Goal: Transaction & Acquisition: Download file/media

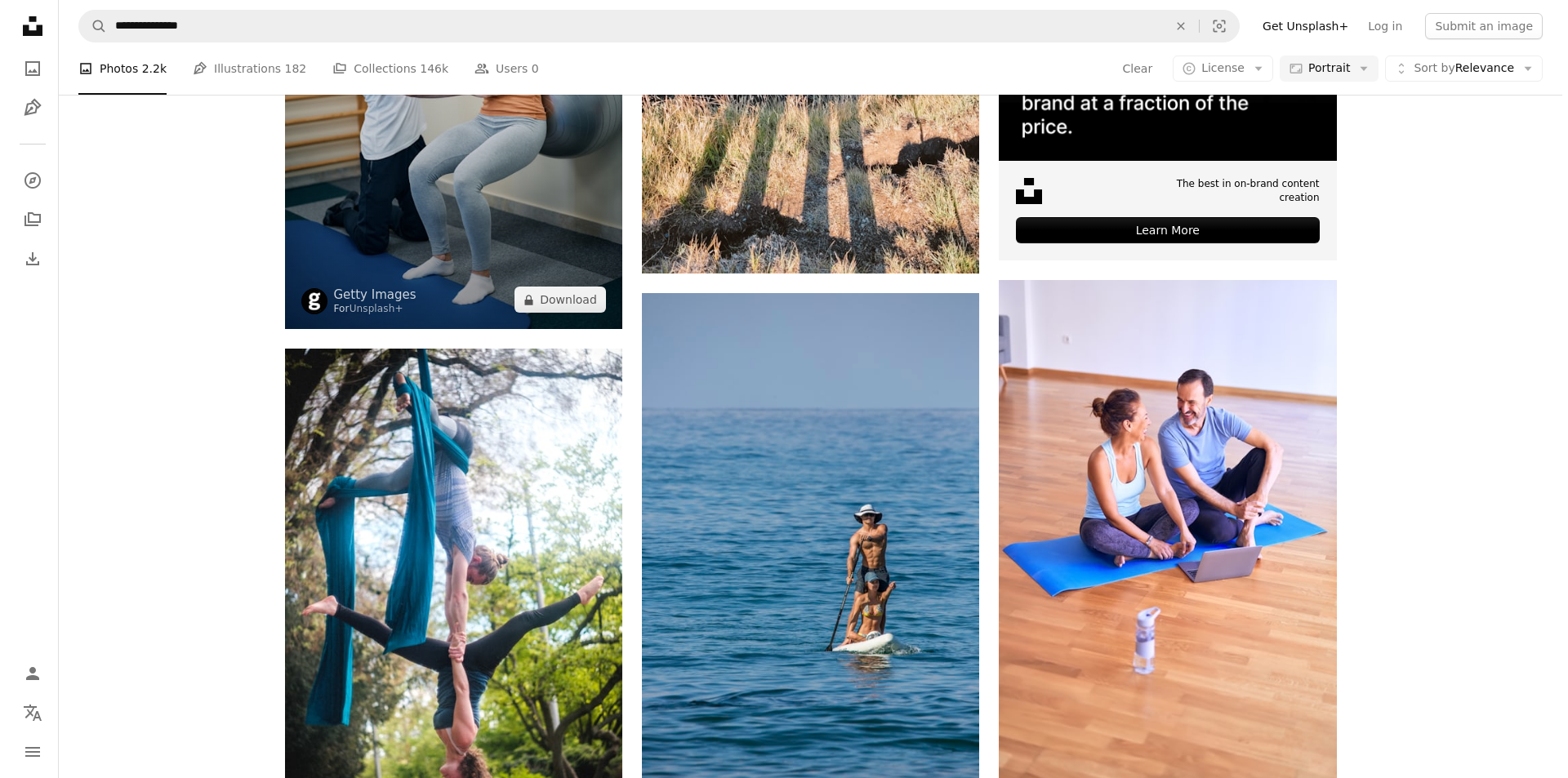
scroll to position [653, 0]
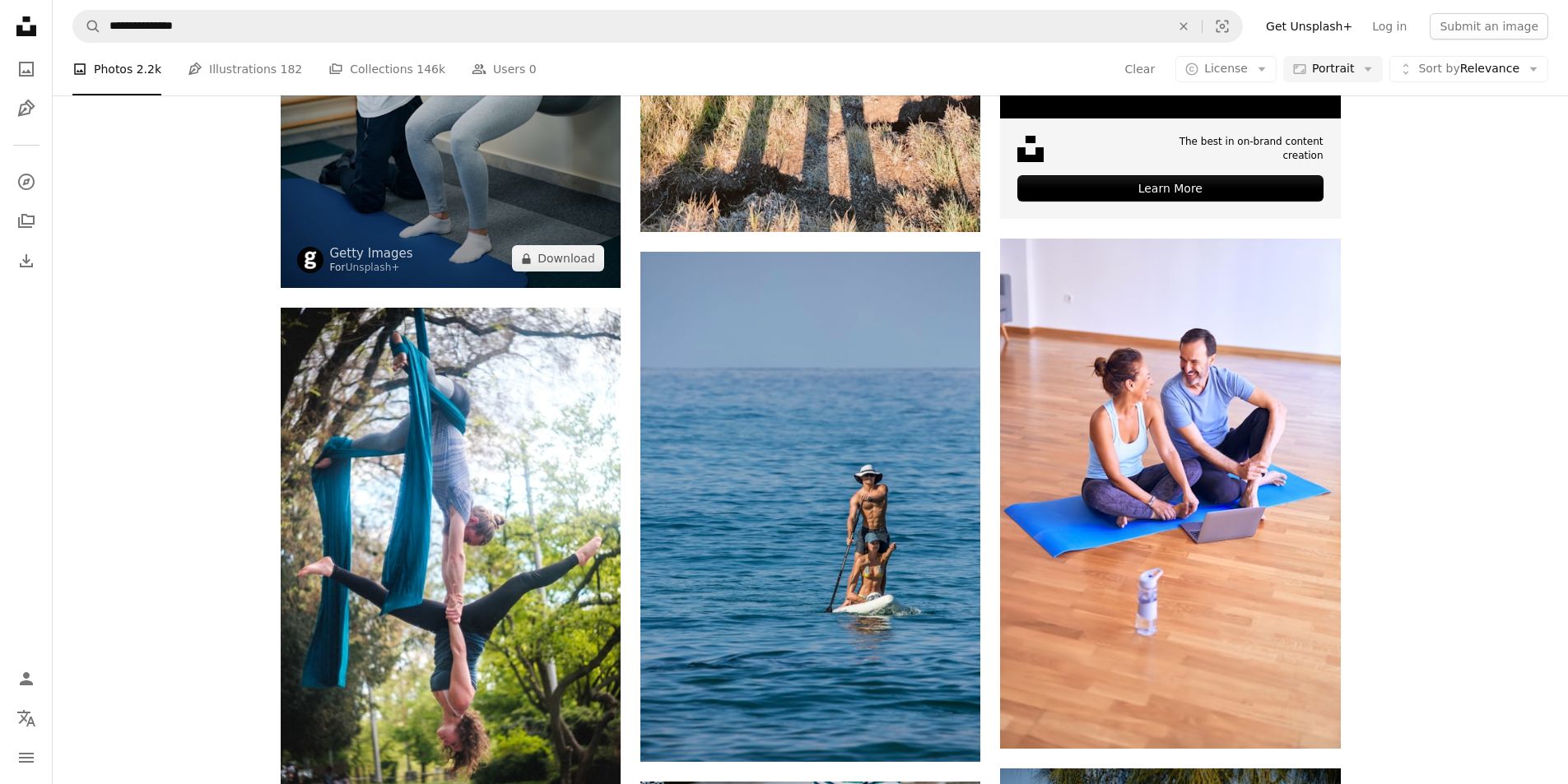
click at [513, 219] on img at bounding box center [451, 32] width 340 height 510
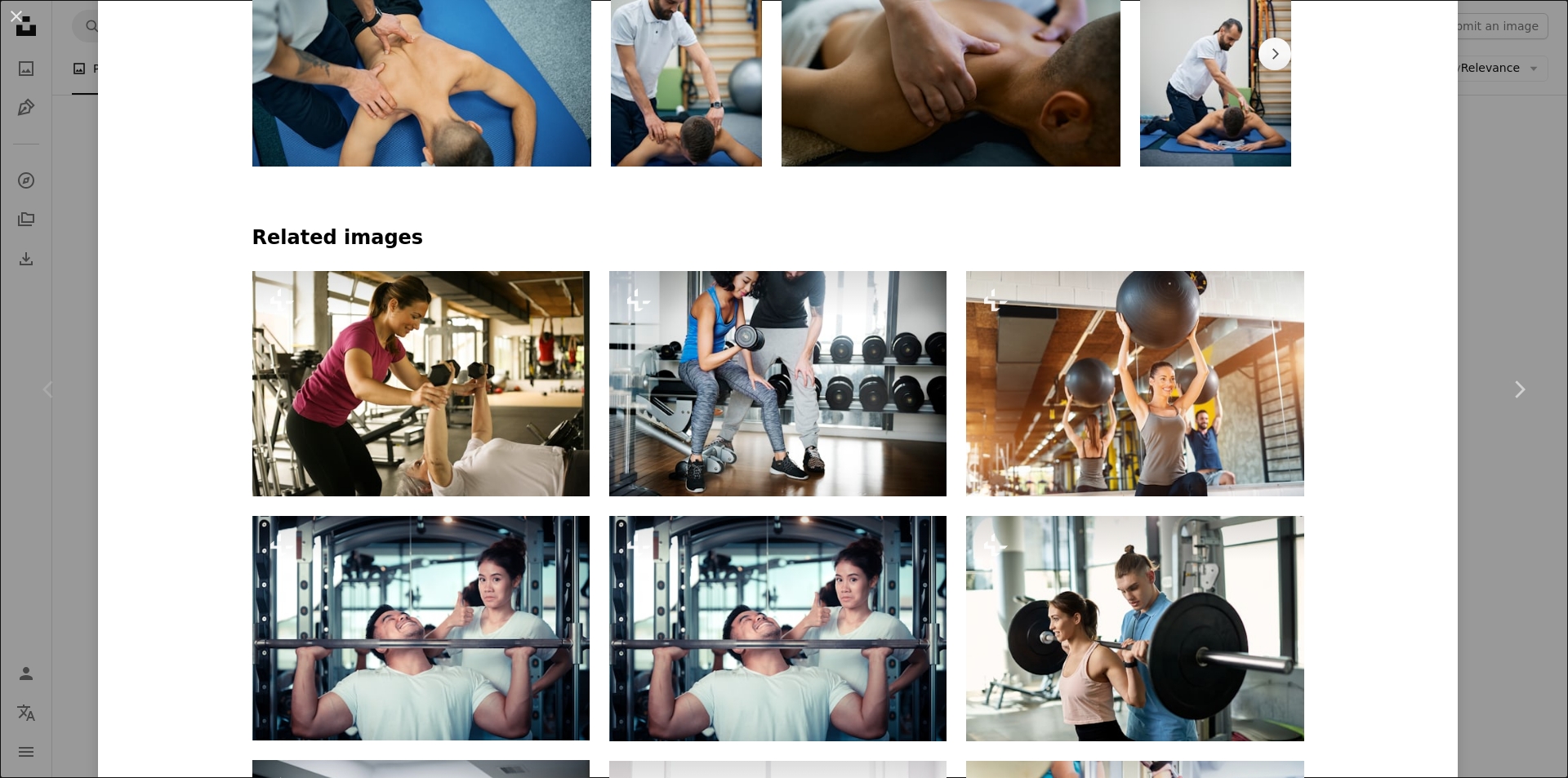
scroll to position [1062, 0]
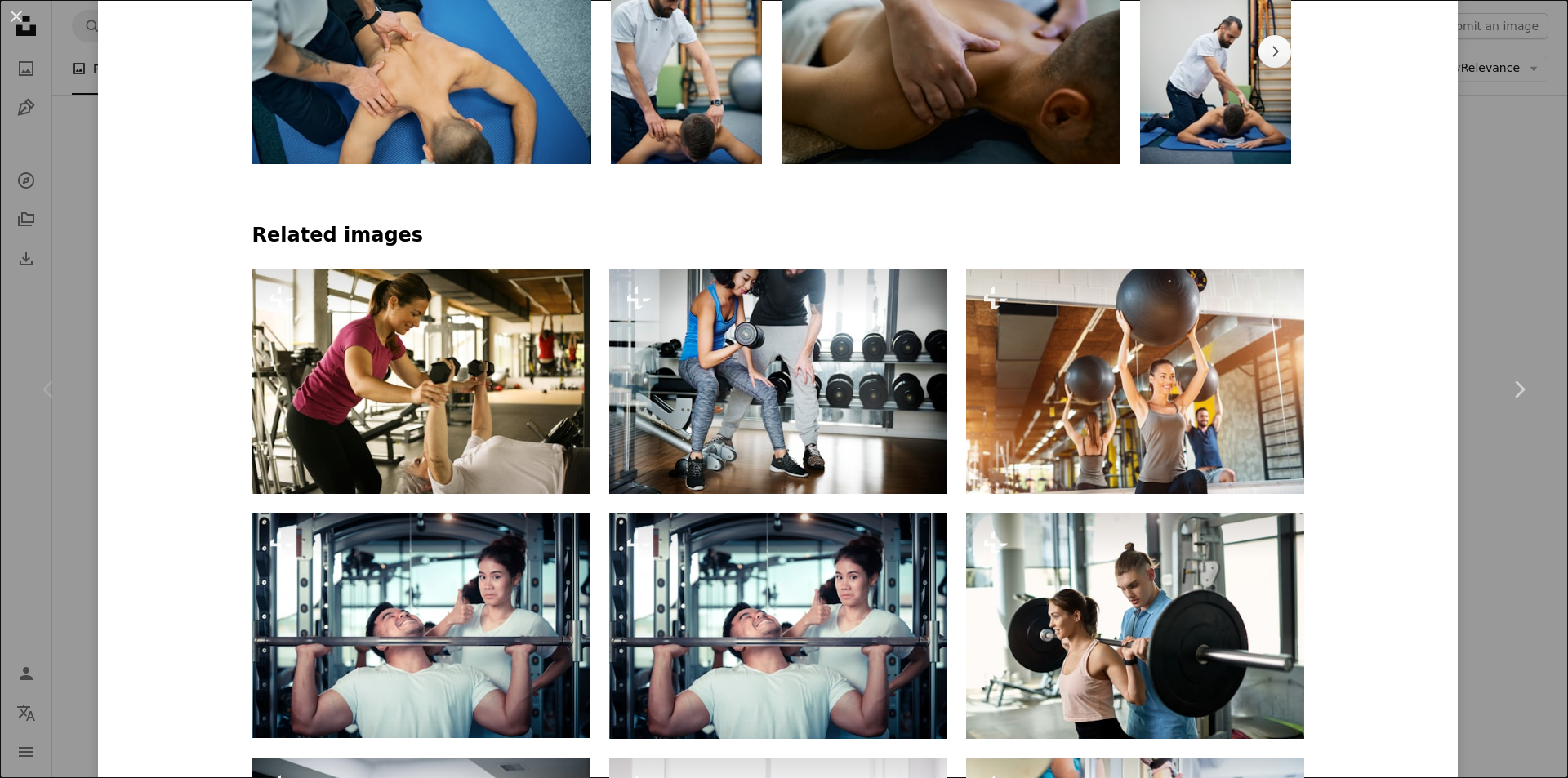
click at [1522, 548] on div "An X shape Chevron left Chevron right Getty Images For Unsplash+ A heart A plus…" at bounding box center [784, 389] width 1568 height 778
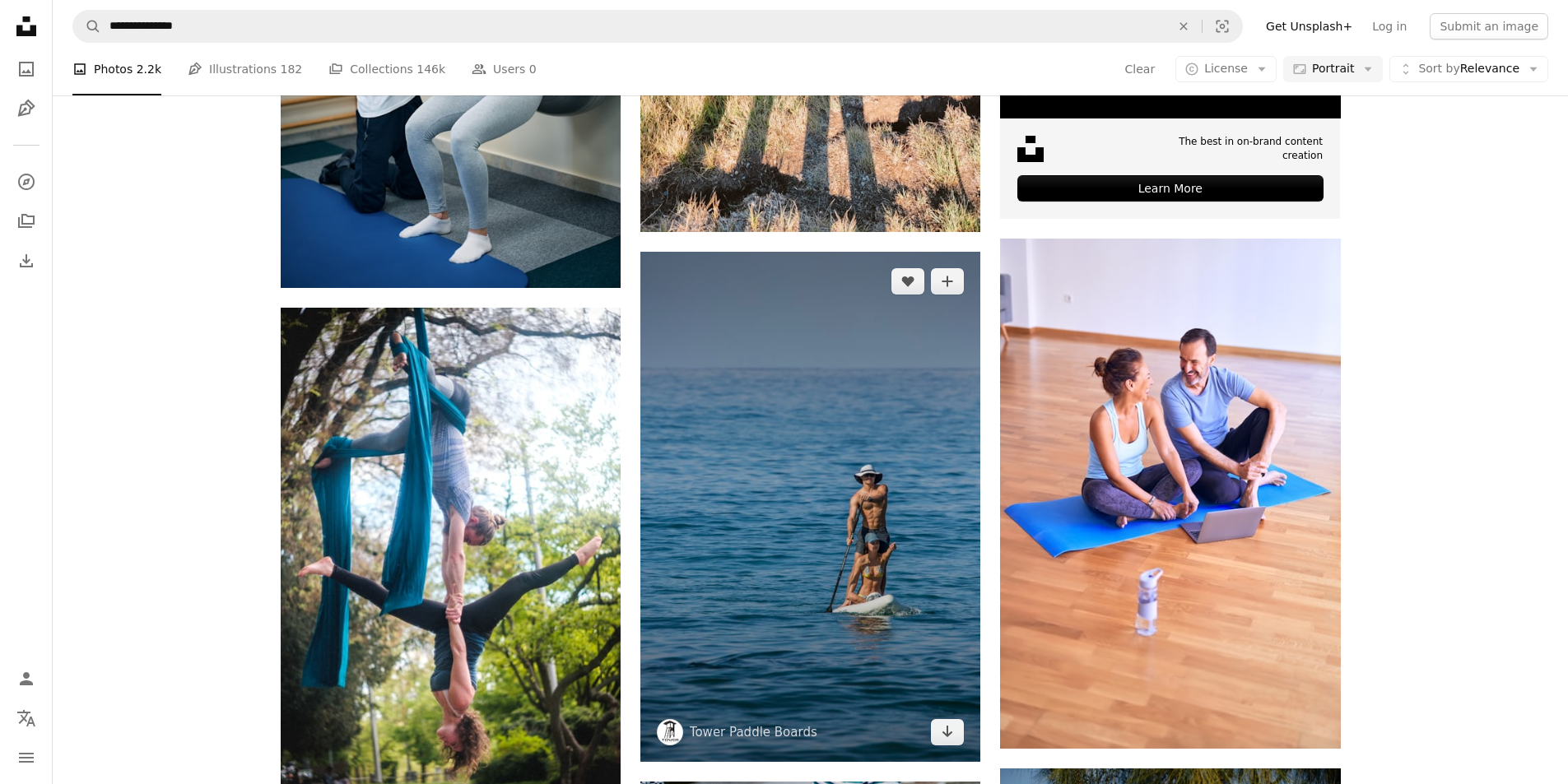
click at [866, 457] on img at bounding box center [811, 507] width 340 height 510
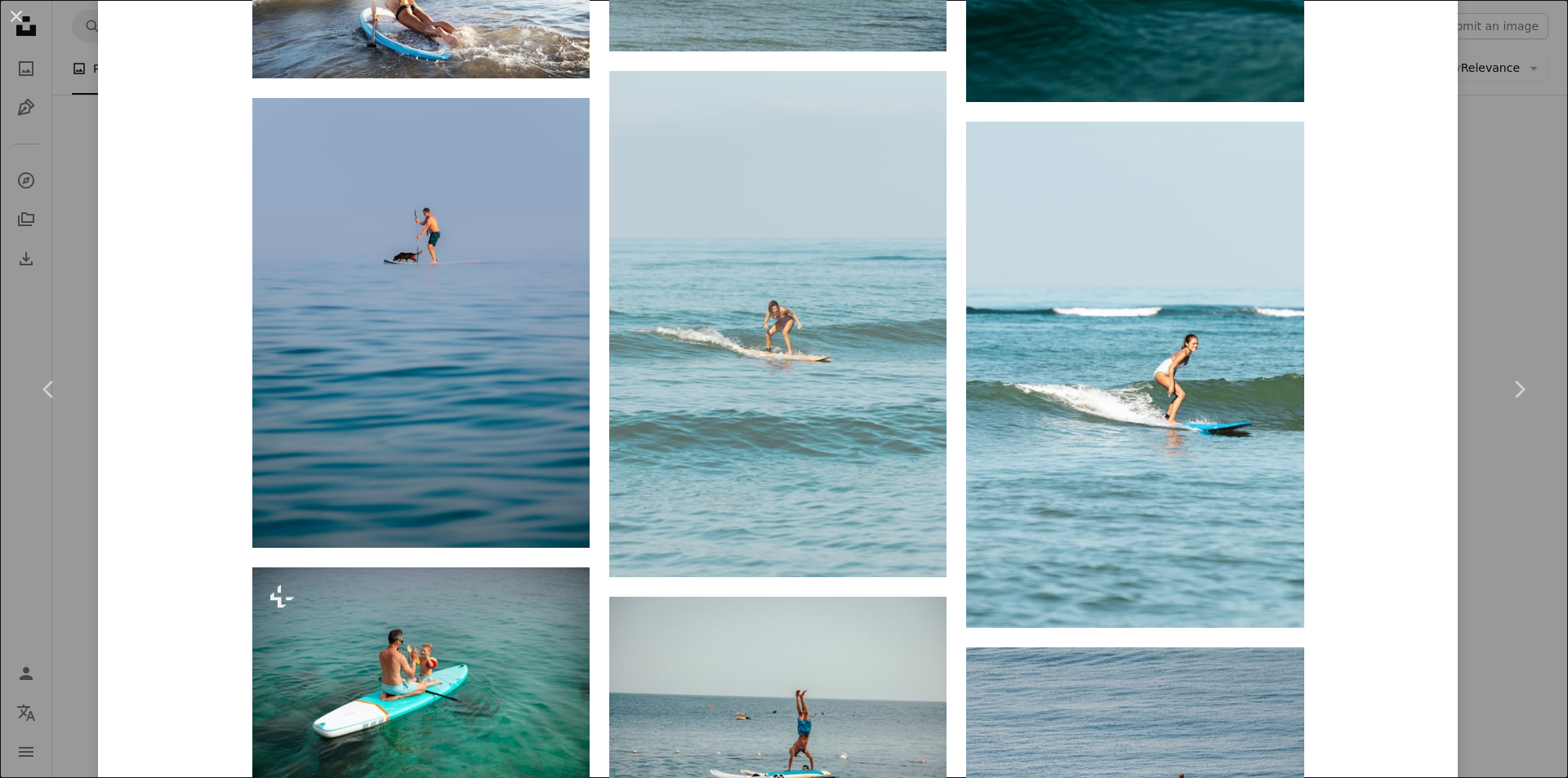
scroll to position [1677, 0]
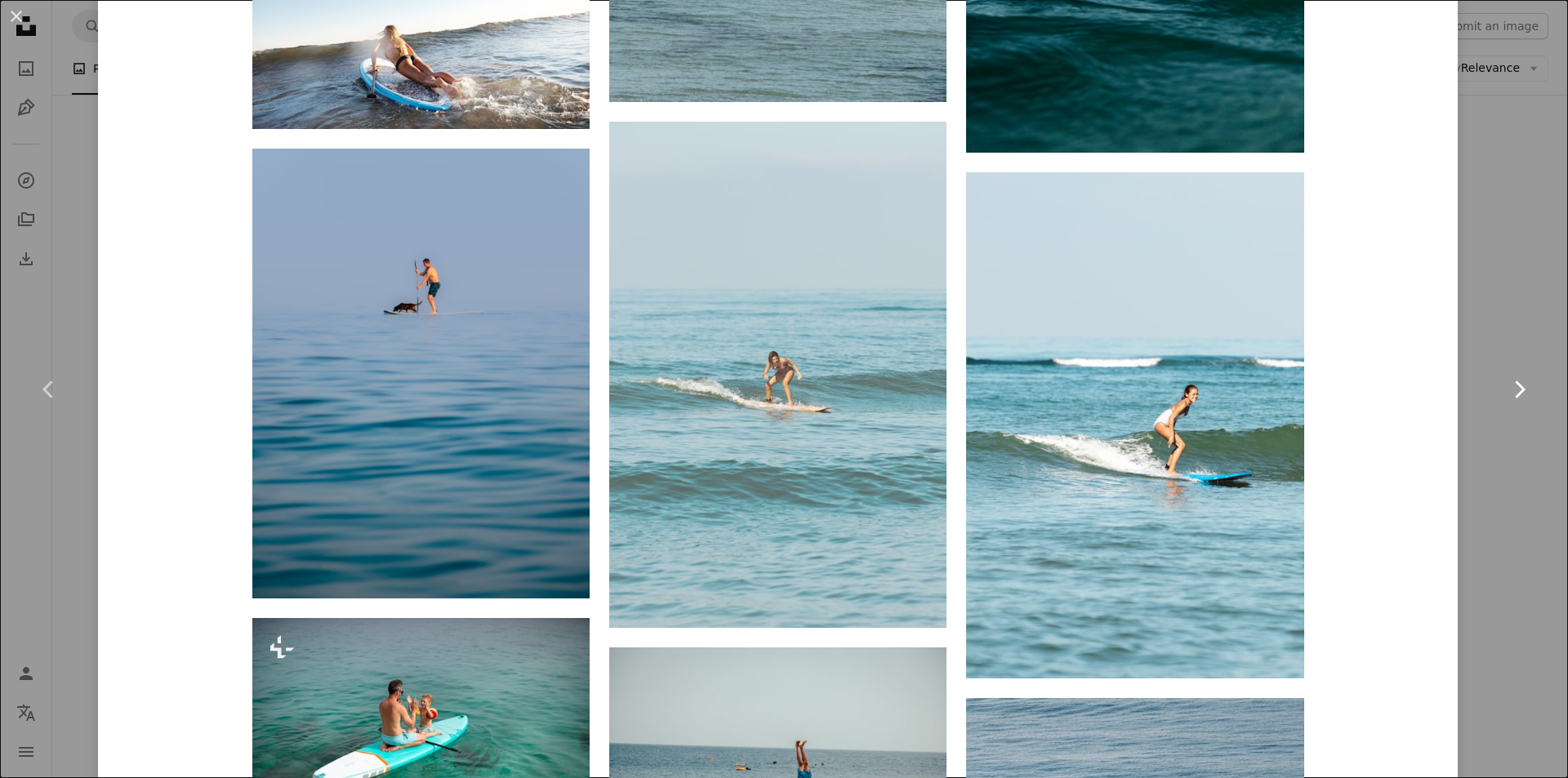
click at [1515, 394] on icon at bounding box center [1520, 389] width 11 height 17
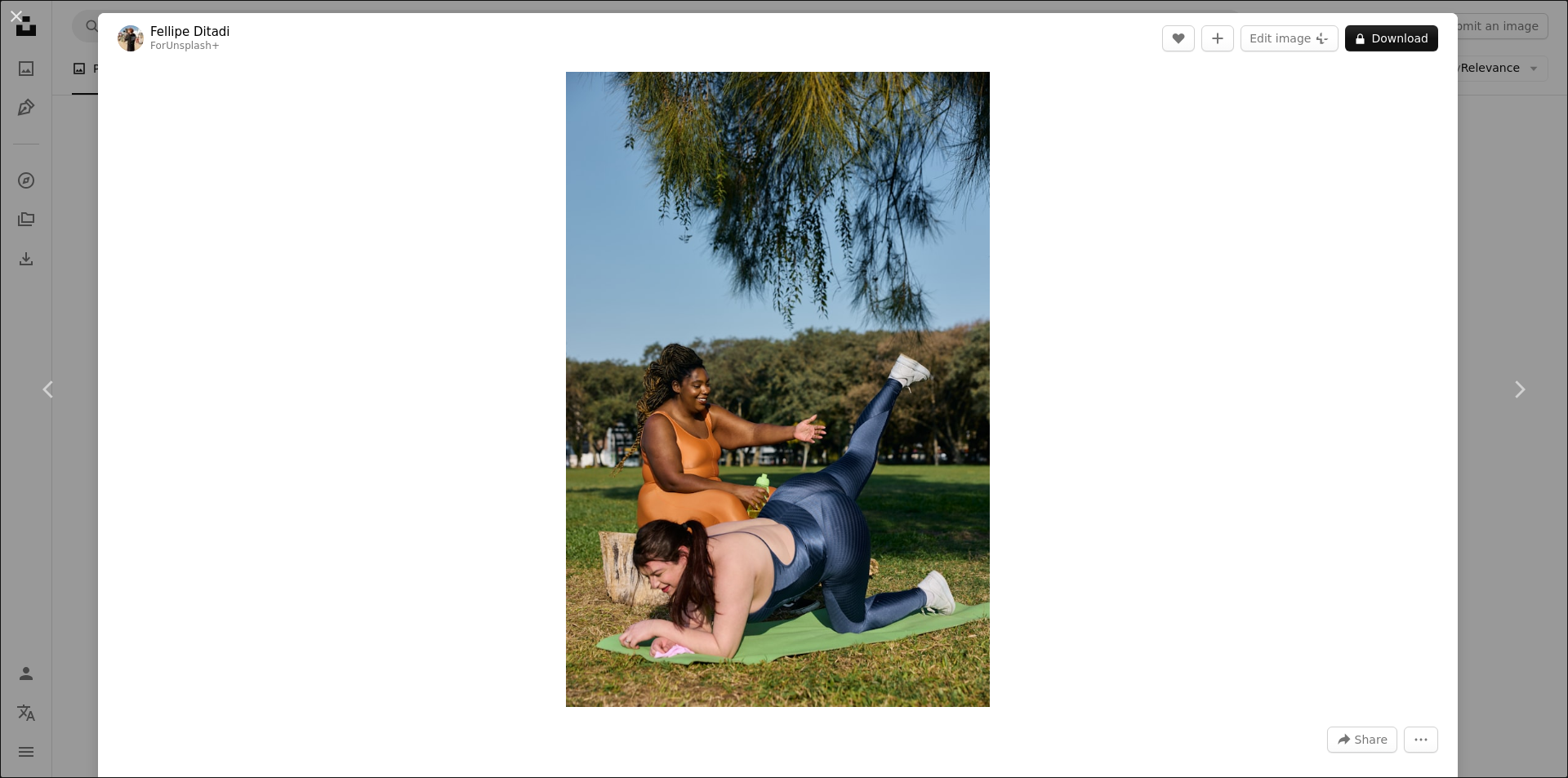
click at [1501, 305] on div "An X shape Chevron left Chevron right [PERSON_NAME] For Unsplash+ A heart A plu…" at bounding box center [784, 389] width 1568 height 778
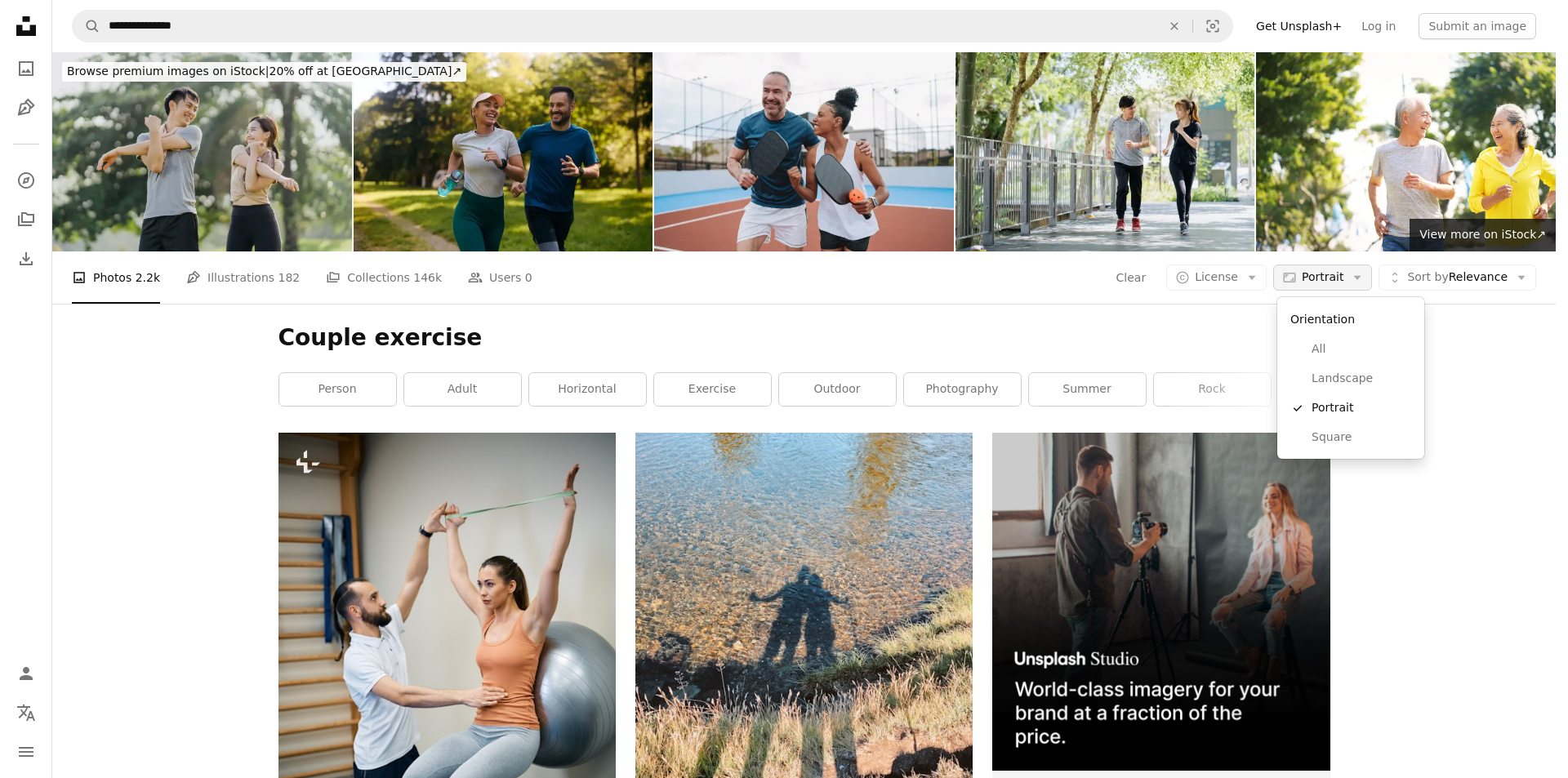
click at [1330, 279] on span "Portrait" at bounding box center [1323, 277] width 42 height 16
click at [1318, 350] on span "All" at bounding box center [1361, 349] width 100 height 16
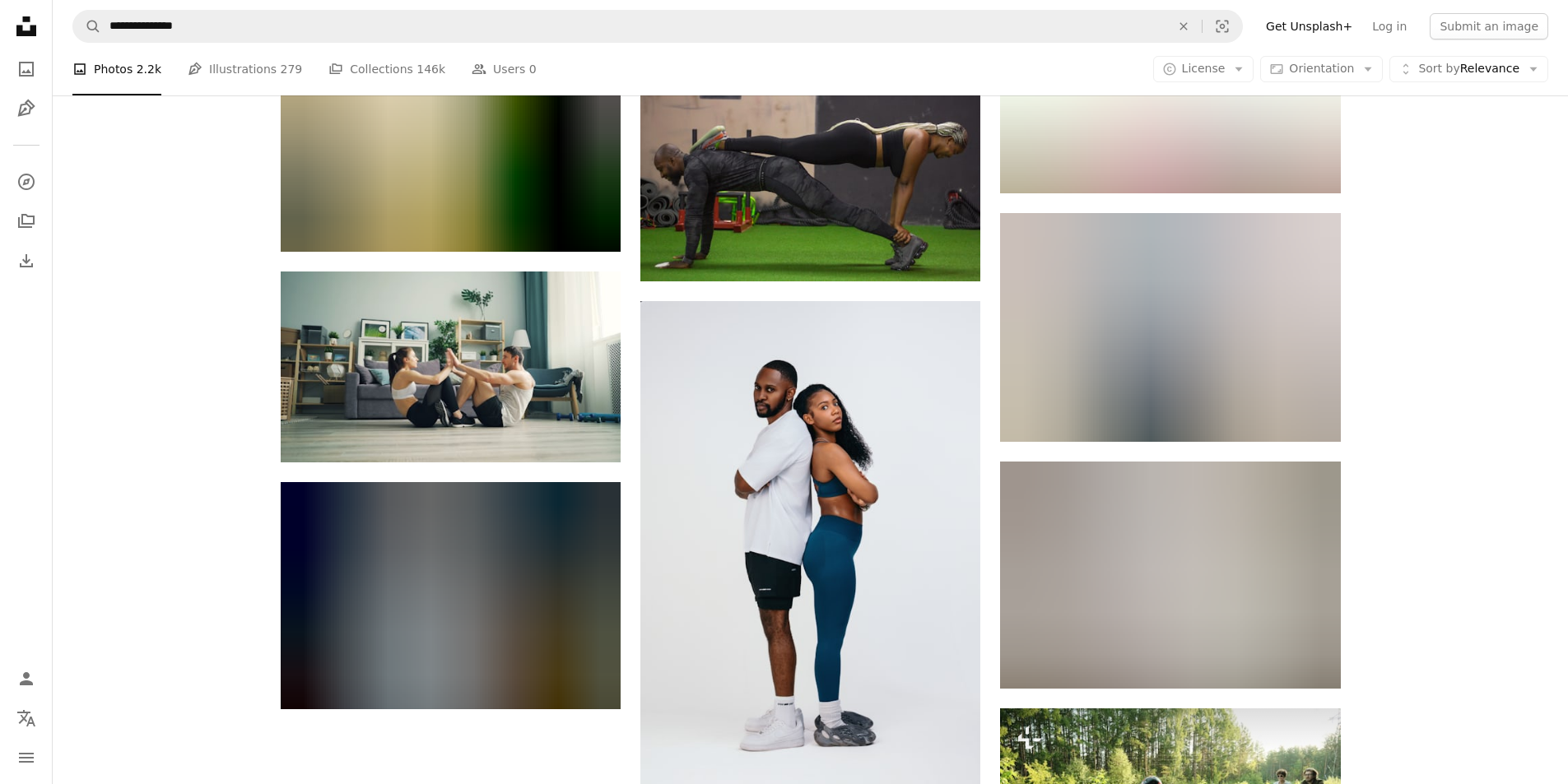
scroll to position [1975, 0]
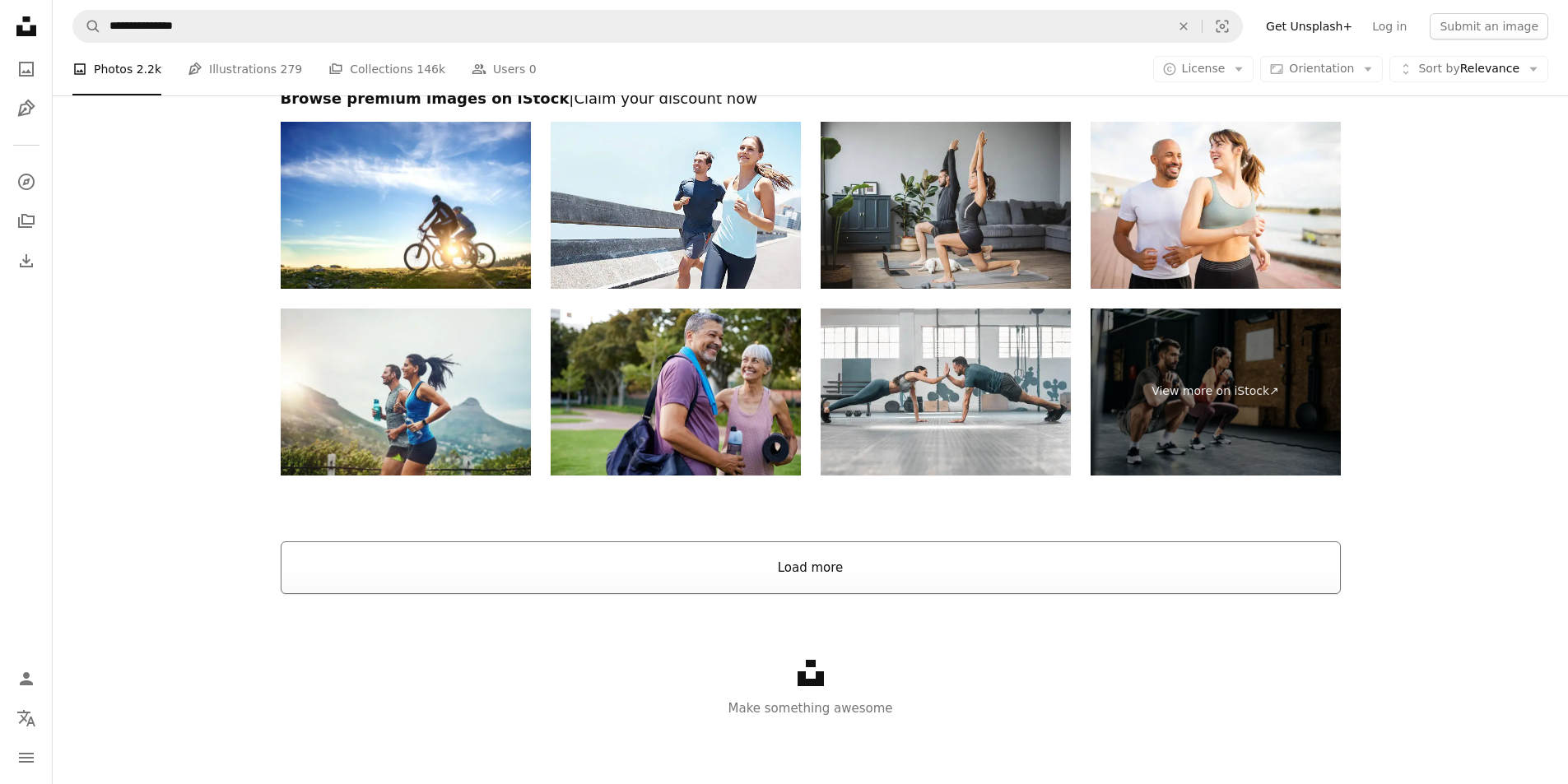
click at [836, 566] on button "Load more" at bounding box center [811, 567] width 1060 height 52
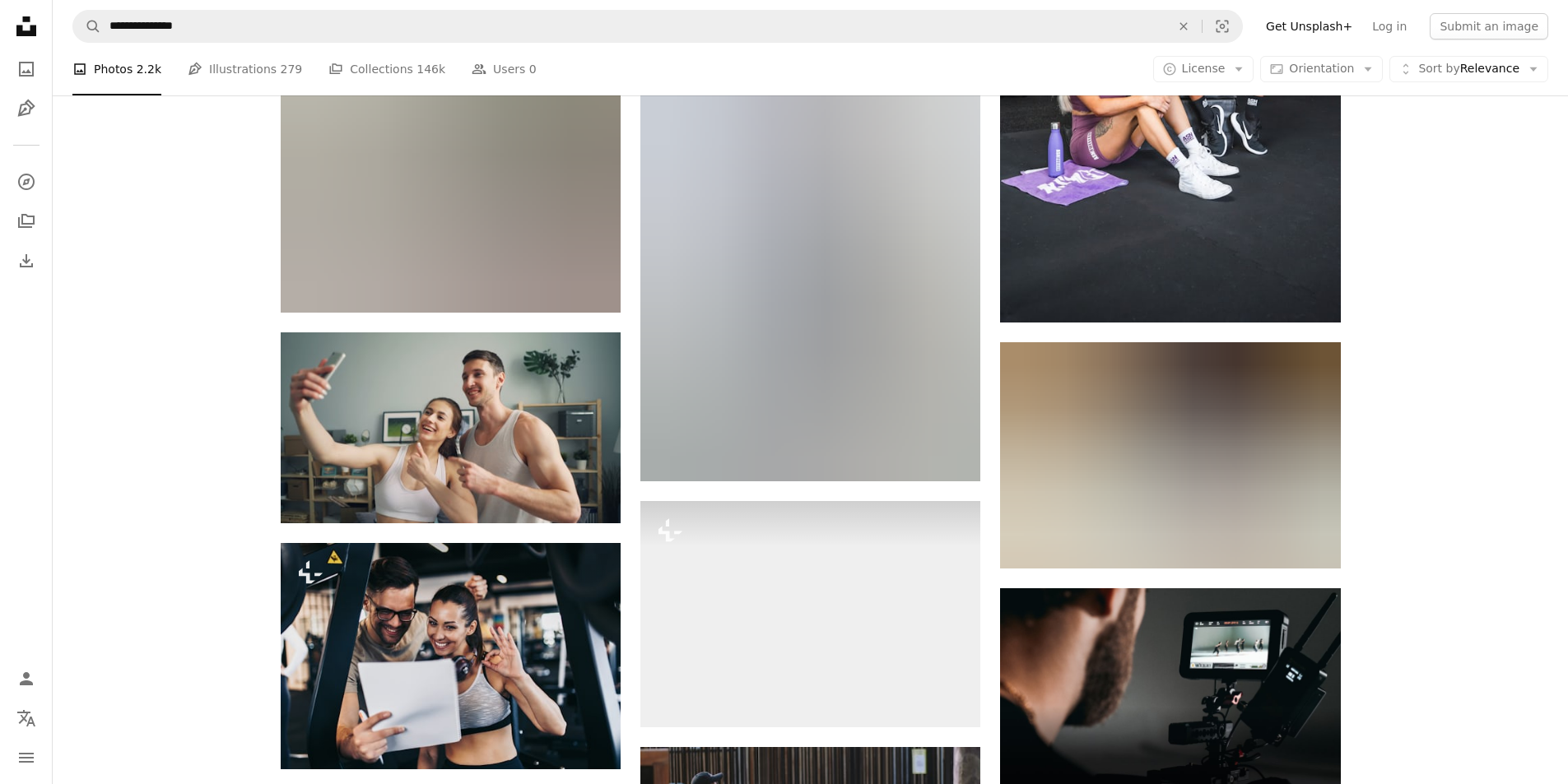
scroll to position [6398, 0]
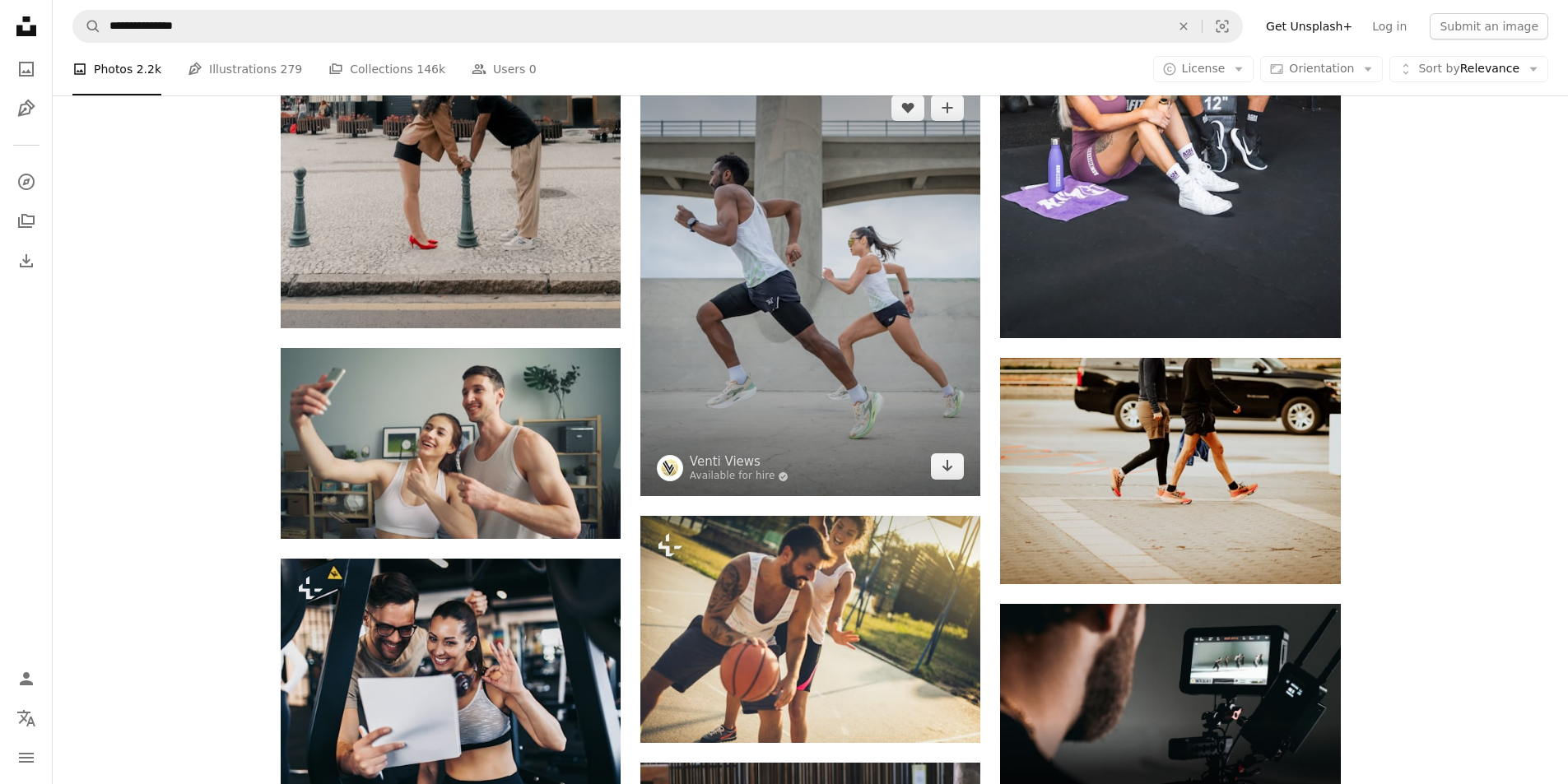
click at [812, 322] on img at bounding box center [811, 287] width 340 height 418
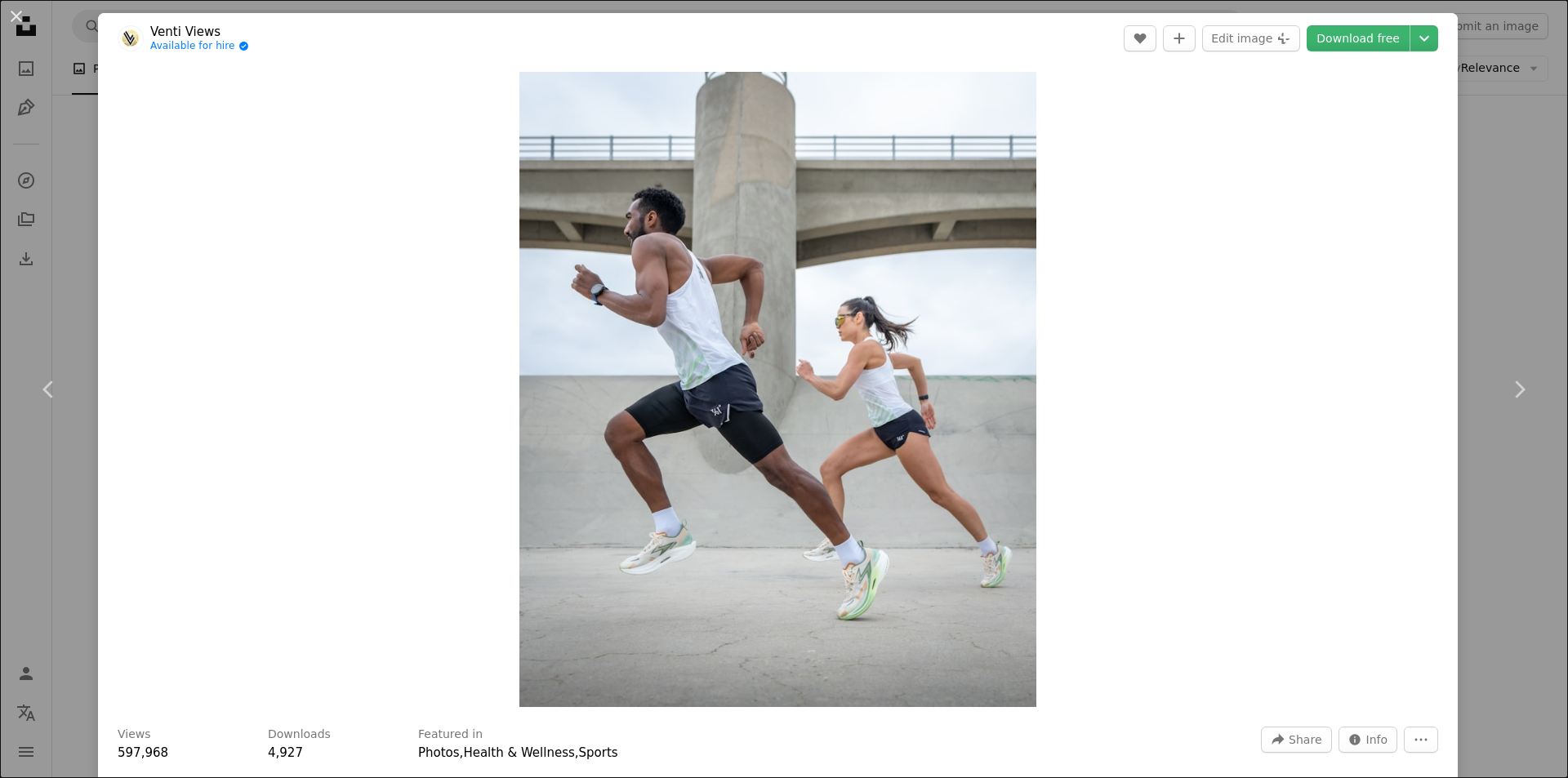
click at [1511, 308] on div "An X shape Chevron left Chevron right Venti Views Available for hire A checkmar…" at bounding box center [784, 389] width 1568 height 778
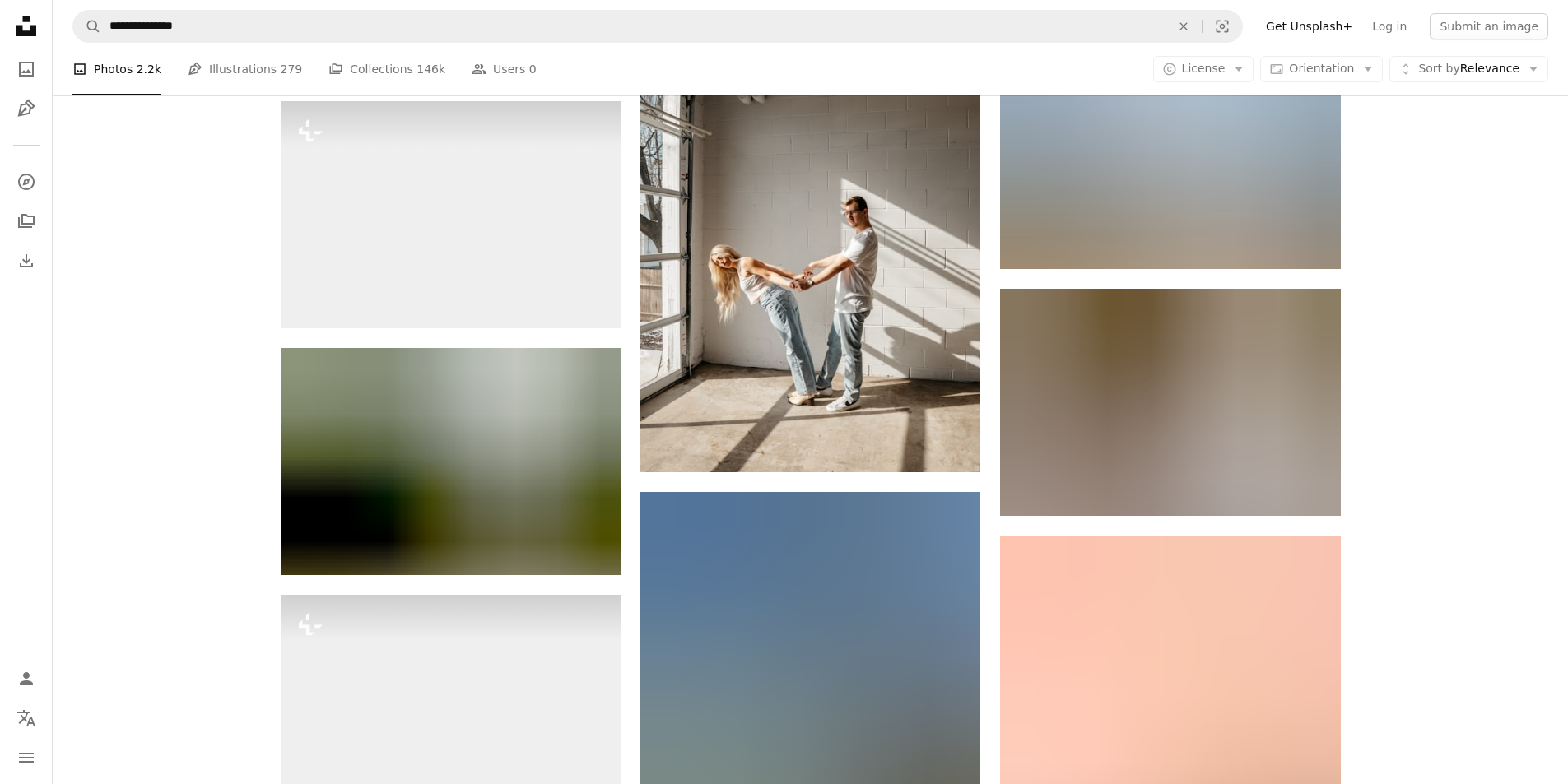
scroll to position [7632, 0]
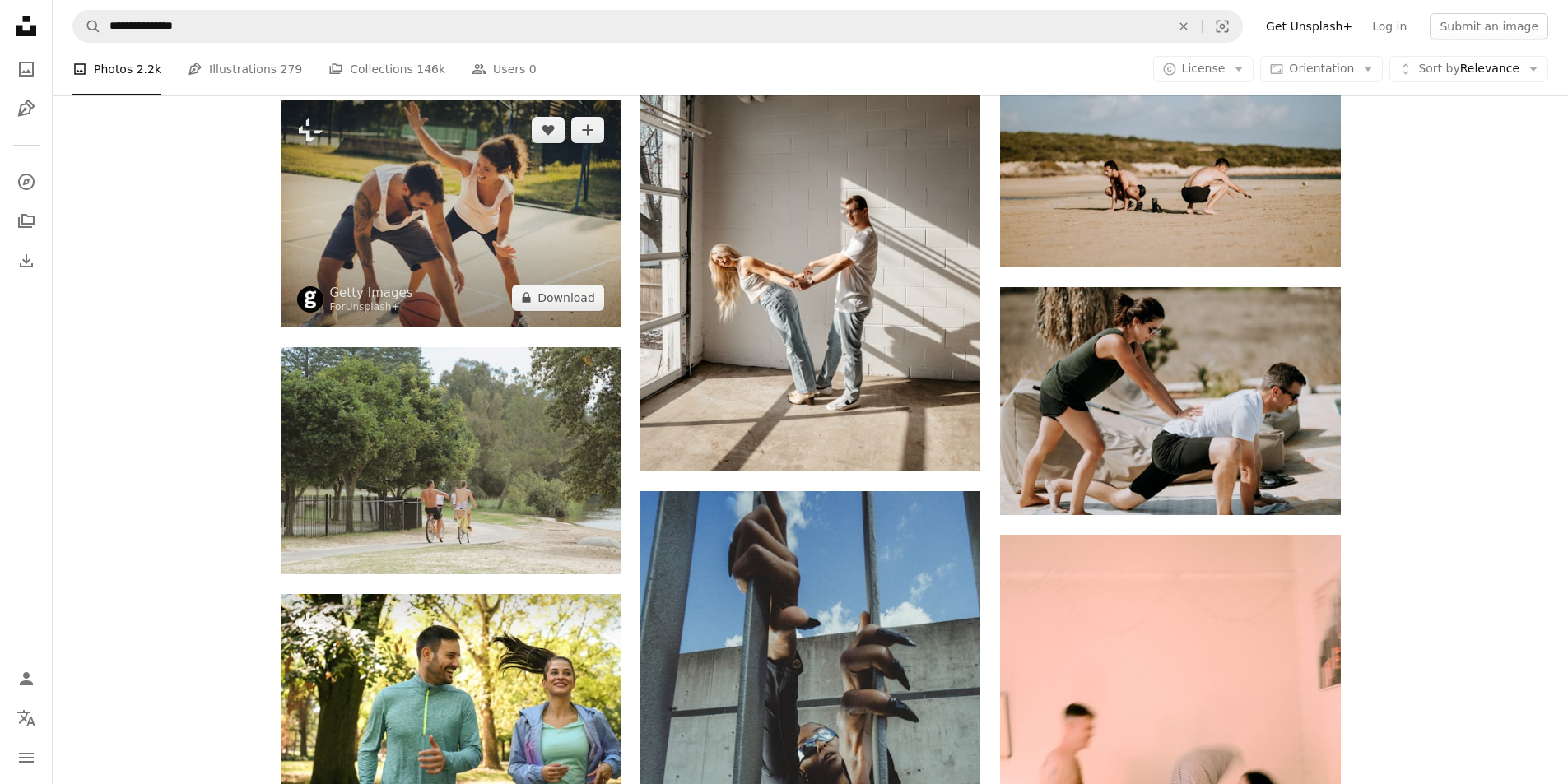
click at [449, 240] on img at bounding box center [451, 214] width 340 height 227
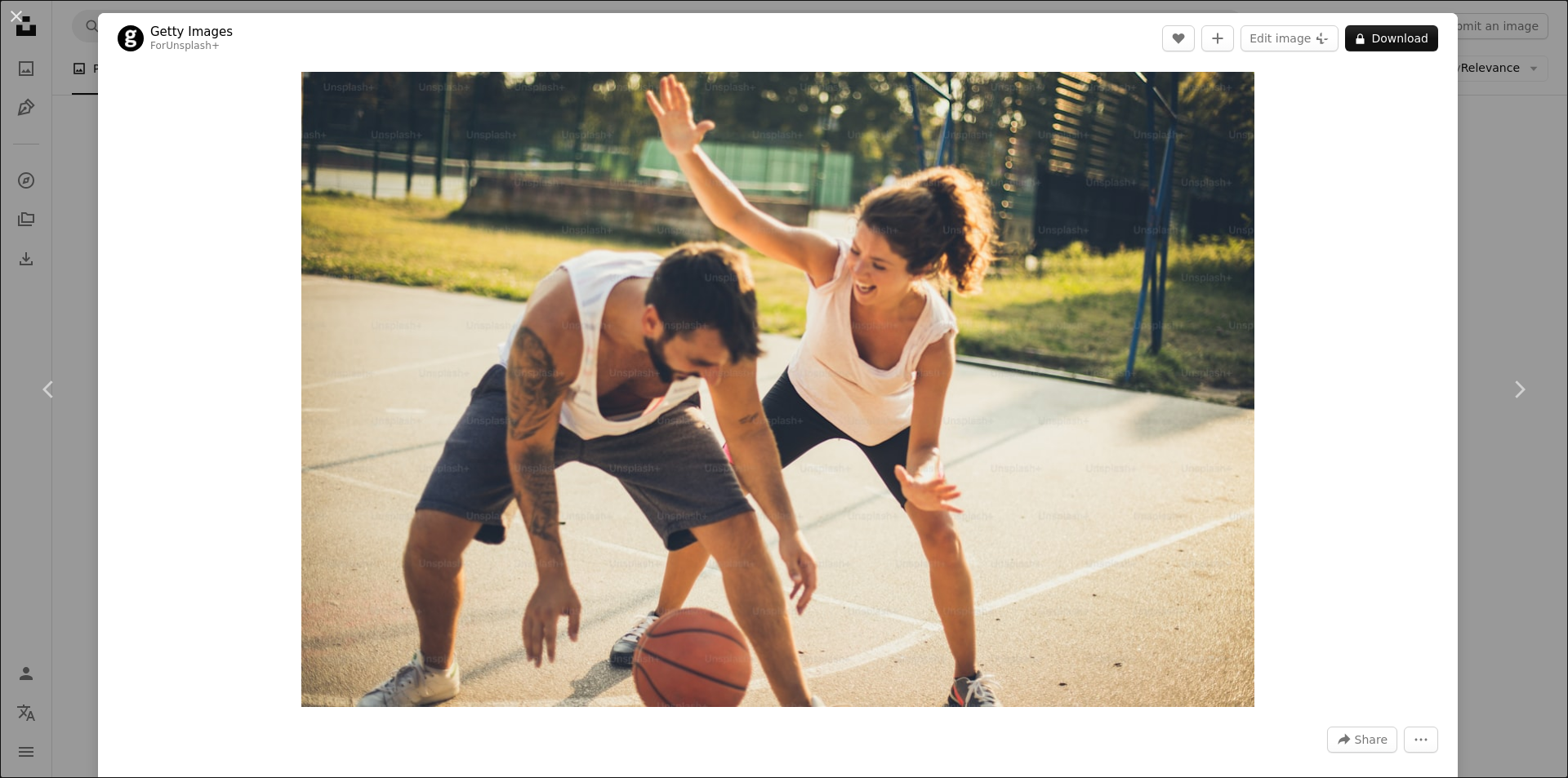
click at [1513, 469] on div "An X shape Chevron left Chevron right Getty Images For Unsplash+ A heart A plus…" at bounding box center [784, 389] width 1568 height 778
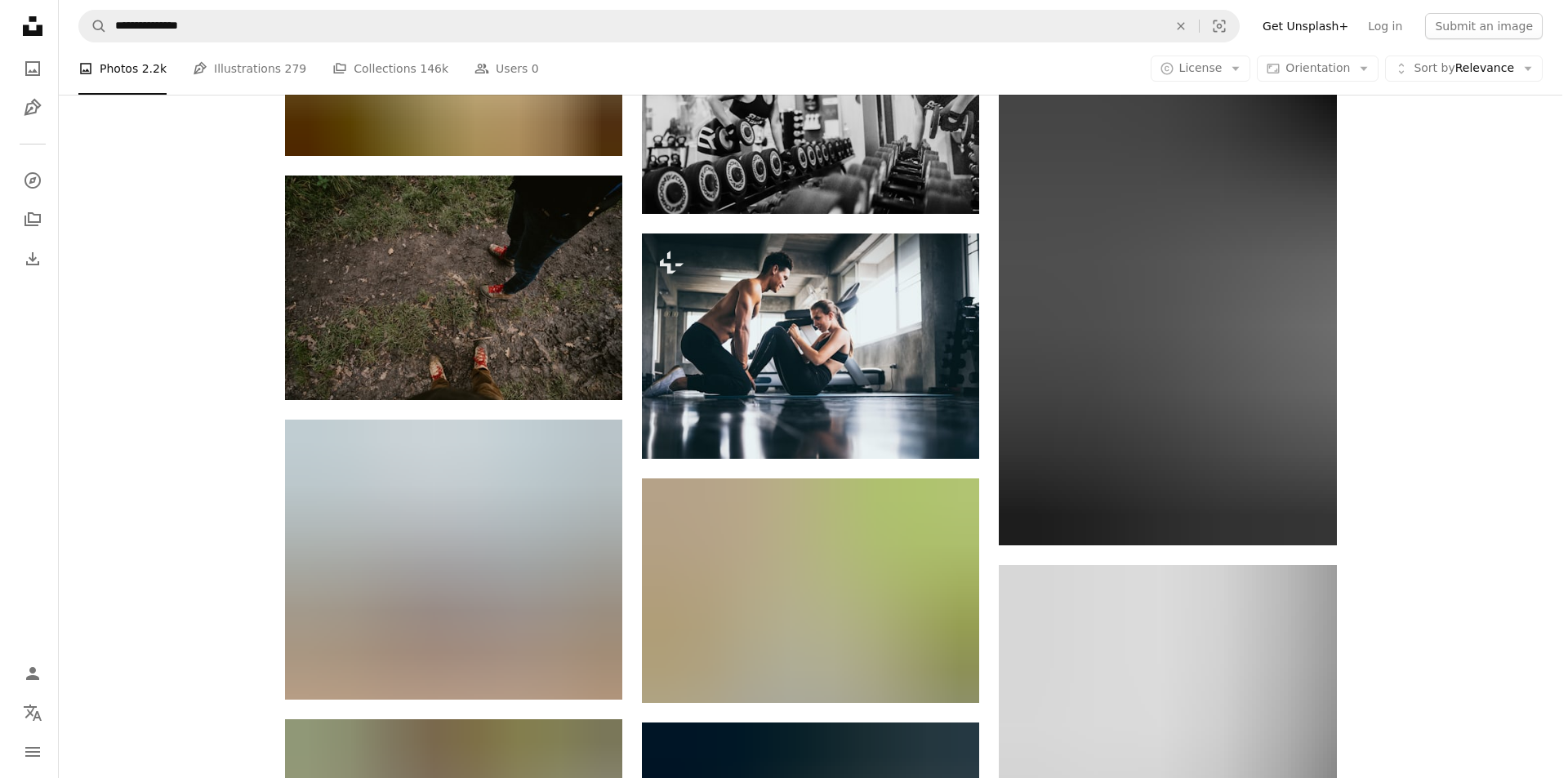
scroll to position [27088, 0]
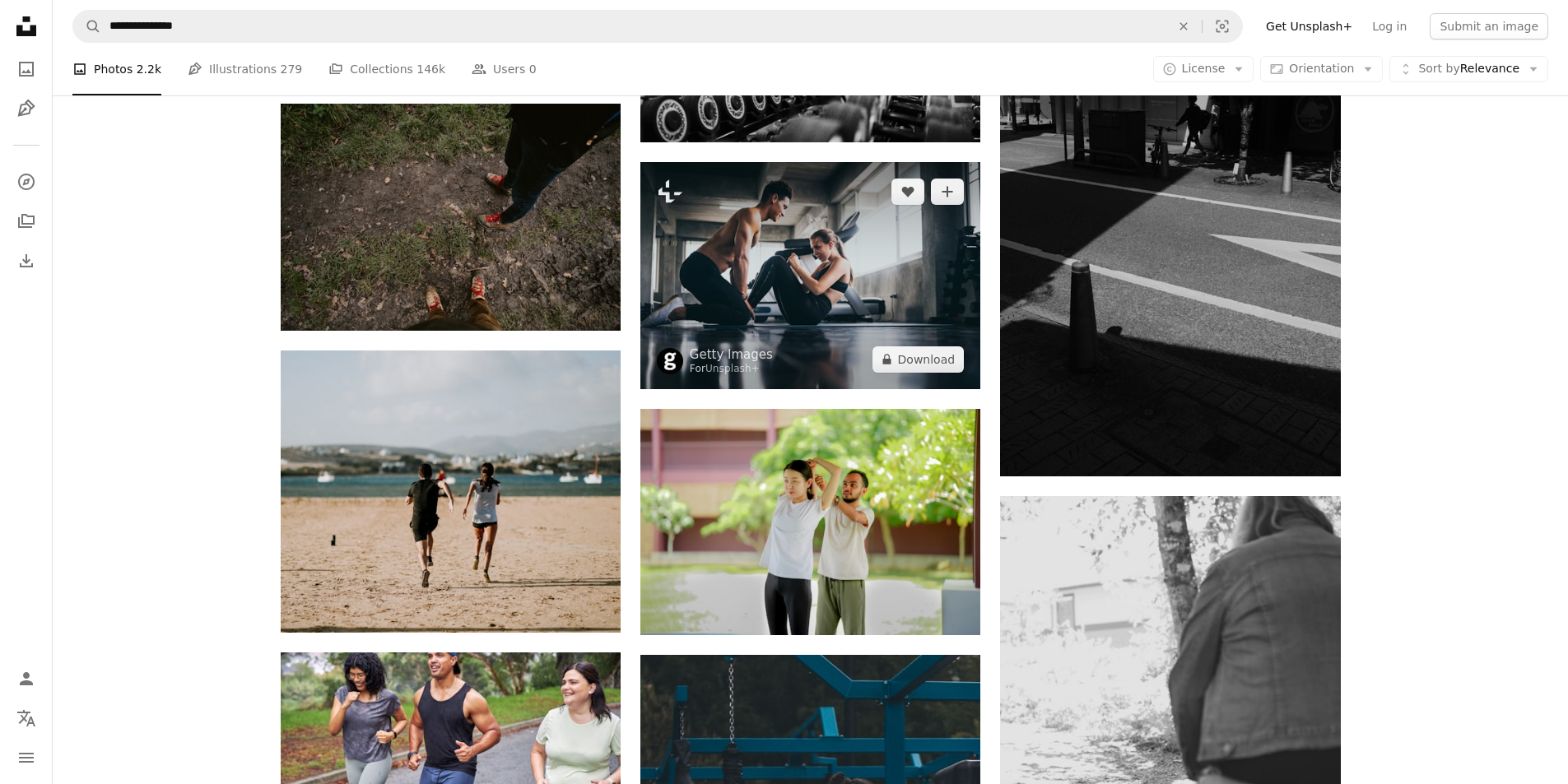
click at [788, 276] on img at bounding box center [811, 276] width 340 height 227
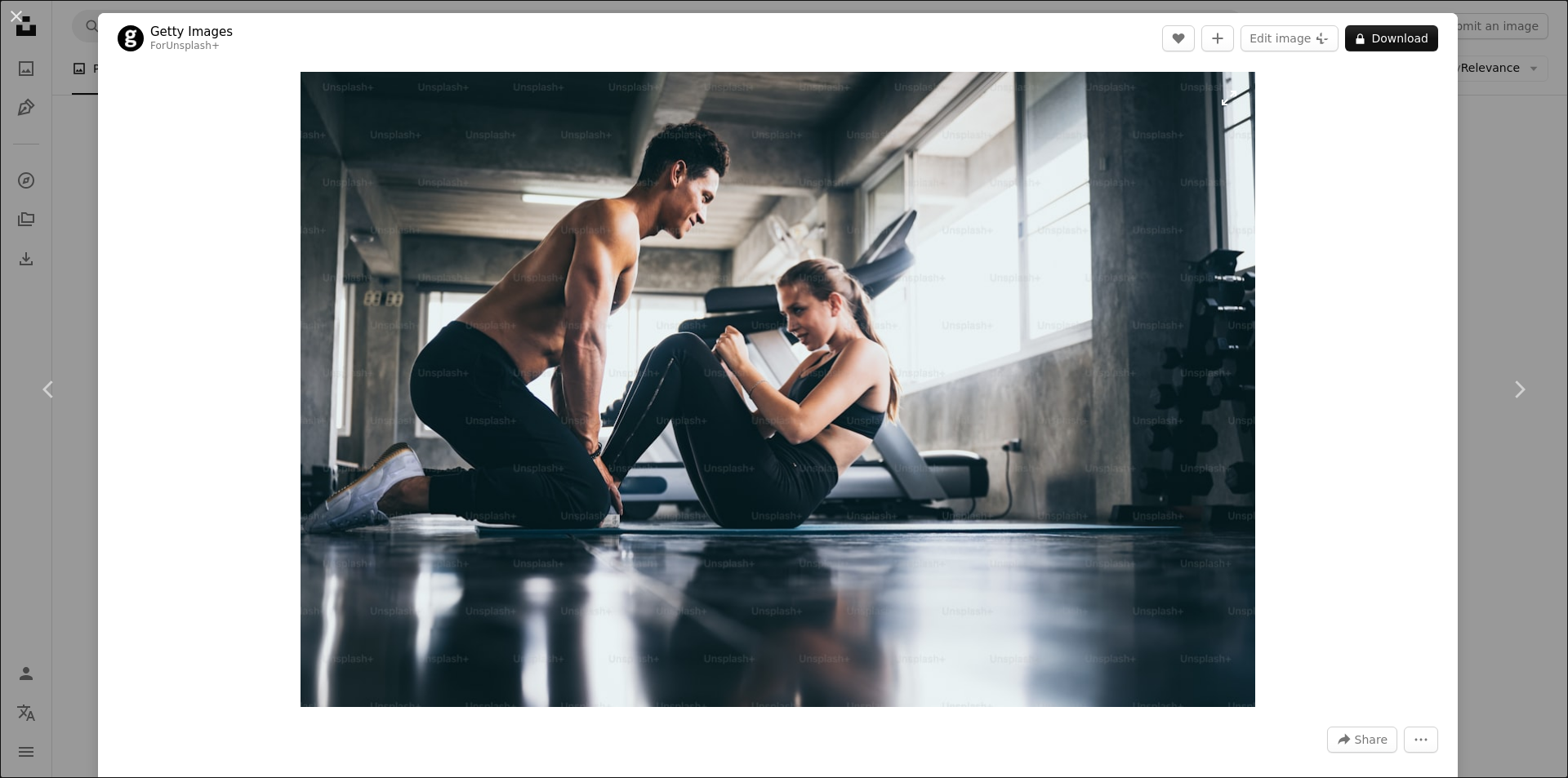
click at [849, 363] on img "Zoom in on this image" at bounding box center [777, 389] width 954 height 635
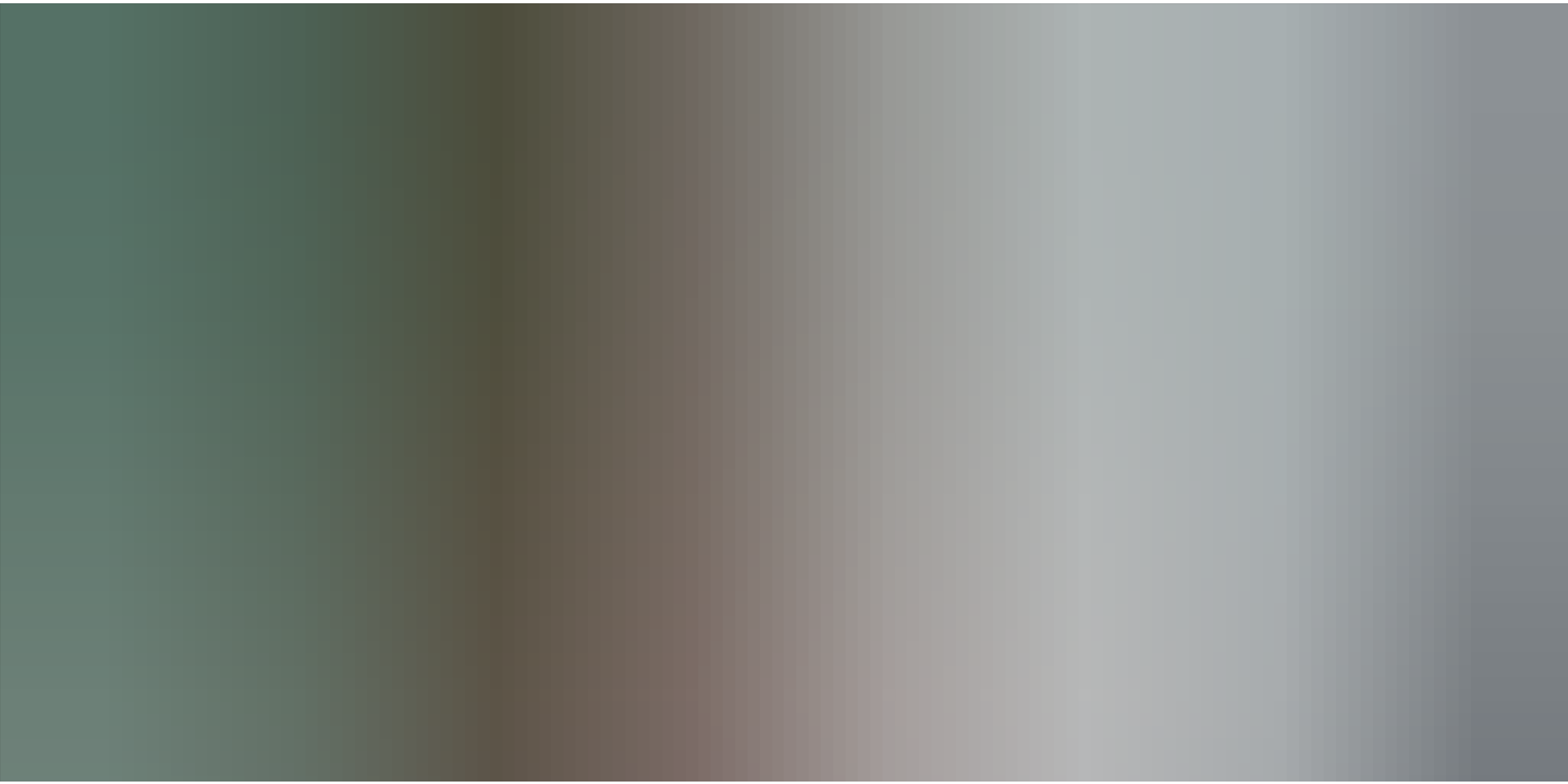
scroll to position [126, 0]
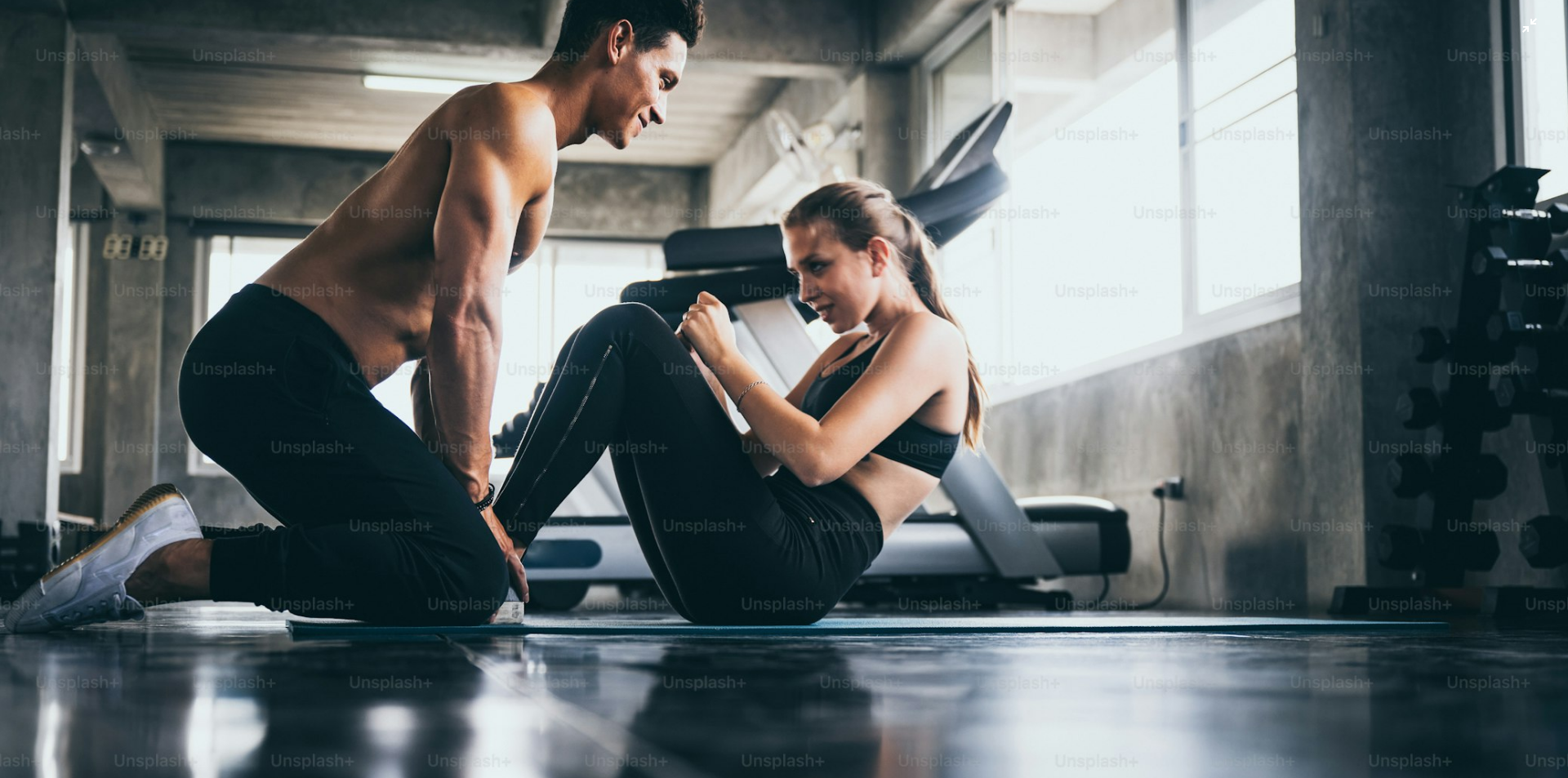
click at [849, 363] on img "Zoom out on this image" at bounding box center [784, 396] width 1570 height 1044
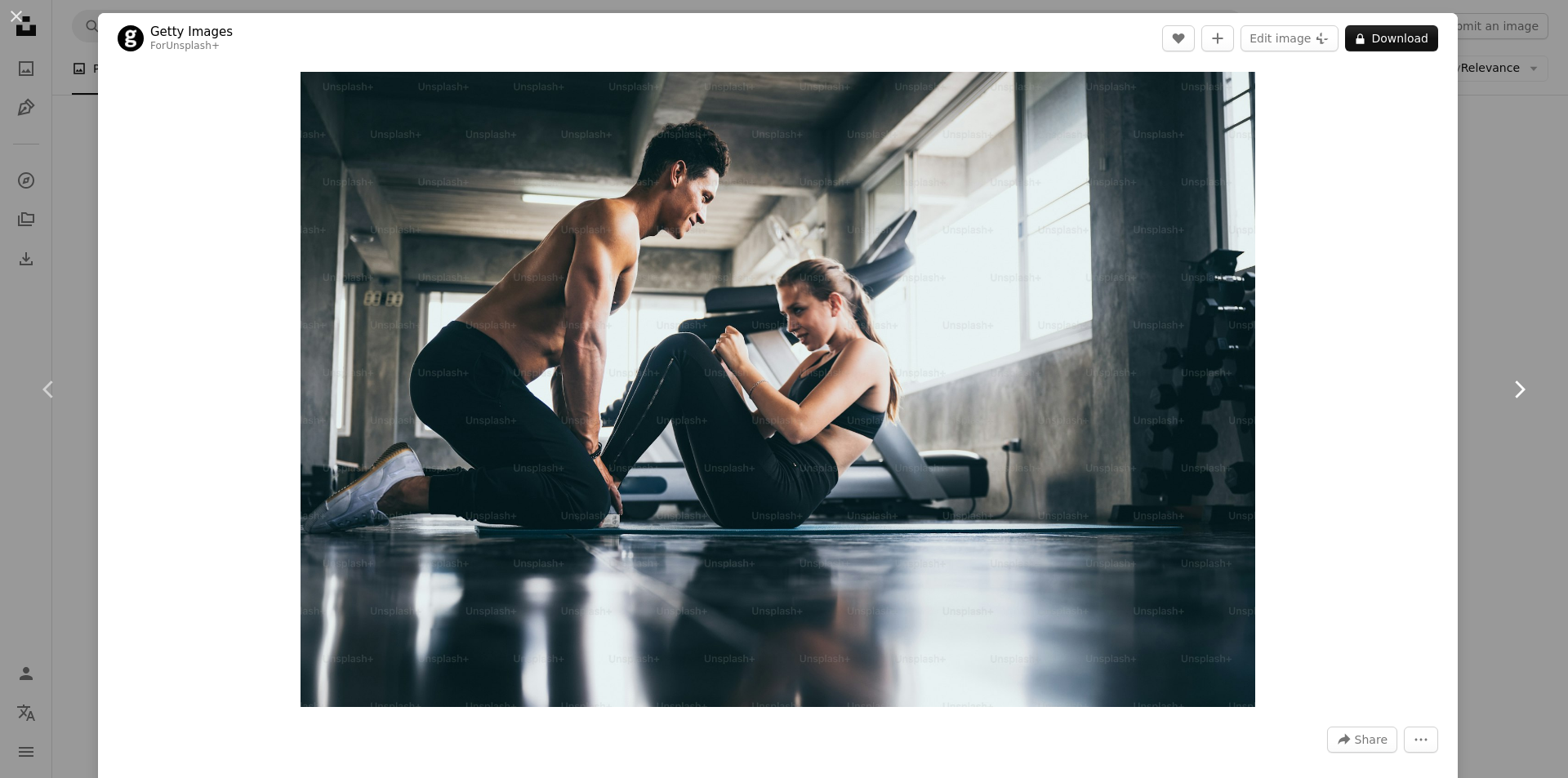
click at [1518, 462] on link "Chevron right" at bounding box center [1518, 389] width 98 height 157
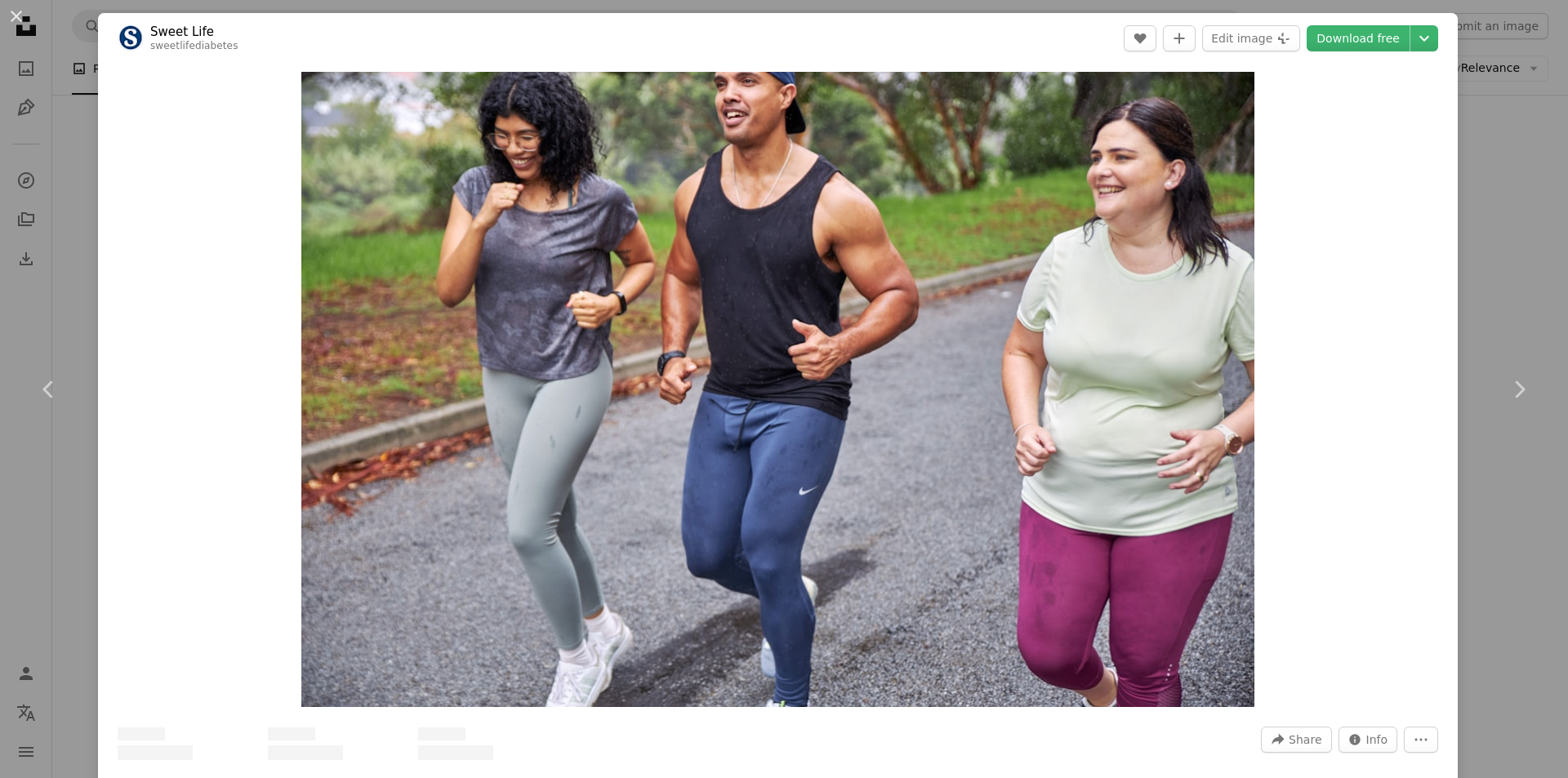
click at [1493, 145] on div "An X shape Chevron left Chevron right Sweet Life sweetlifediabetes A heart A pl…" at bounding box center [784, 389] width 1568 height 778
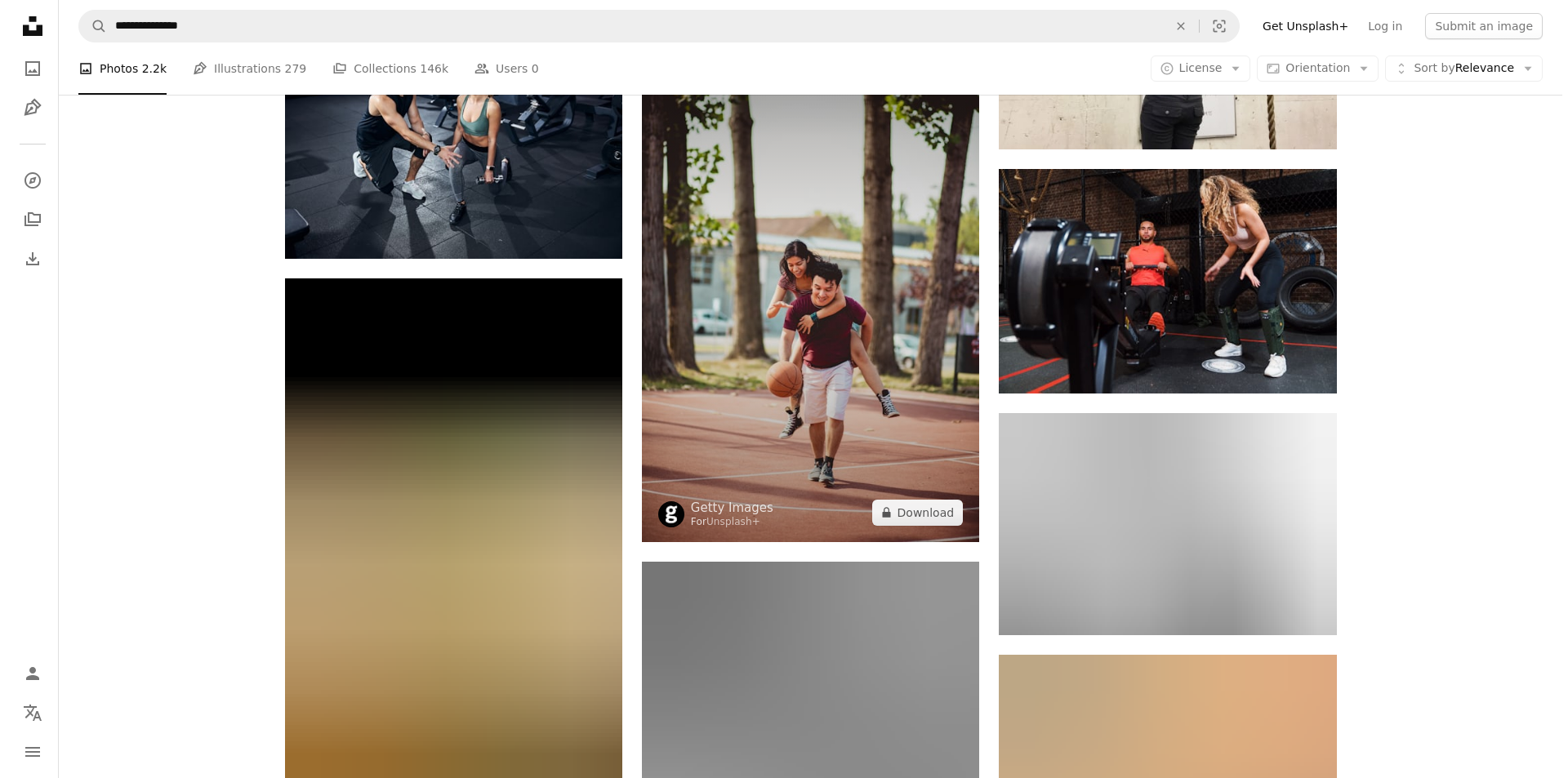
scroll to position [33457, 0]
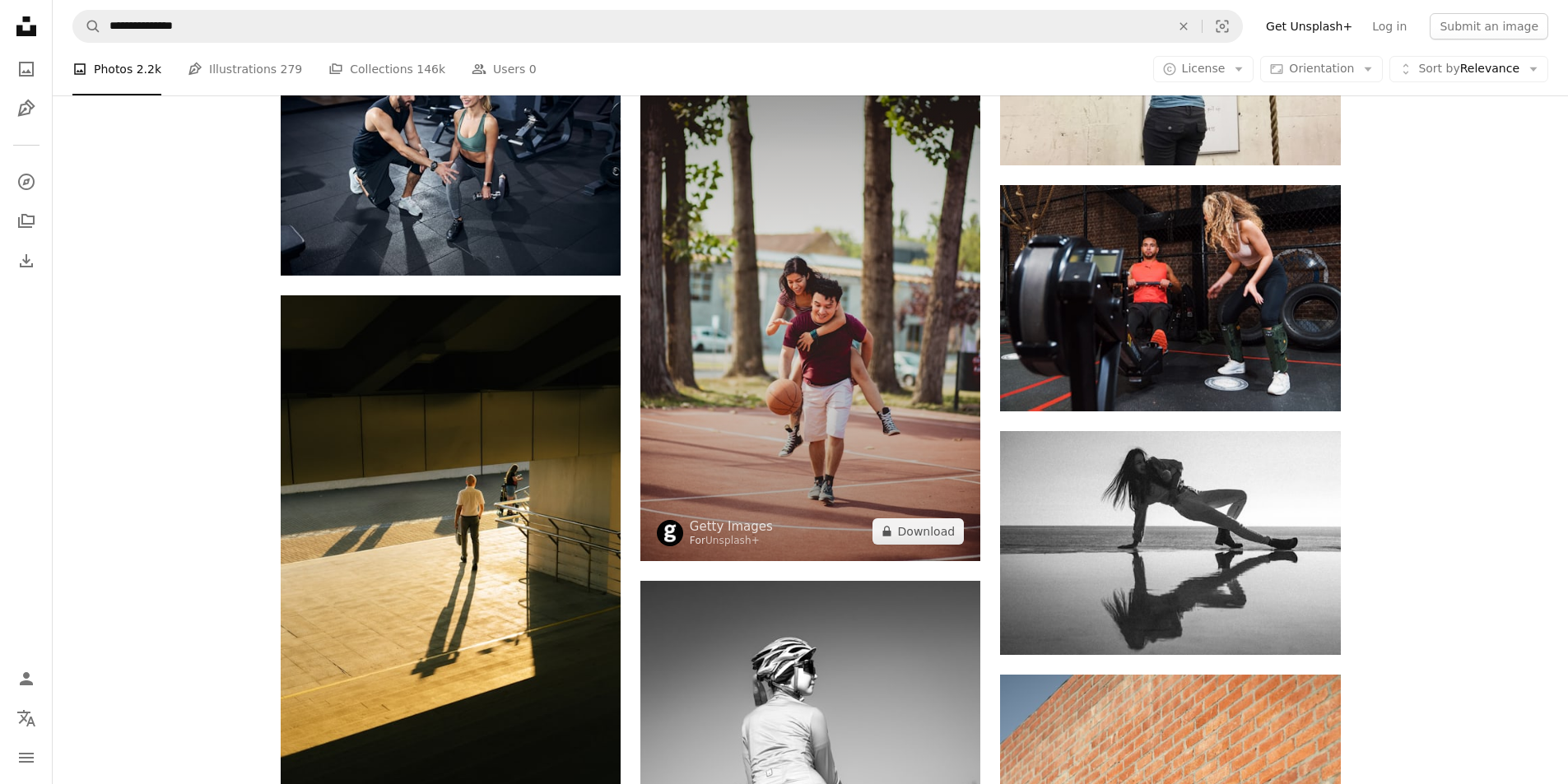
click at [845, 457] on img at bounding box center [811, 305] width 340 height 510
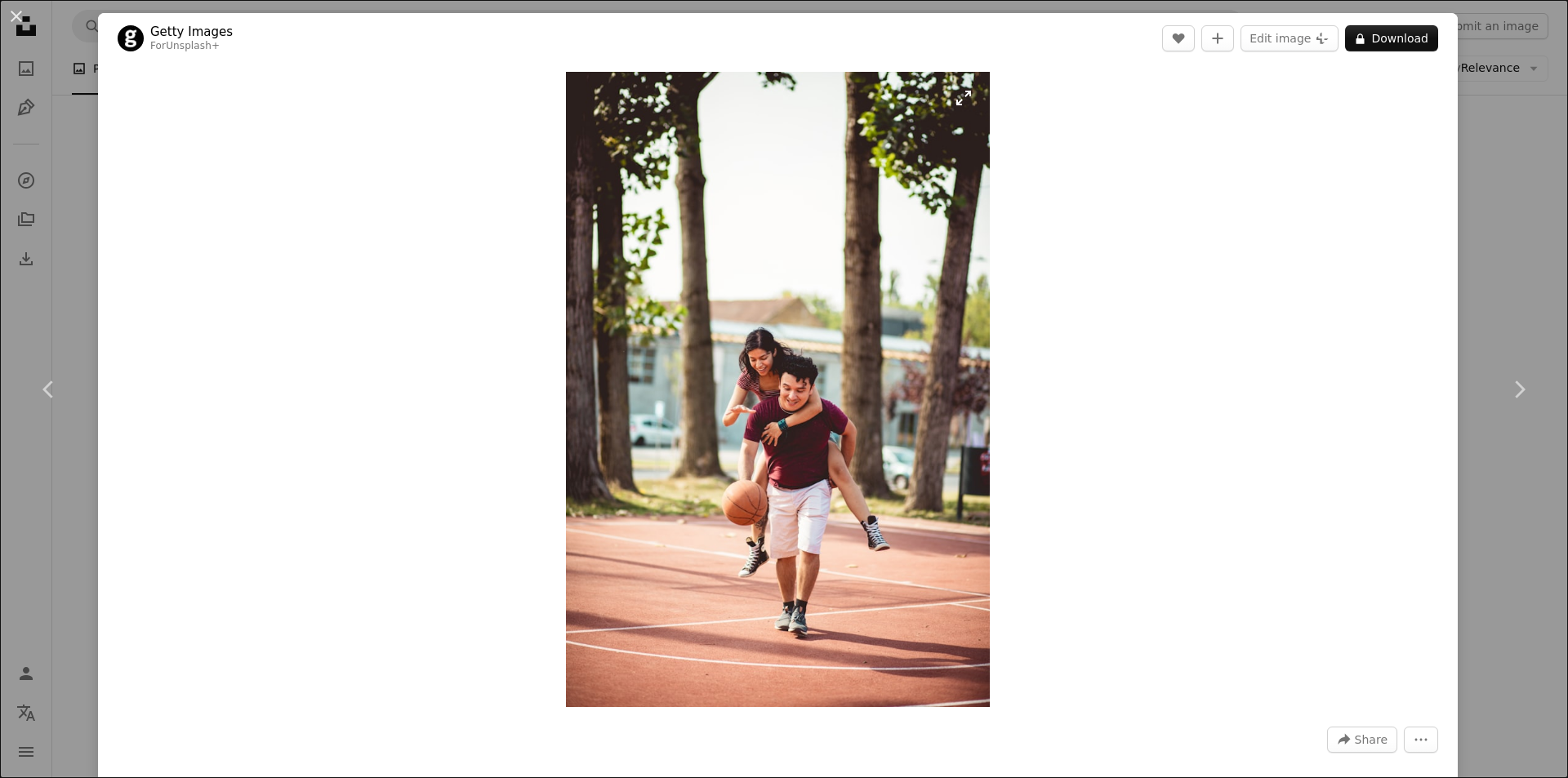
click at [883, 452] on img "Zoom in on this image" at bounding box center [777, 389] width 424 height 635
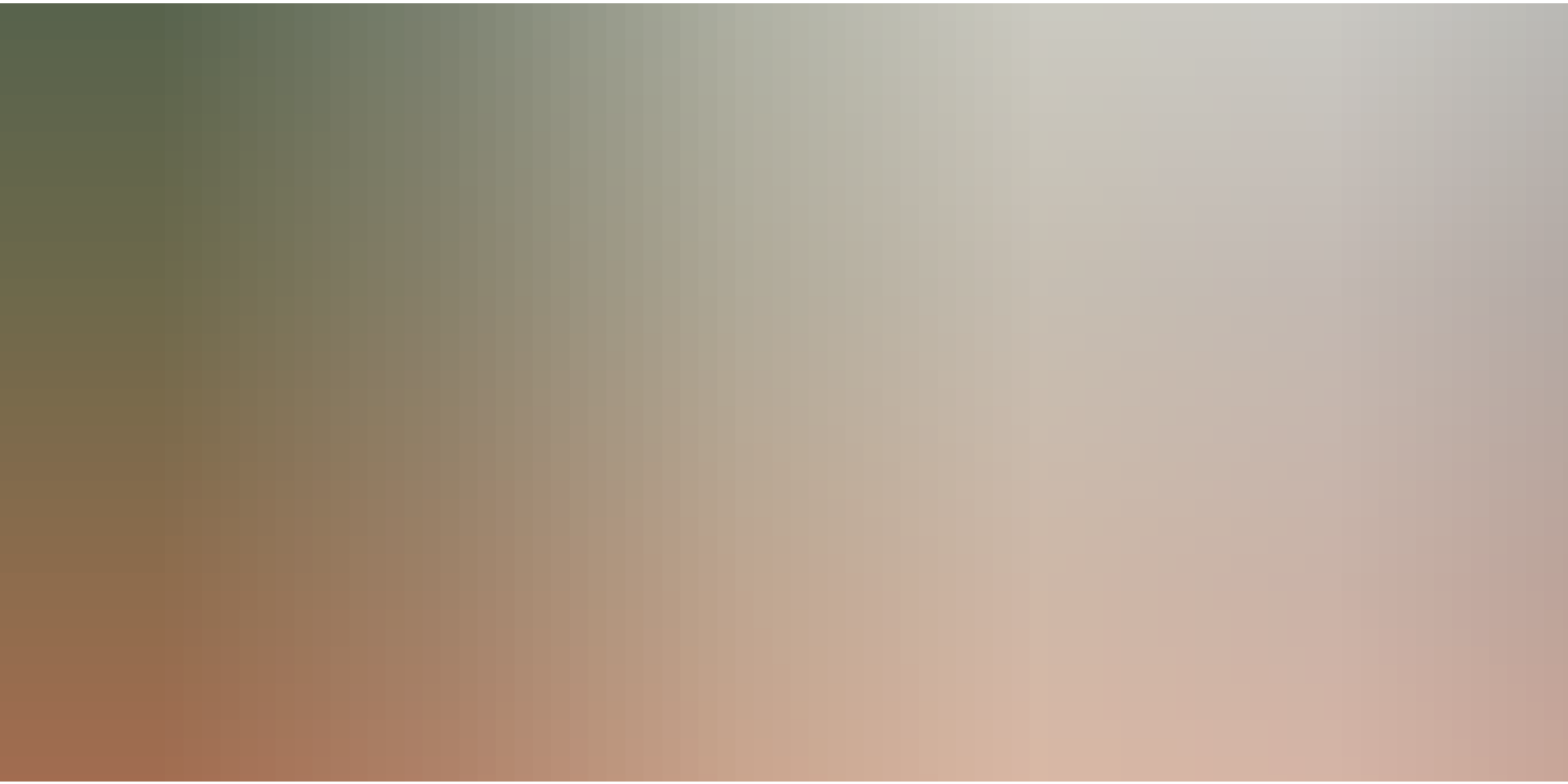
scroll to position [1105, 0]
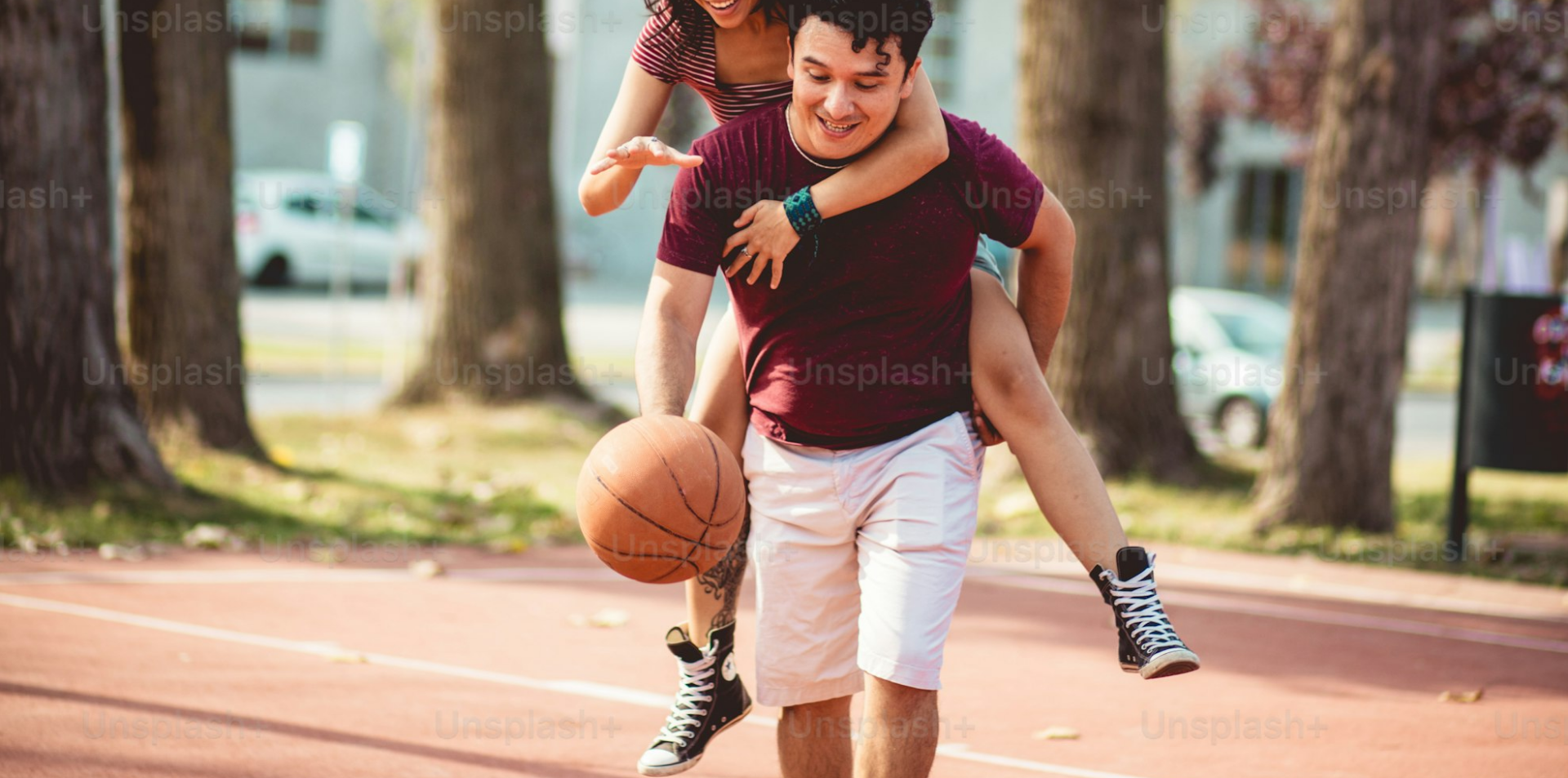
click at [883, 452] on img "Zoom out on this image" at bounding box center [784, 79] width 1570 height 2354
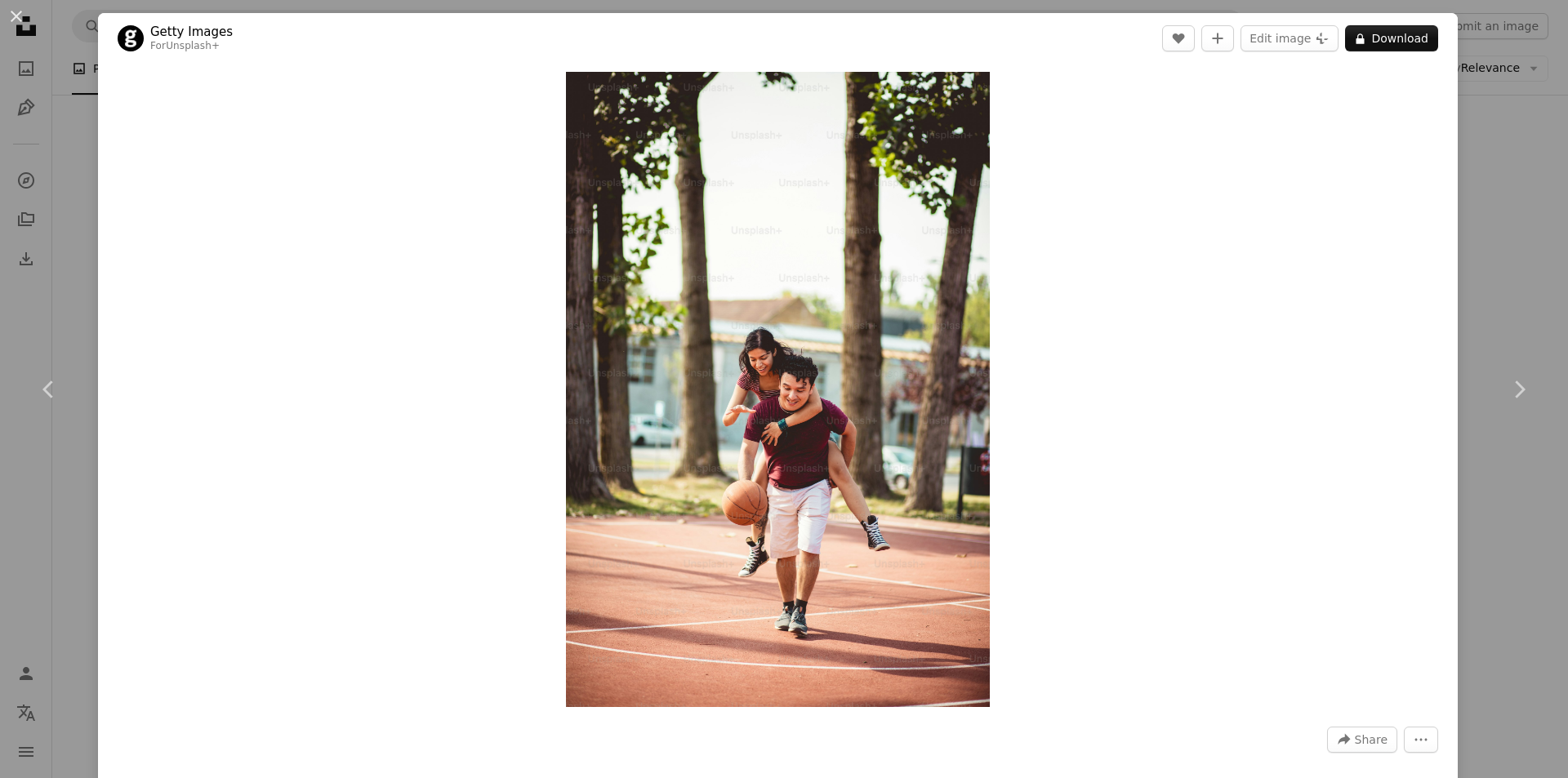
click at [1505, 211] on div "An X shape Chevron left Chevron right Getty Images For Unsplash+ A heart A plus…" at bounding box center [784, 389] width 1568 height 778
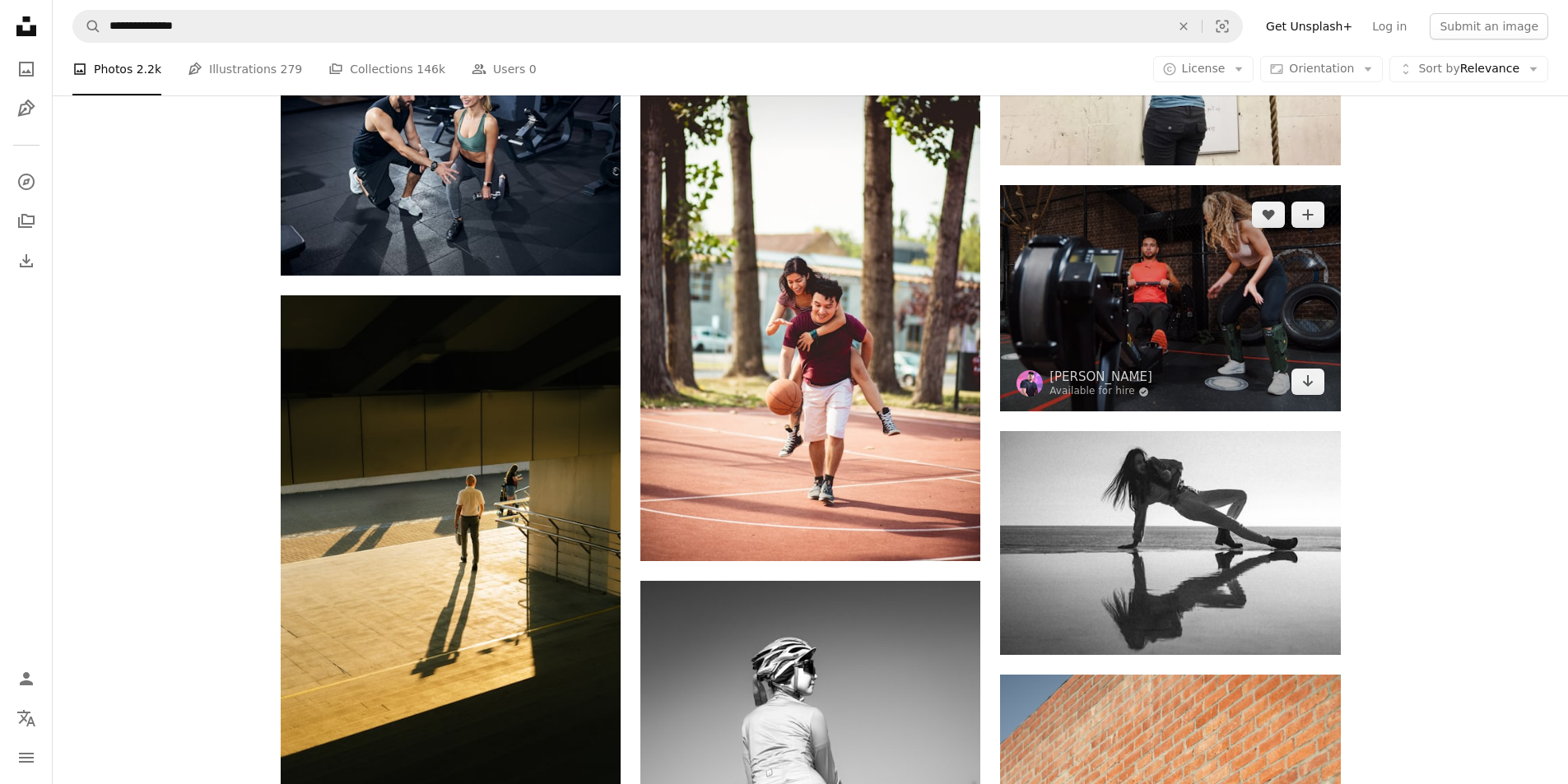
click at [1191, 306] on img at bounding box center [1170, 299] width 340 height 227
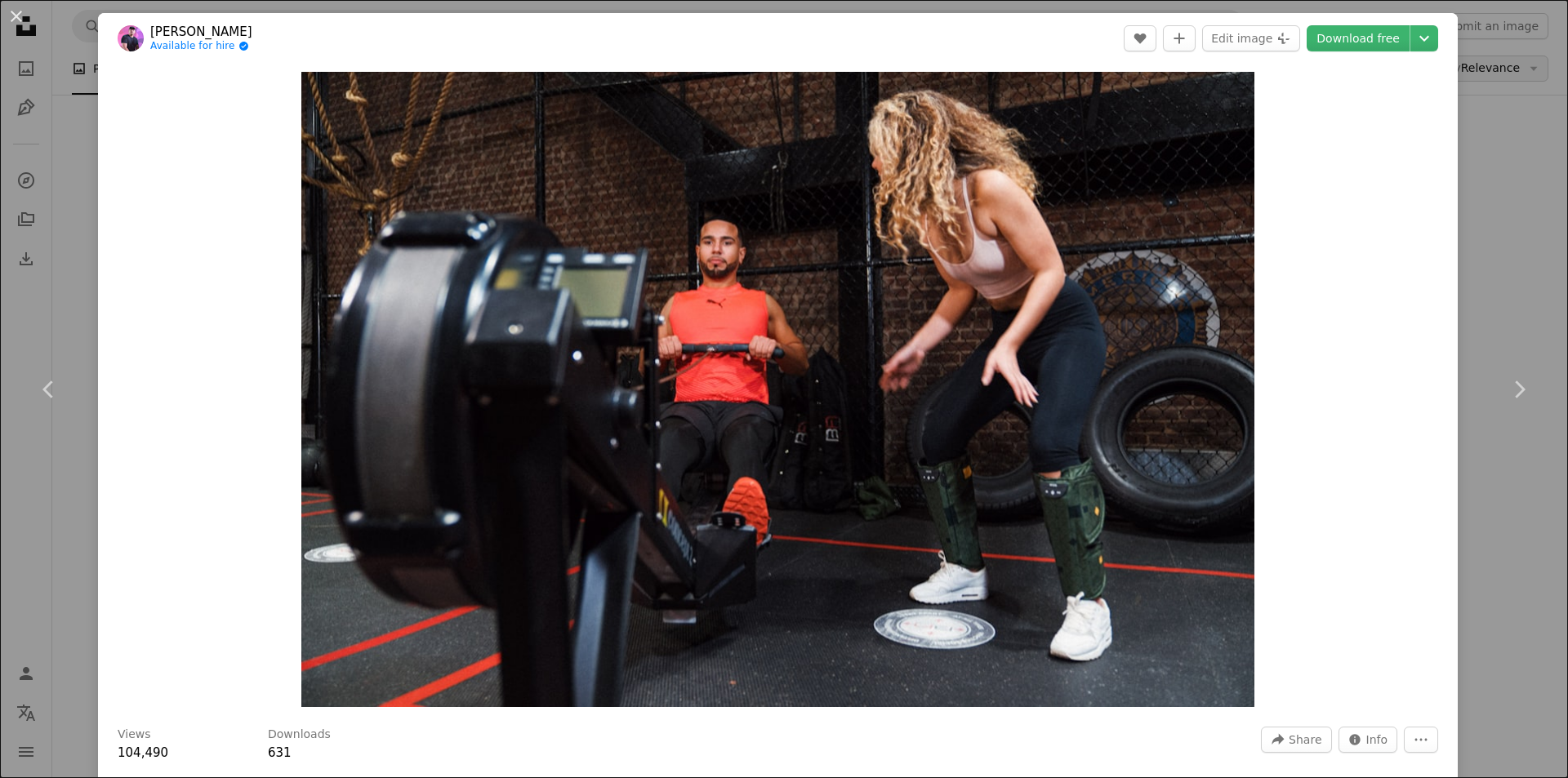
click at [1524, 214] on div "An X shape Chevron left Chevron right [PERSON_NAME] Available for hire A checkm…" at bounding box center [784, 389] width 1568 height 778
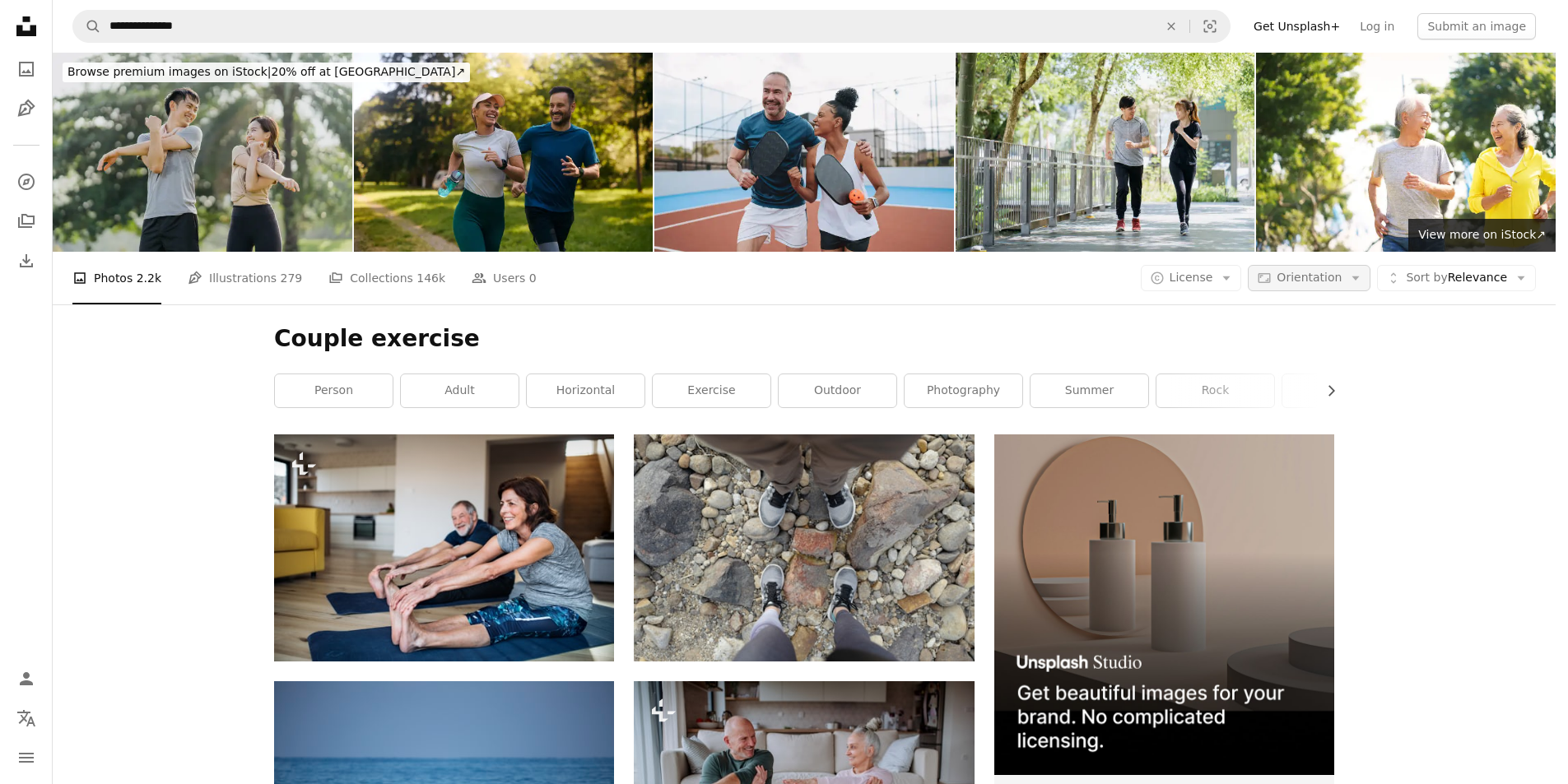
click at [1363, 271] on icon "Arrow down" at bounding box center [1356, 278] width 15 height 15
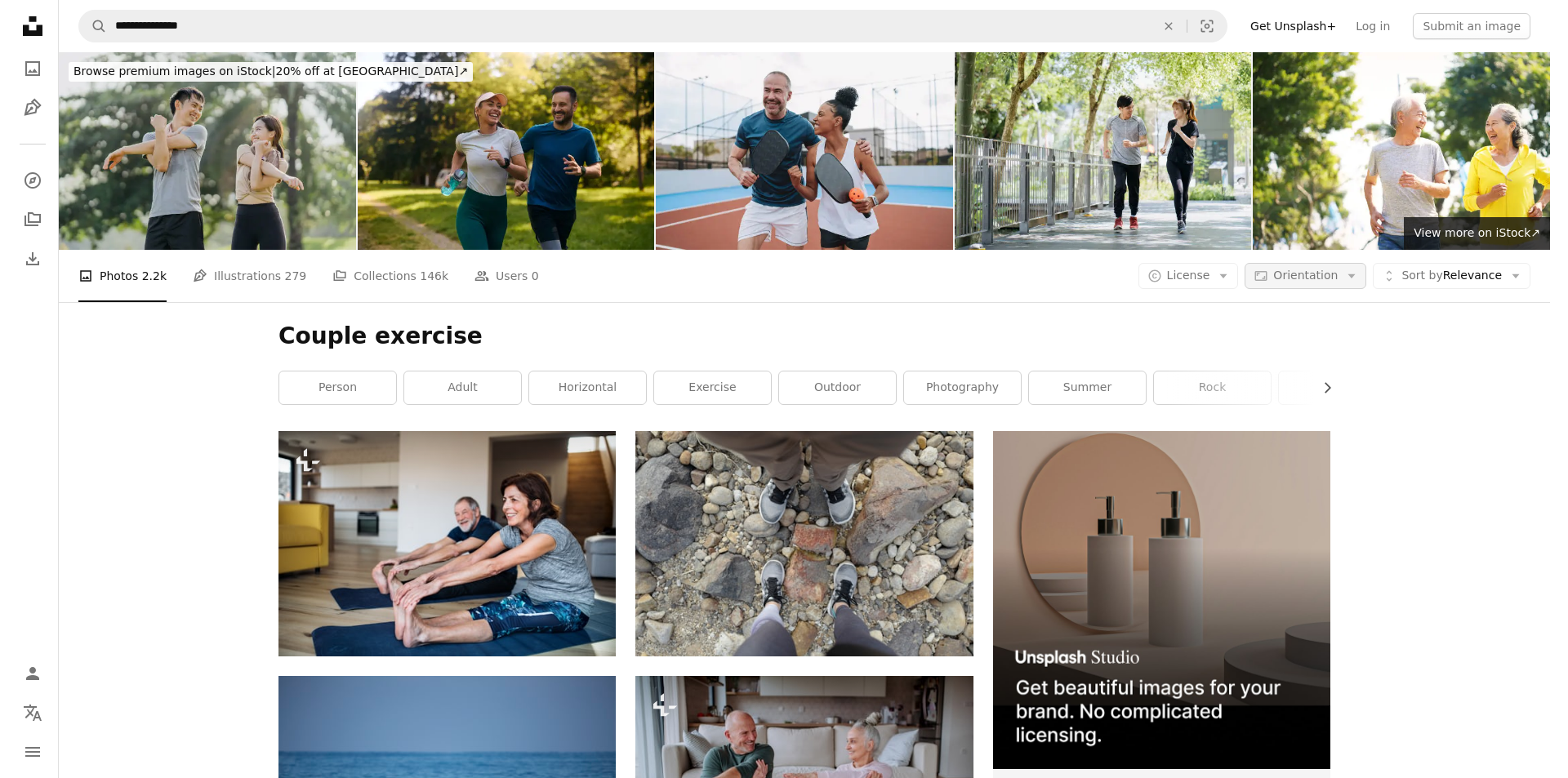
scroll to position [33457, 0]
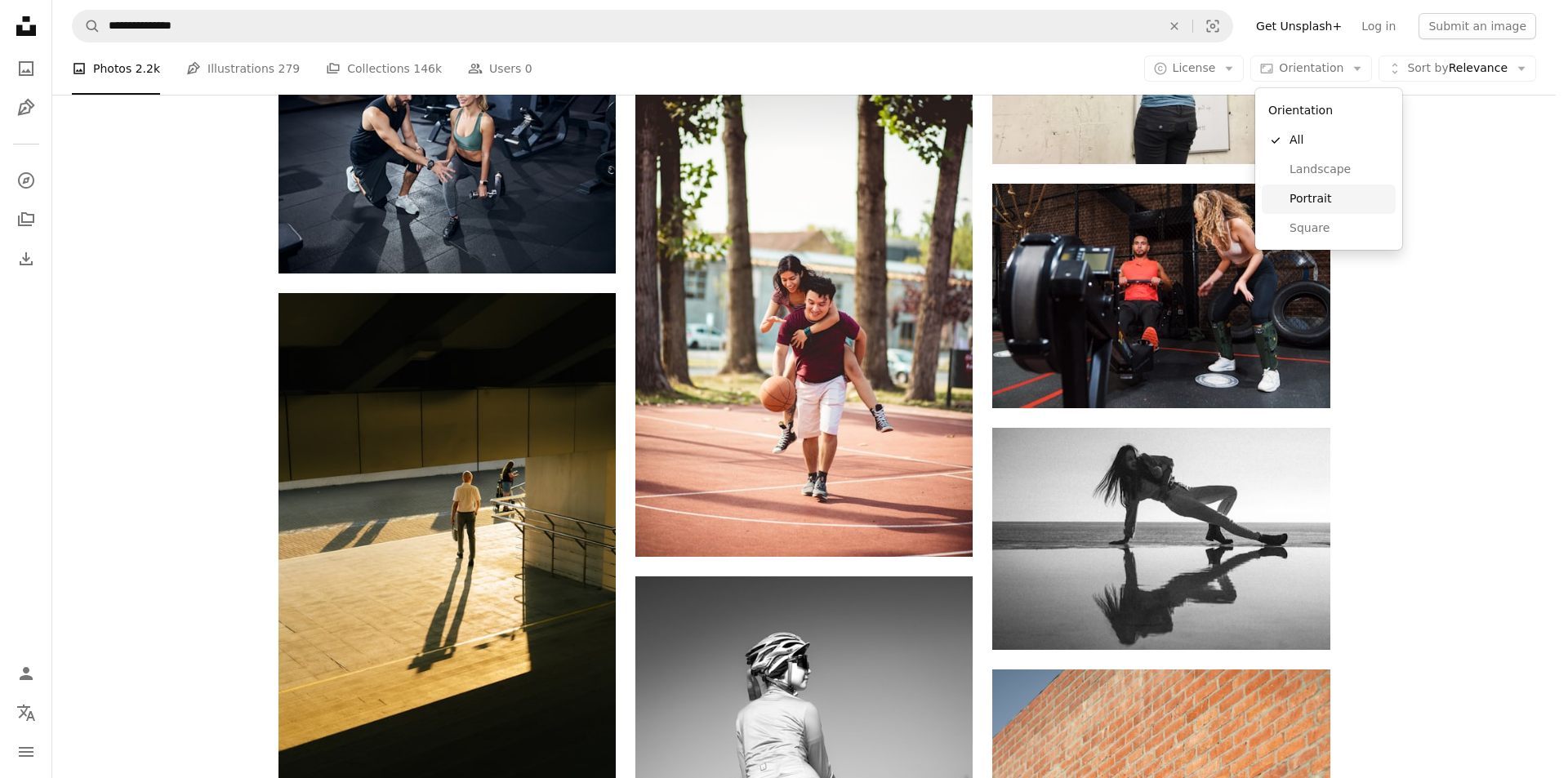
click at [1325, 196] on span "Portrait" at bounding box center [1339, 199] width 100 height 16
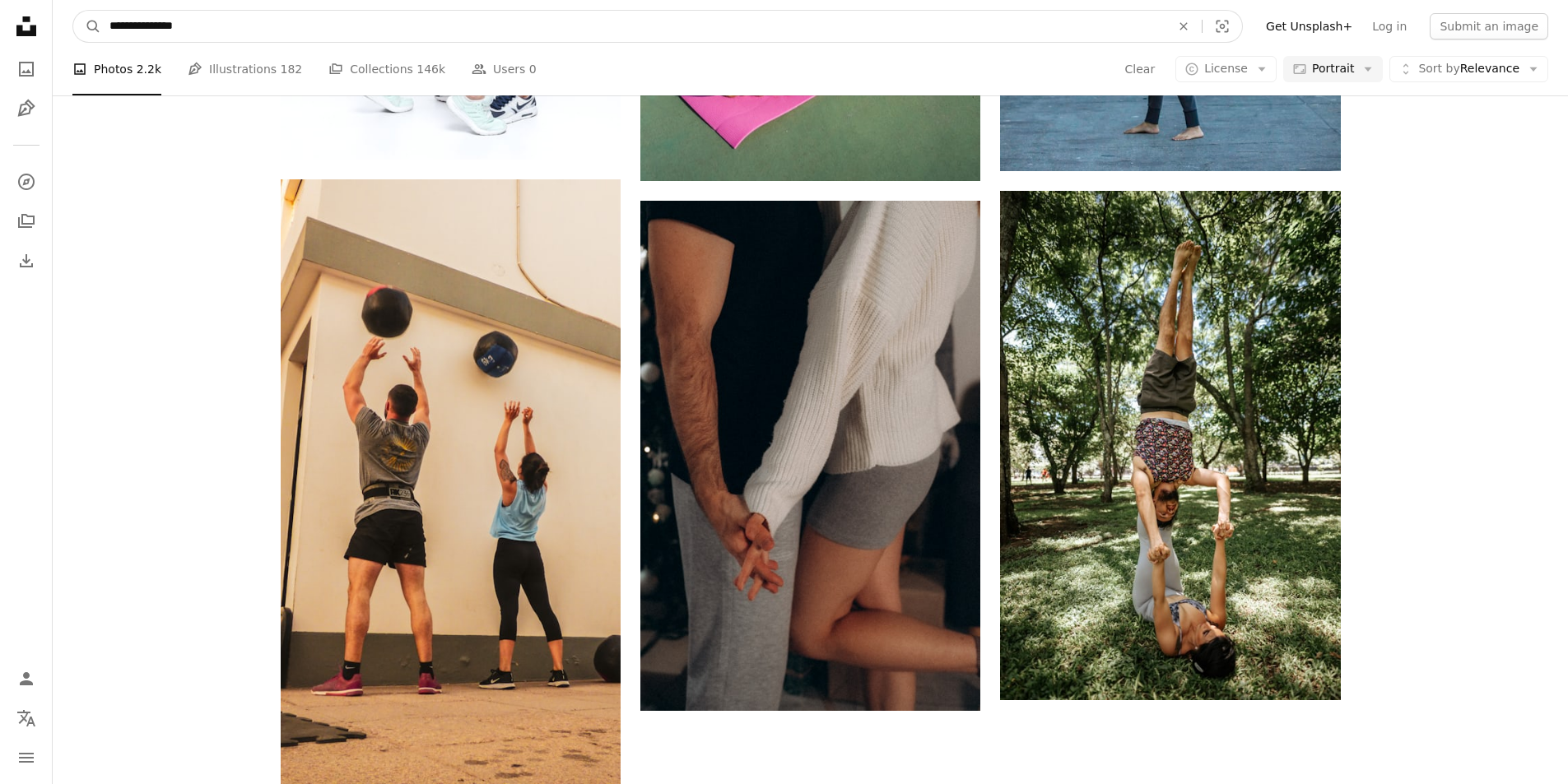
drag, startPoint x: 151, startPoint y: 26, endPoint x: 21, endPoint y: 22, distance: 130.1
type input "********"
click button "A magnifying glass" at bounding box center [87, 26] width 28 height 31
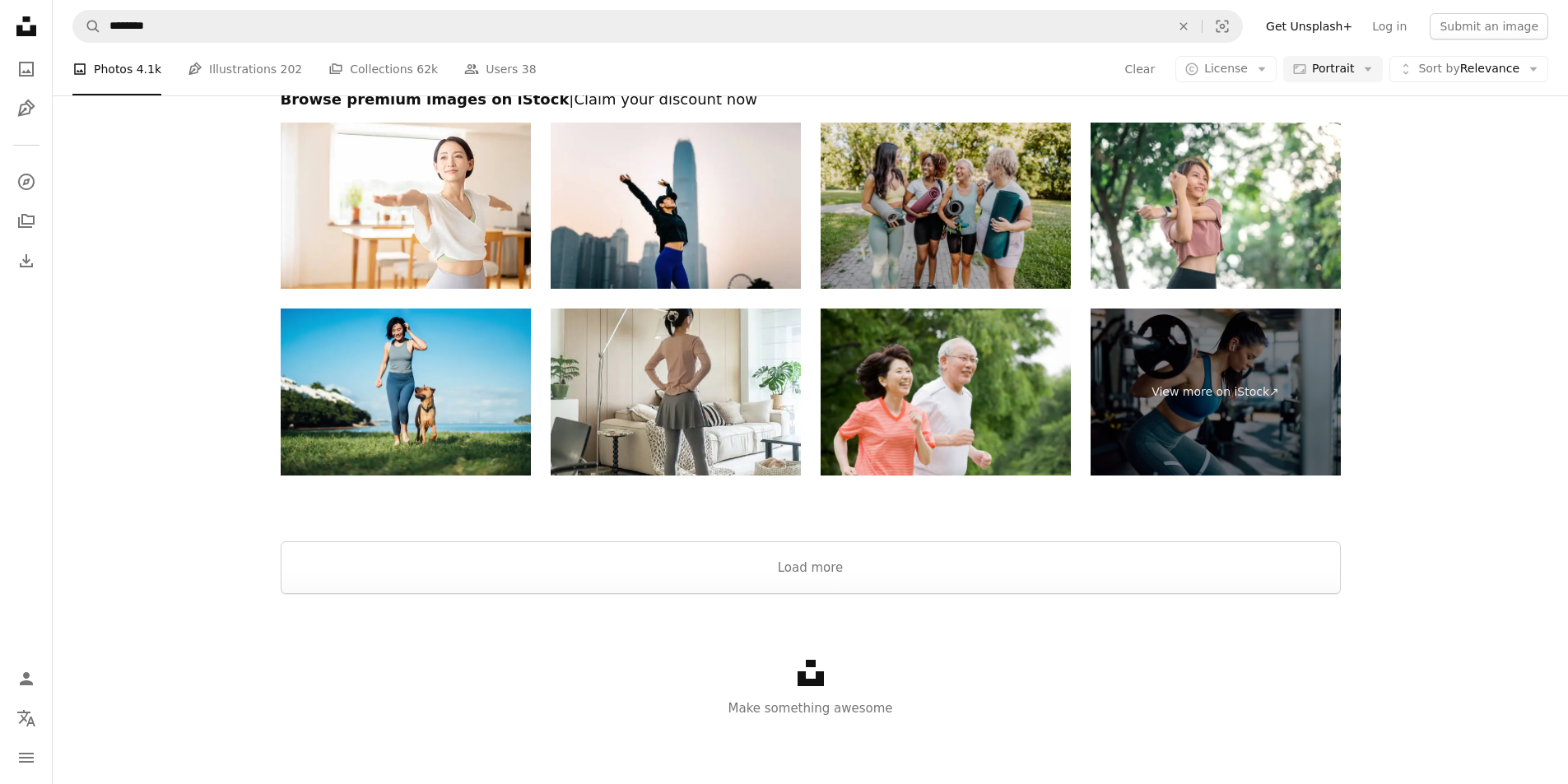
scroll to position [4032, 0]
click at [806, 576] on button "Load more" at bounding box center [811, 567] width 1060 height 52
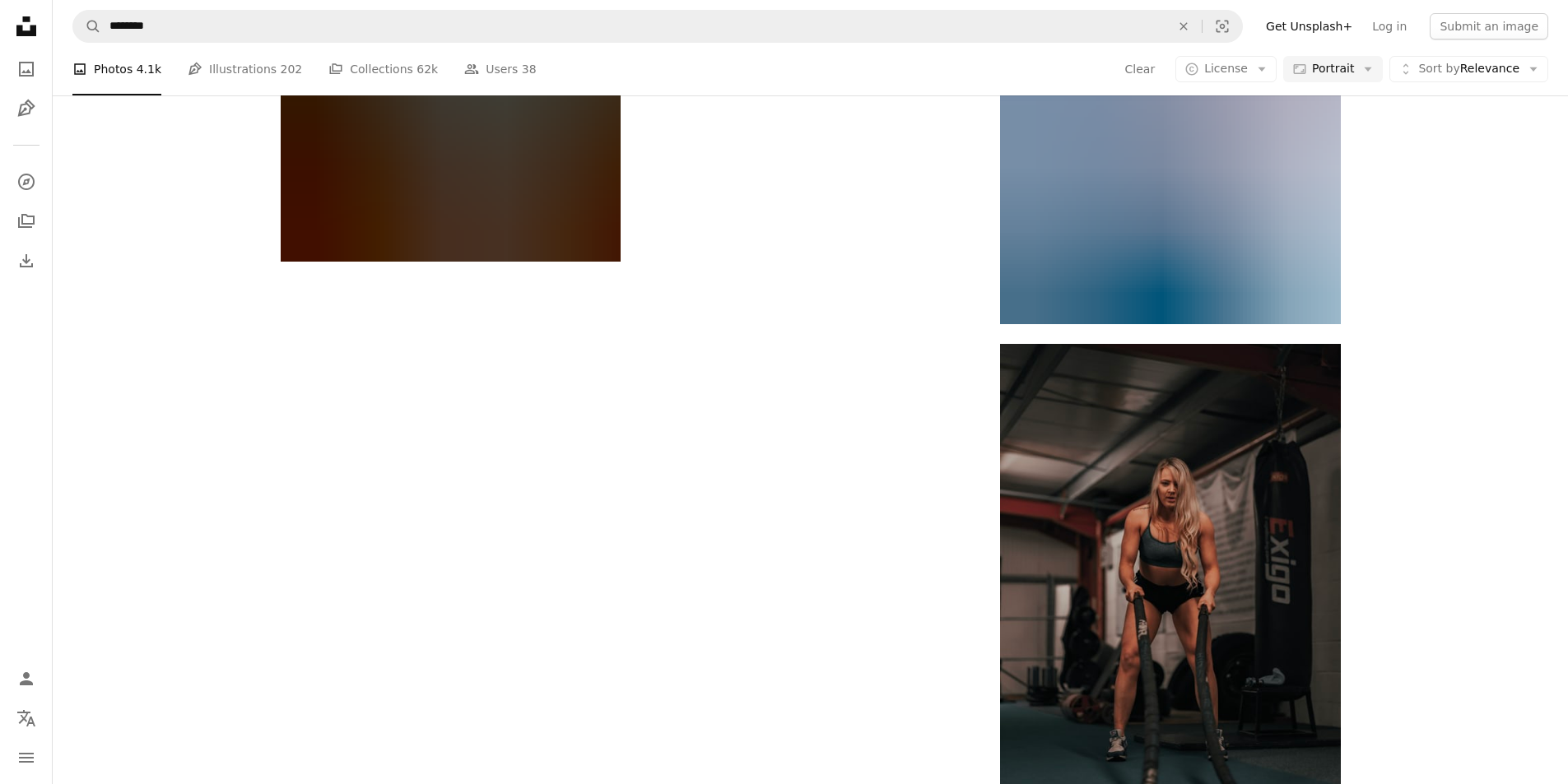
scroll to position [8176, 0]
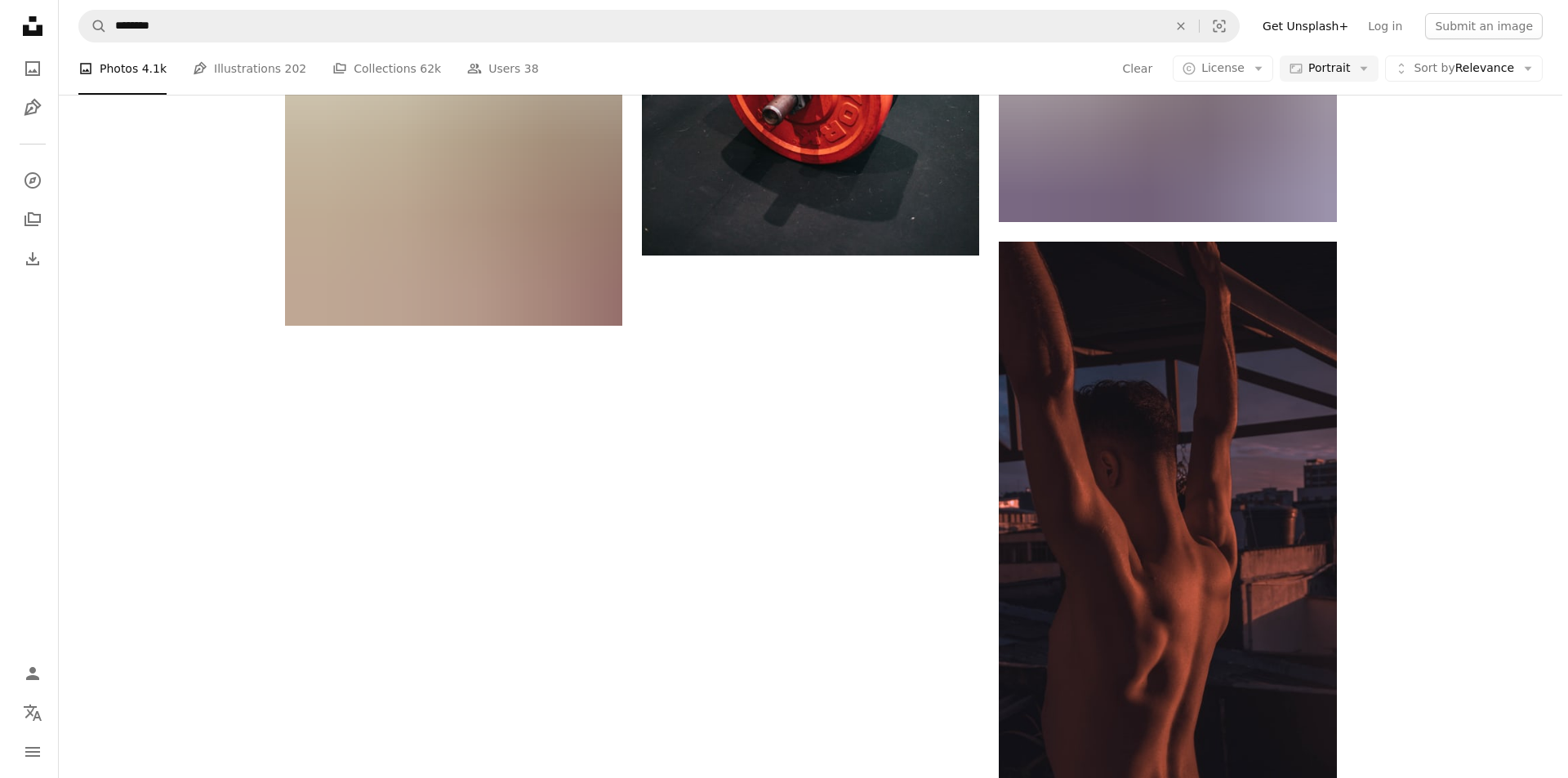
scroll to position [13584, 0]
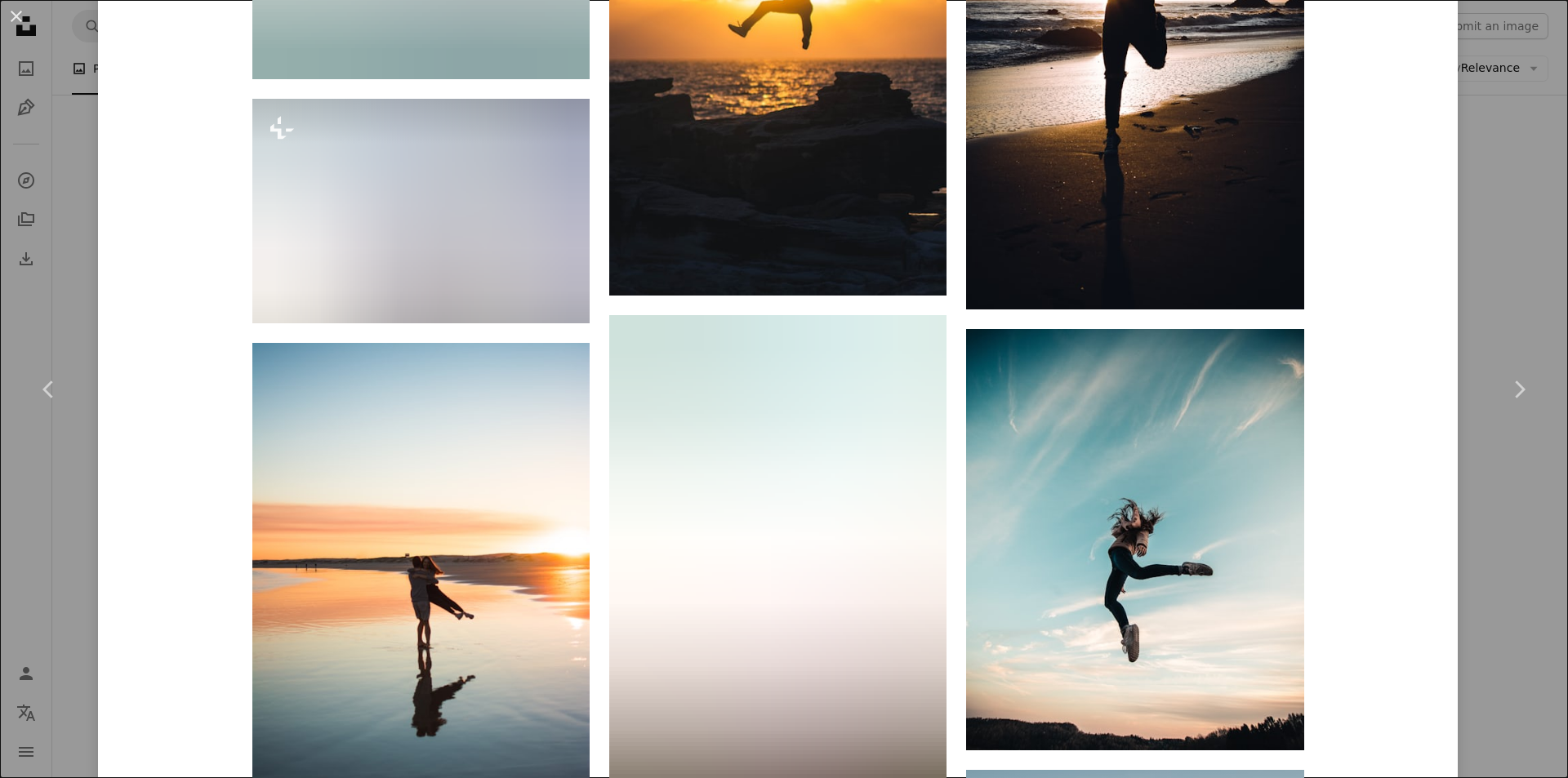
scroll to position [3511, 0]
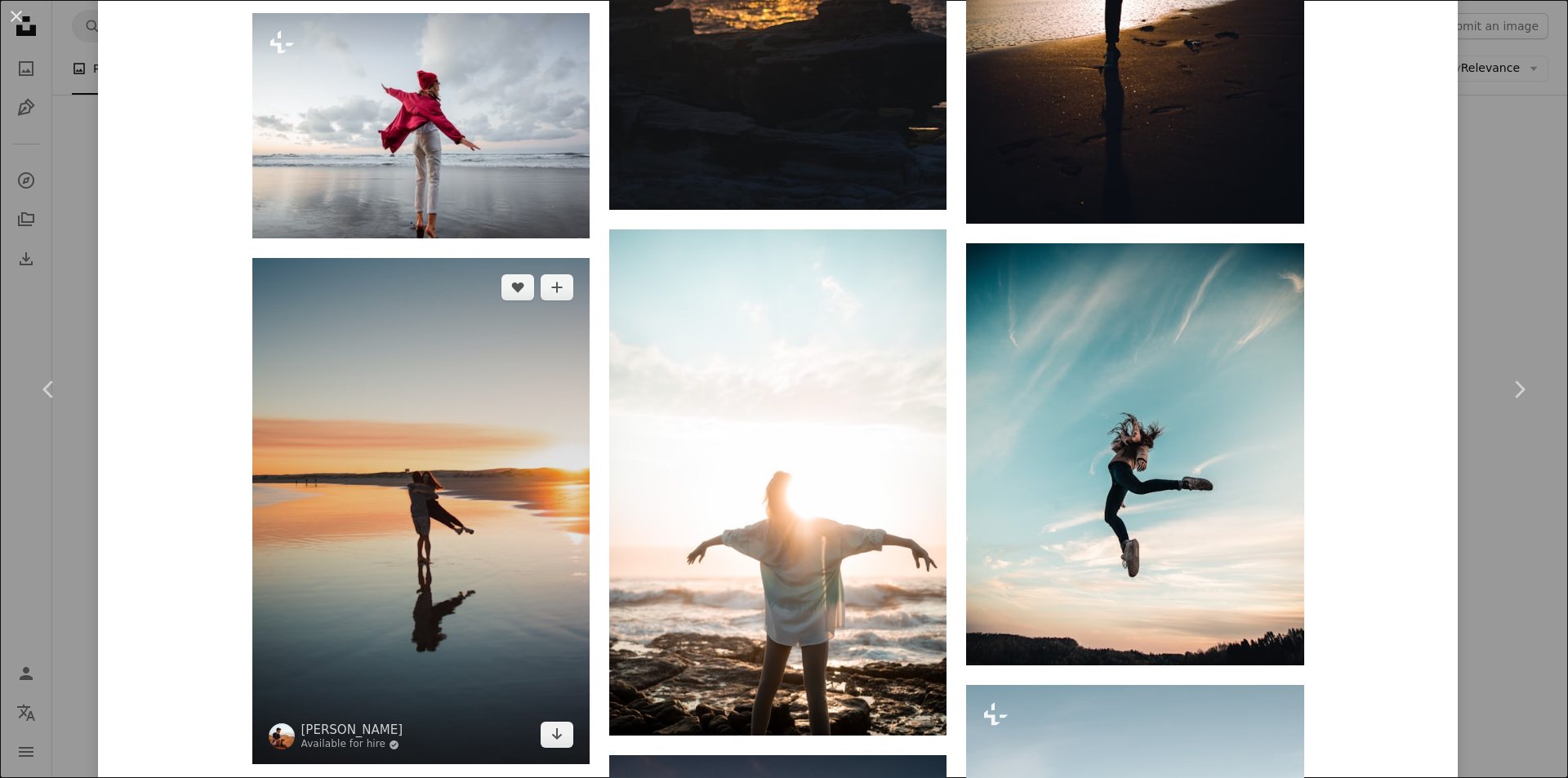
click at [415, 467] on img at bounding box center [421, 510] width 337 height 506
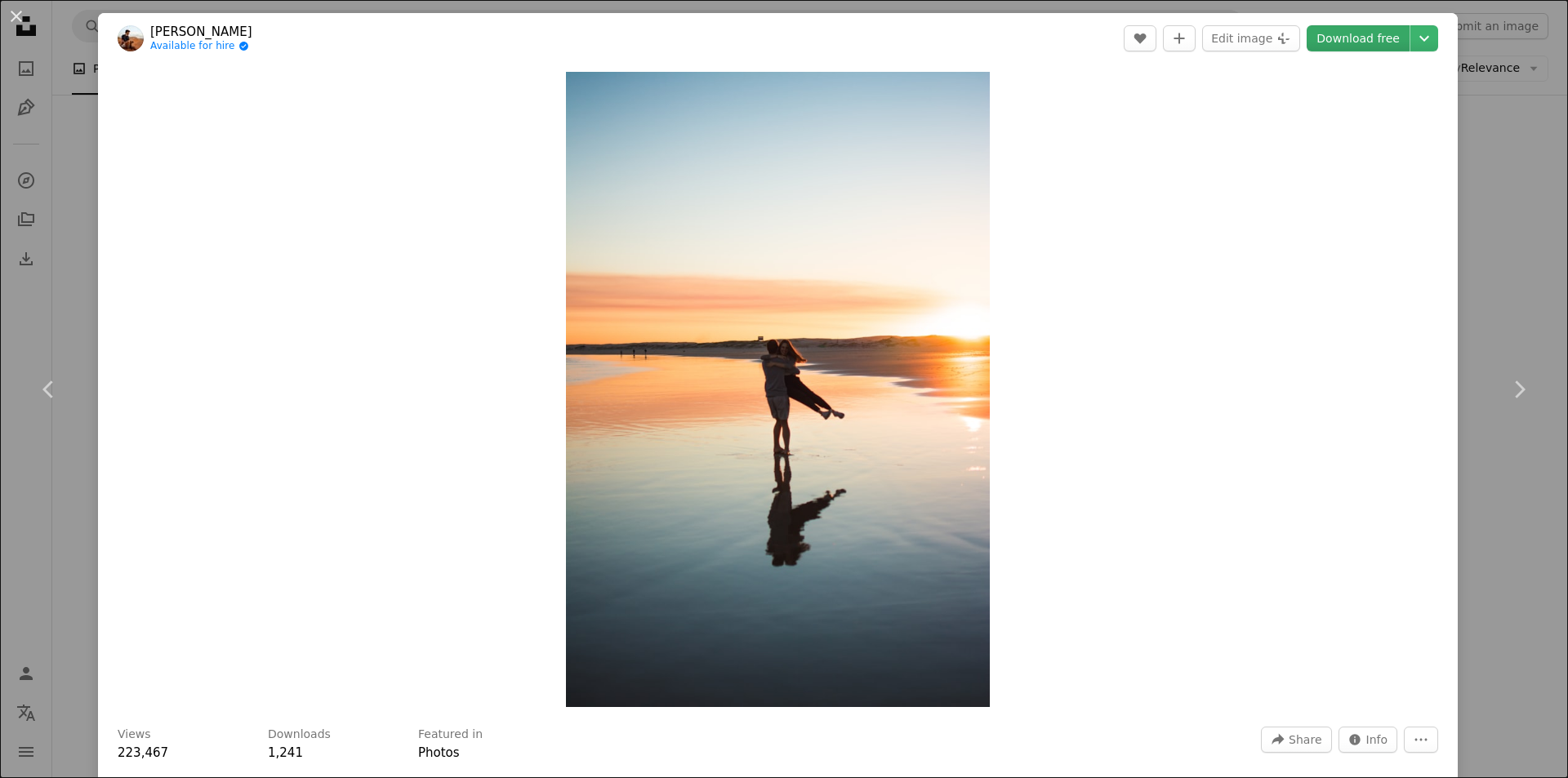
click at [1357, 39] on link "Download free" at bounding box center [1358, 38] width 103 height 26
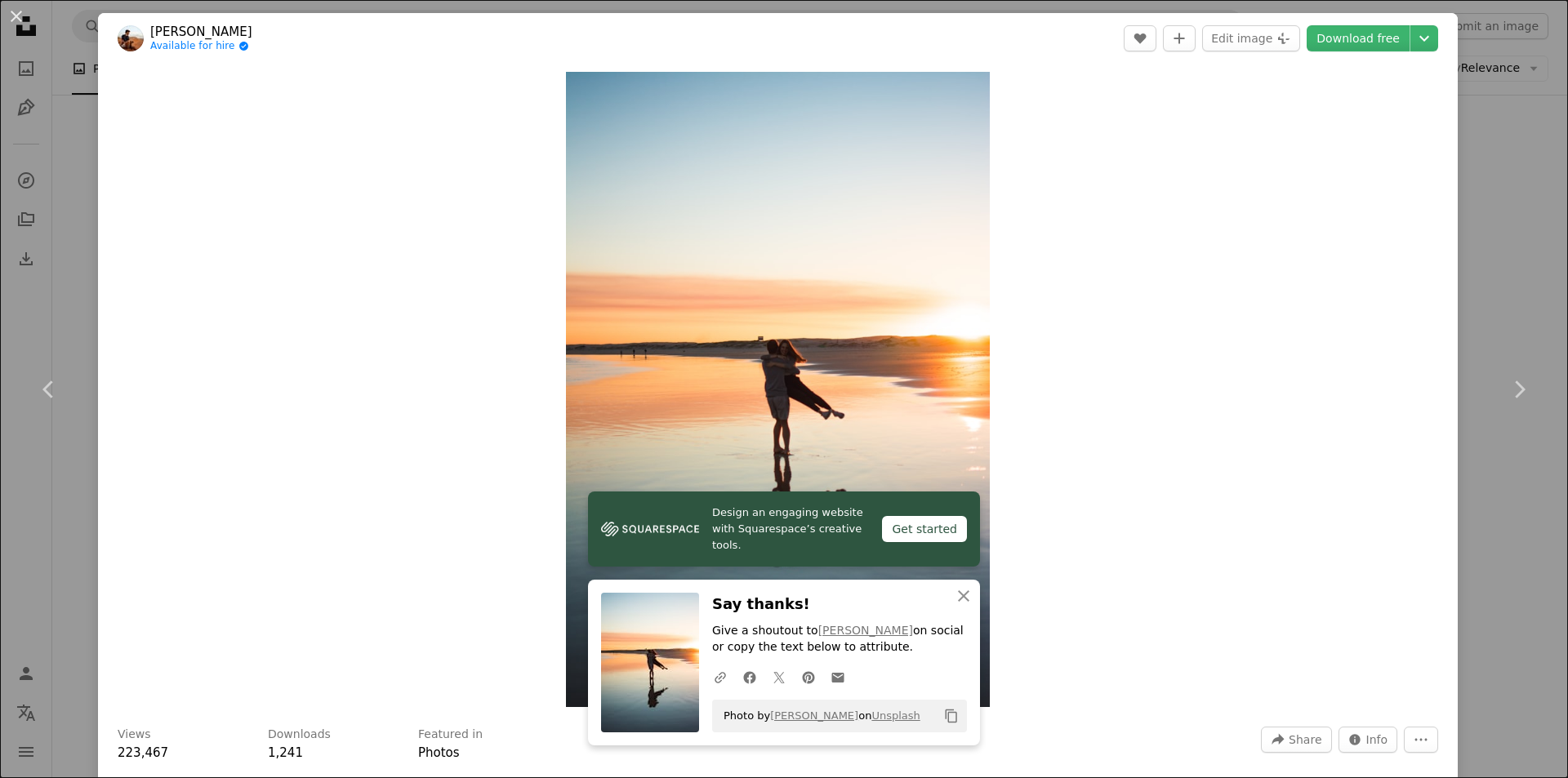
click at [1524, 493] on div "An X shape Chevron left Chevron right Design an engaging website with Squarespa…" at bounding box center [784, 389] width 1568 height 778
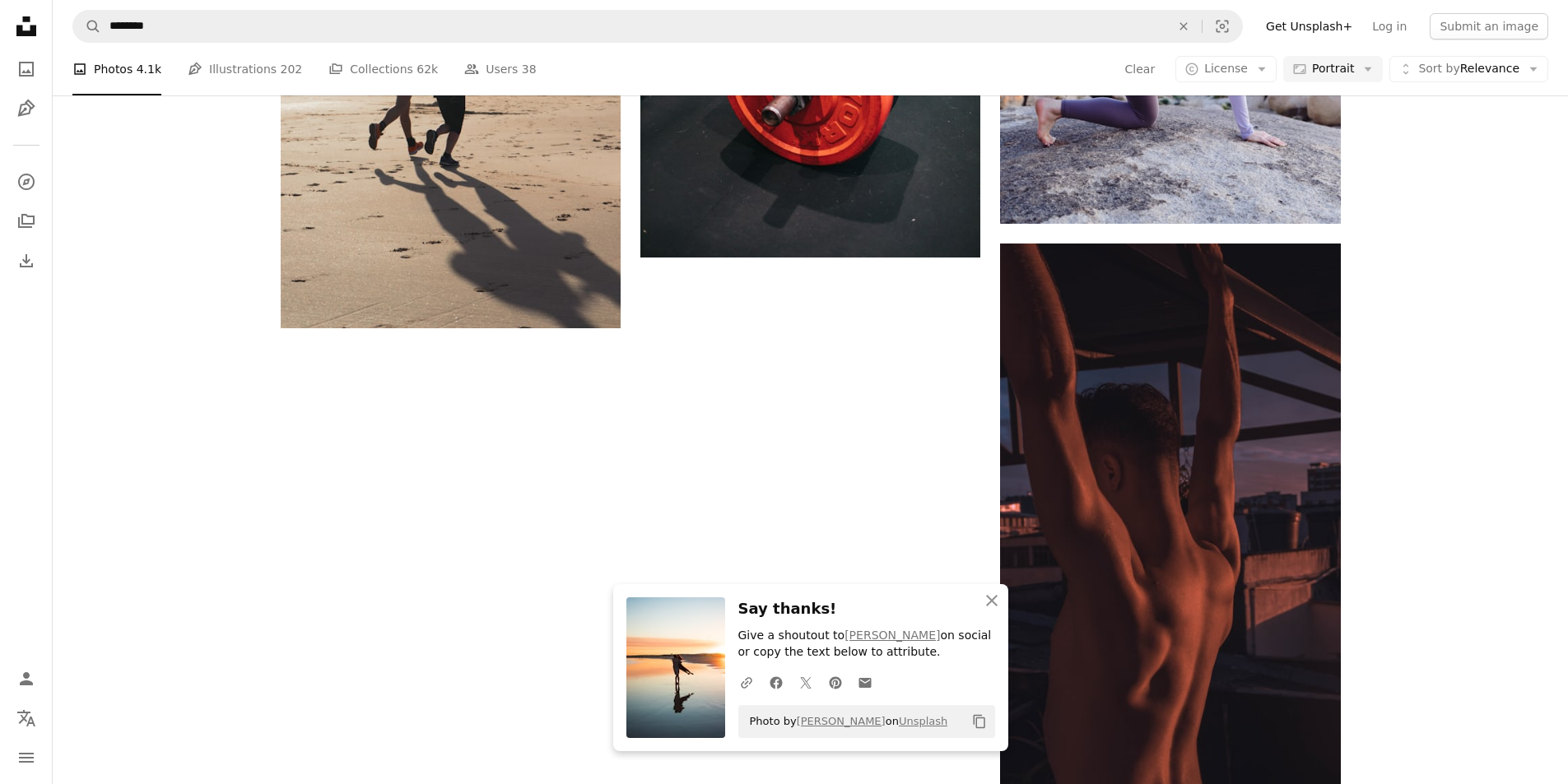
scroll to position [14594, 0]
click at [987, 601] on icon "An X shape" at bounding box center [992, 600] width 19 height 19
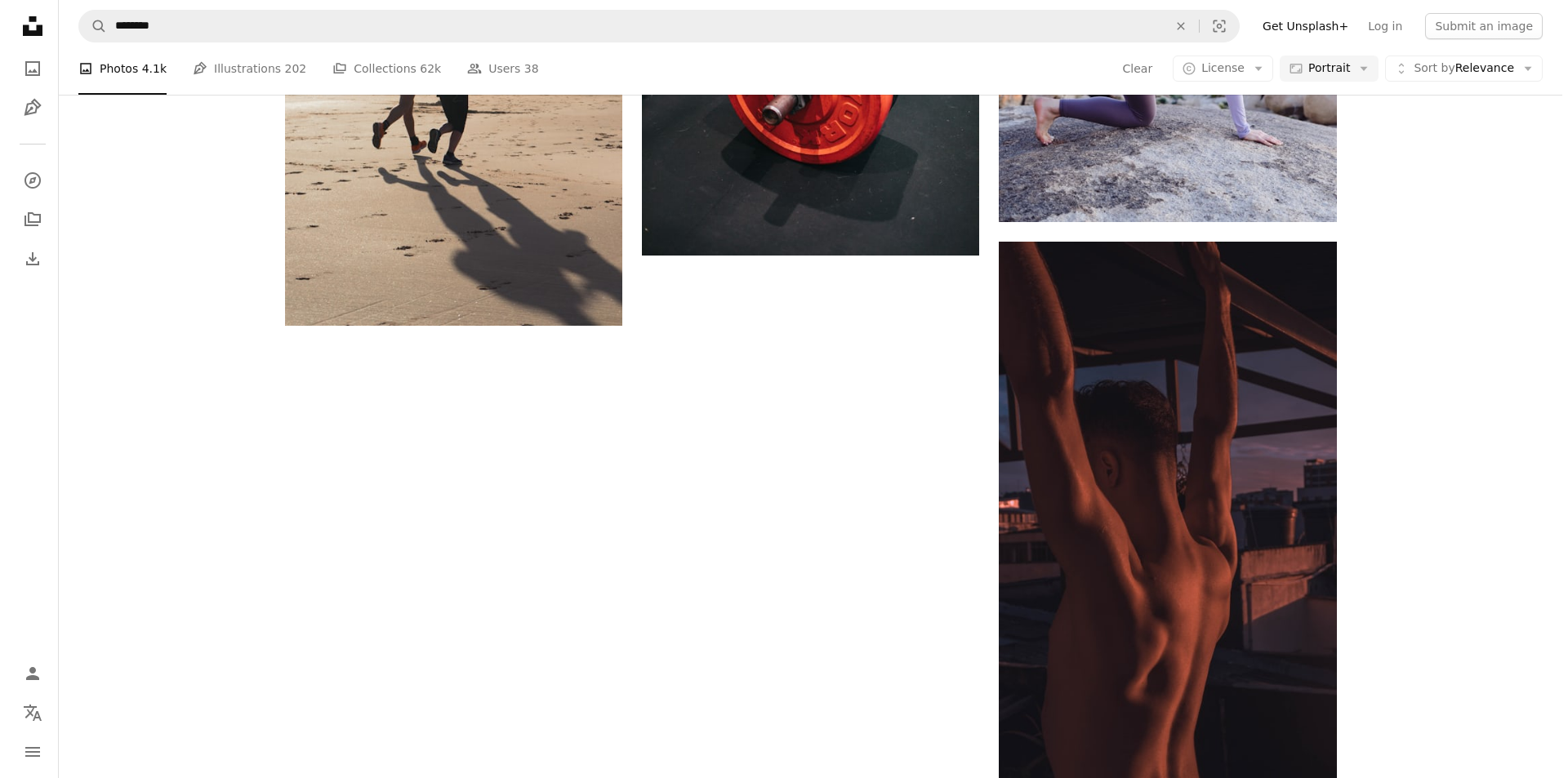
scroll to position [15135, 0]
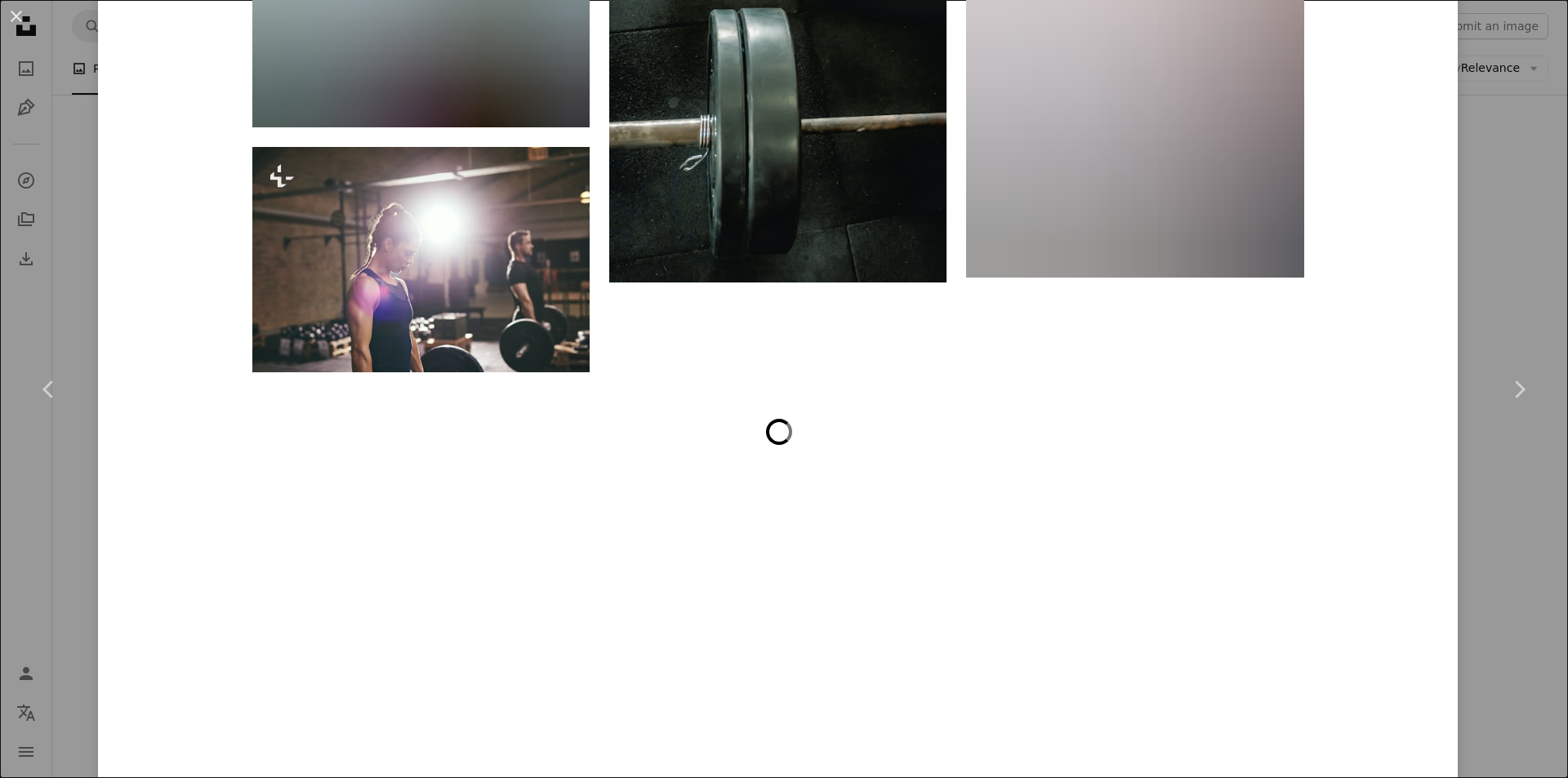
scroll to position [11762, 0]
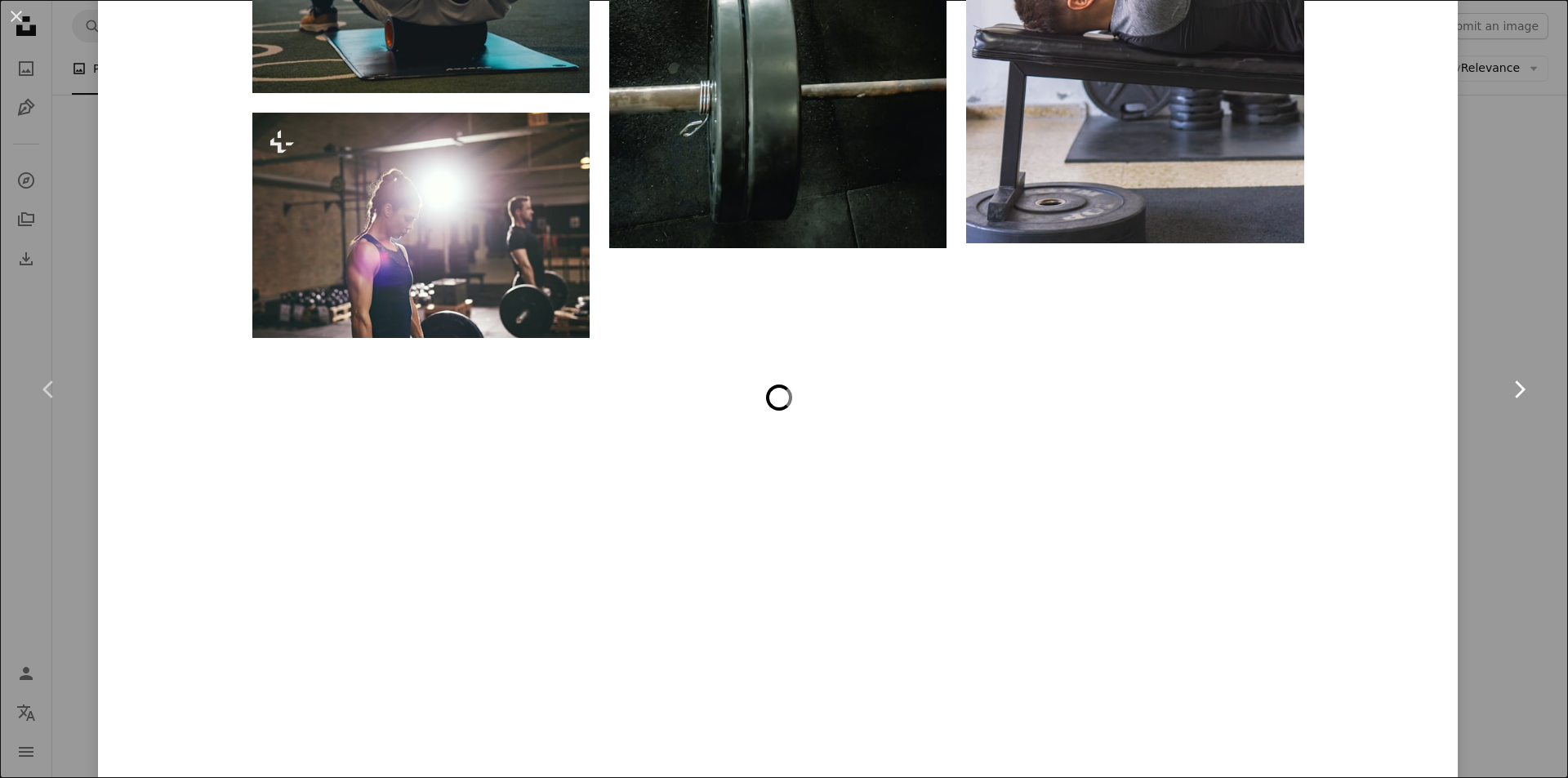
click at [1506, 445] on link "Chevron right" at bounding box center [1518, 389] width 98 height 157
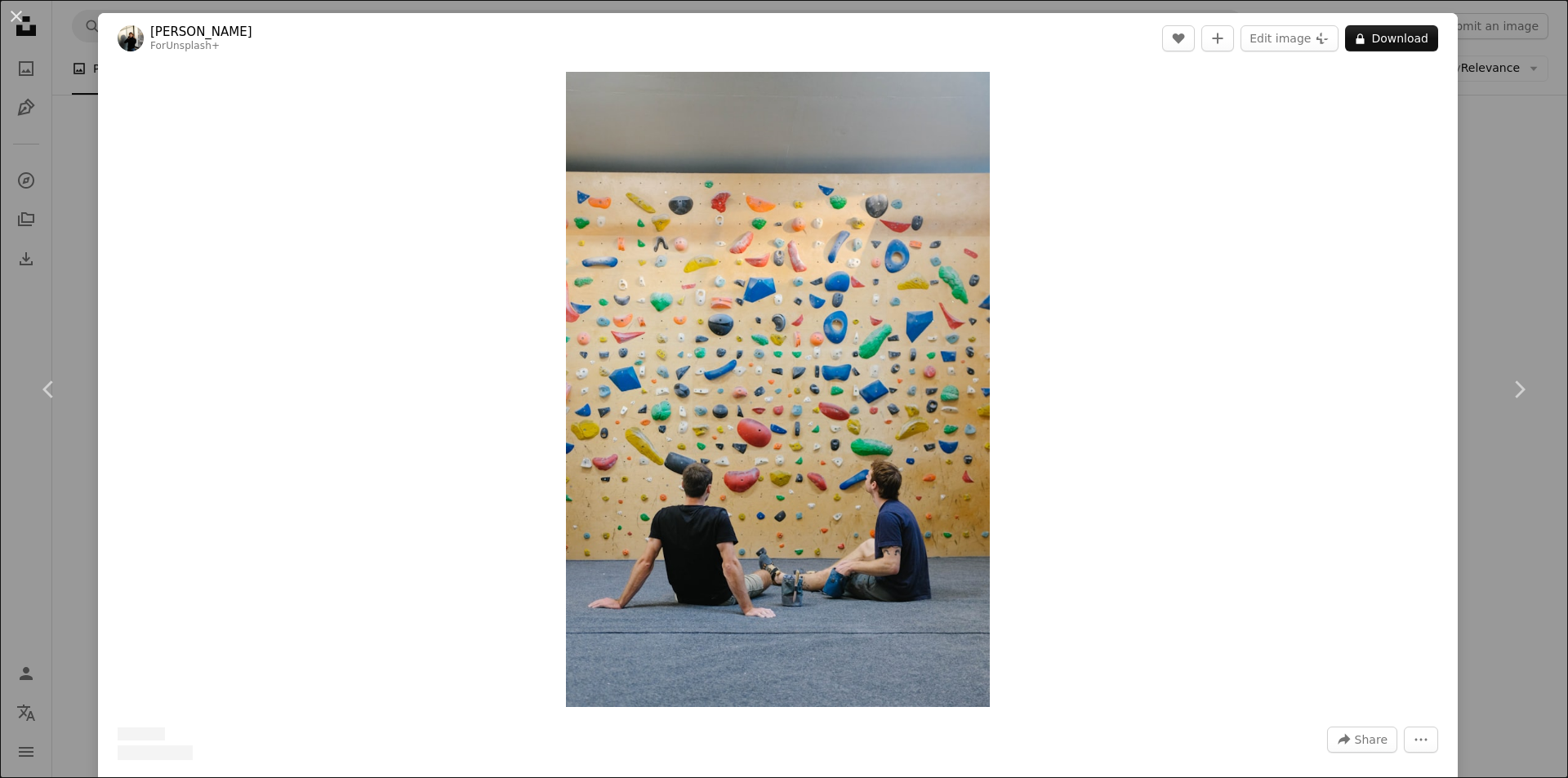
click at [1466, 99] on div "An X shape Chevron left Chevron right [PERSON_NAME] For Unsplash+ A heart A plu…" at bounding box center [784, 389] width 1568 height 778
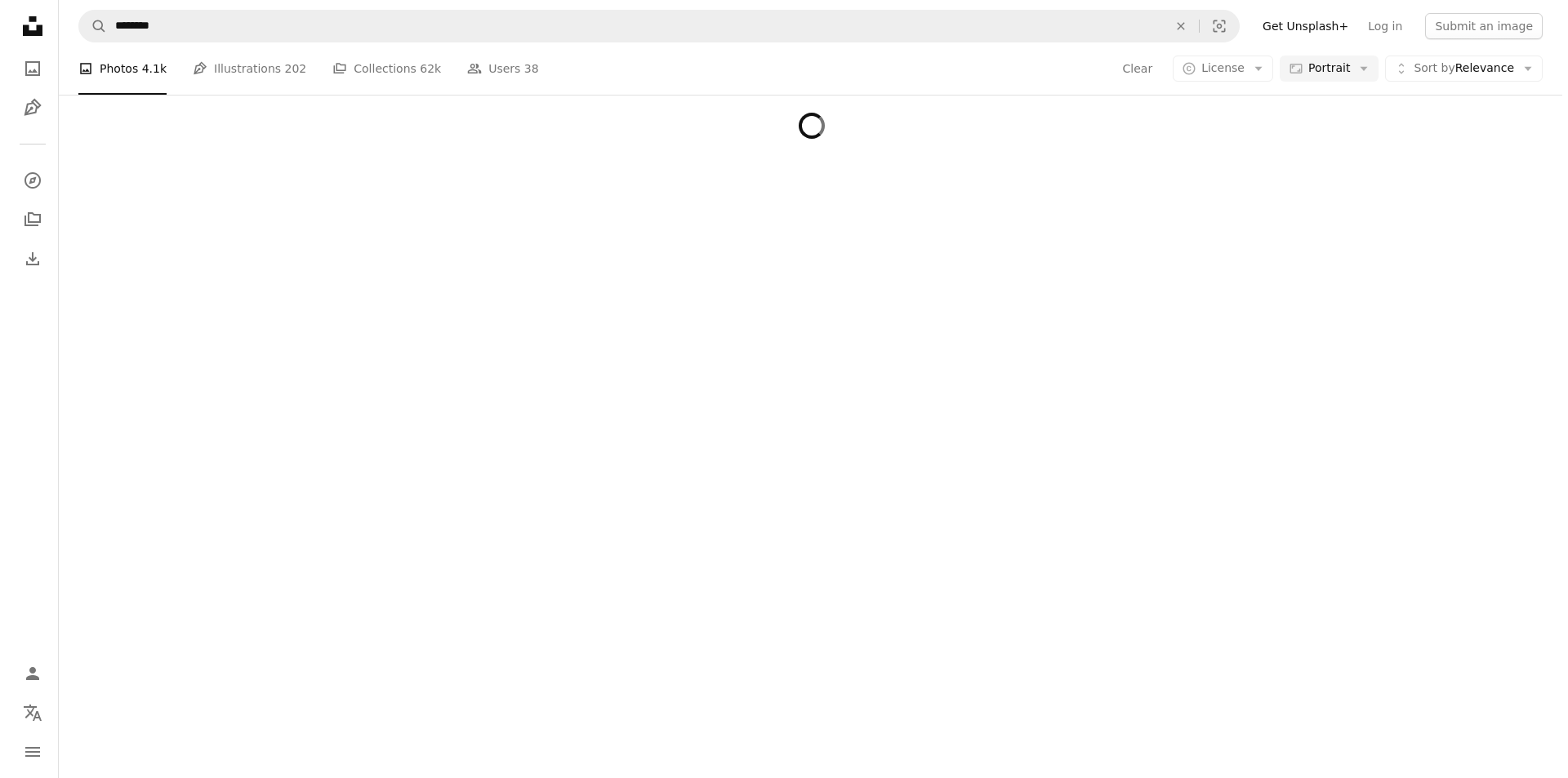
scroll to position [16197, 0]
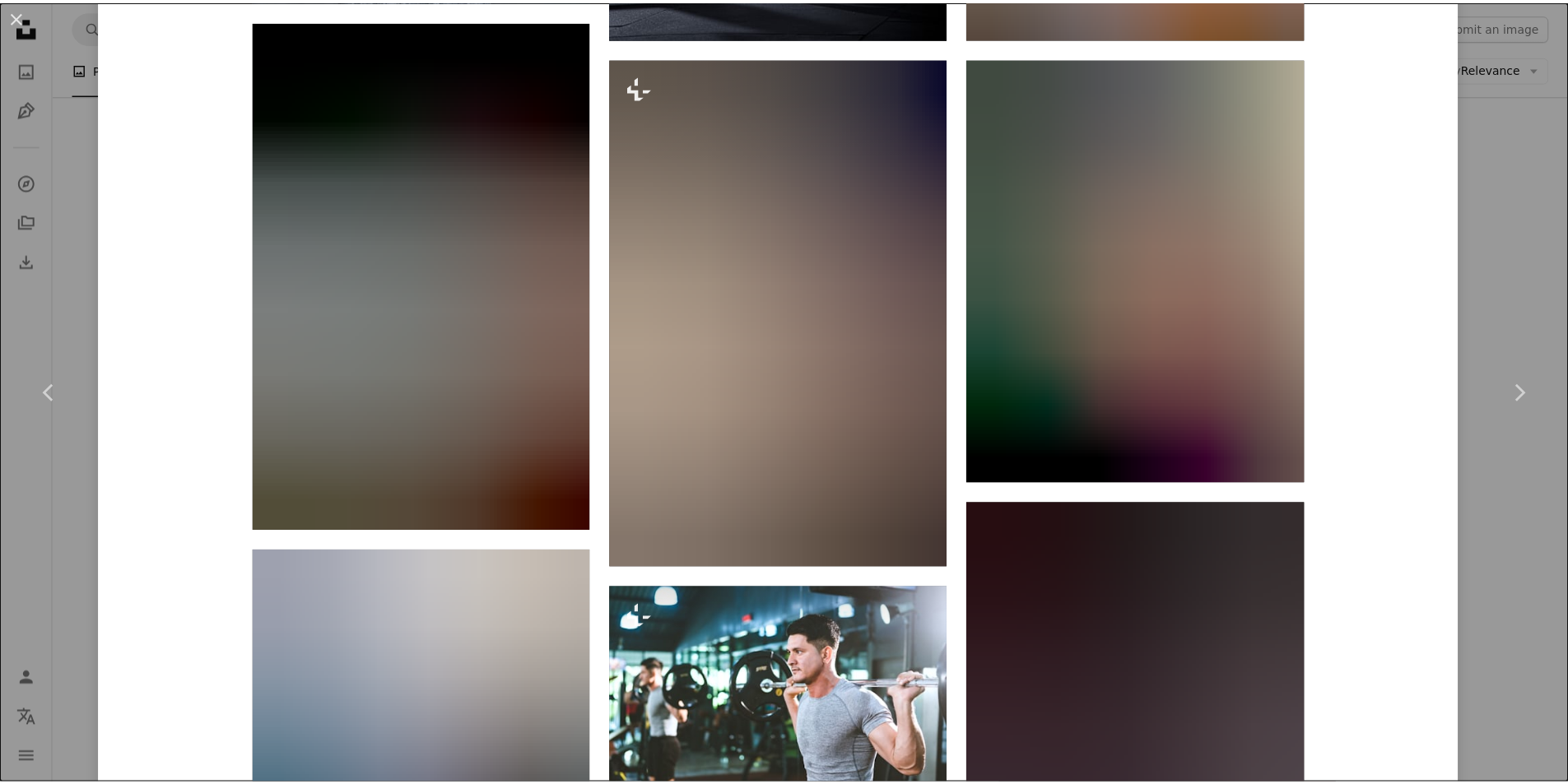
scroll to position [2962, 0]
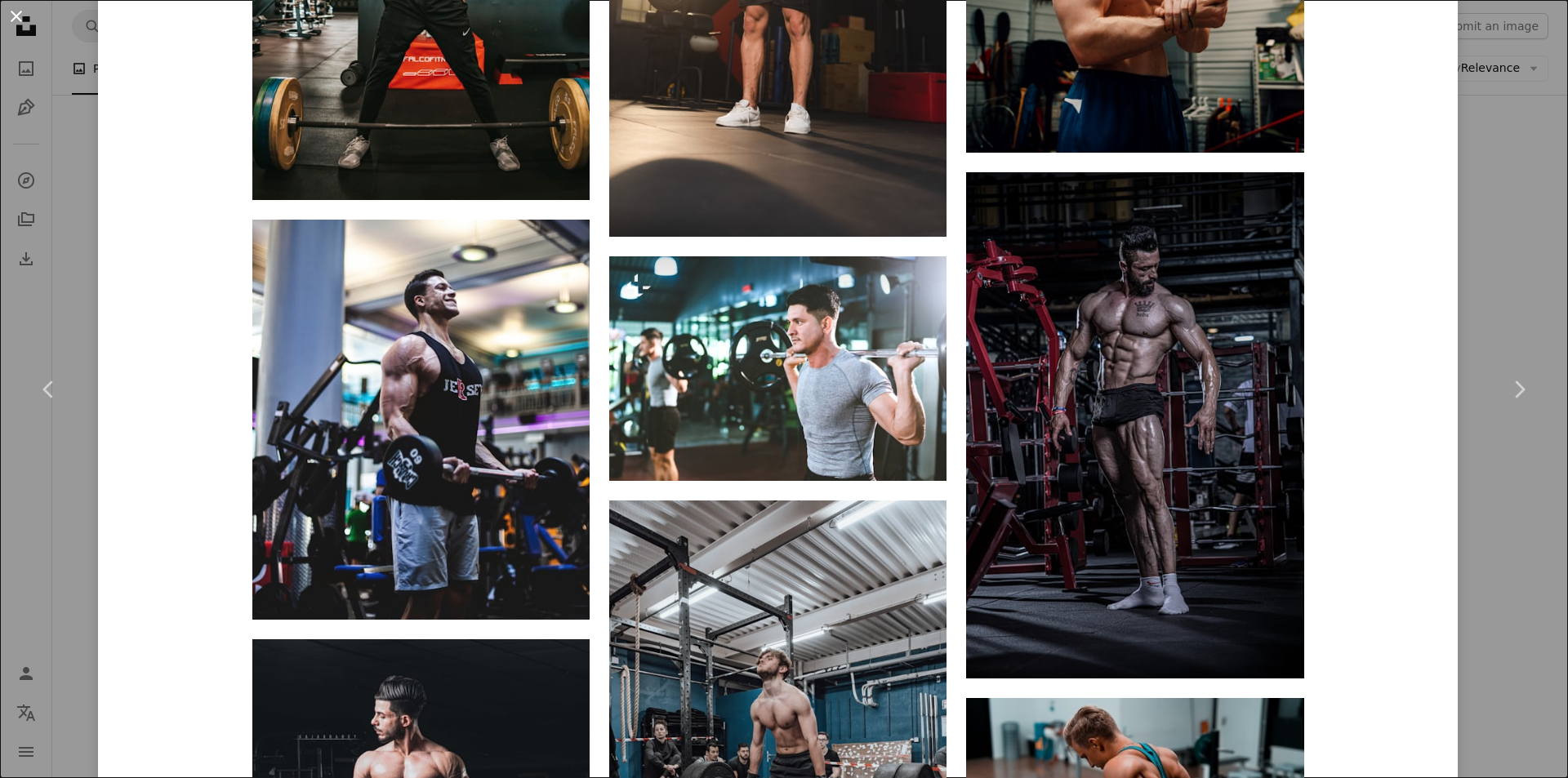
click at [17, 9] on button "An X shape" at bounding box center [16, 16] width 19 height 19
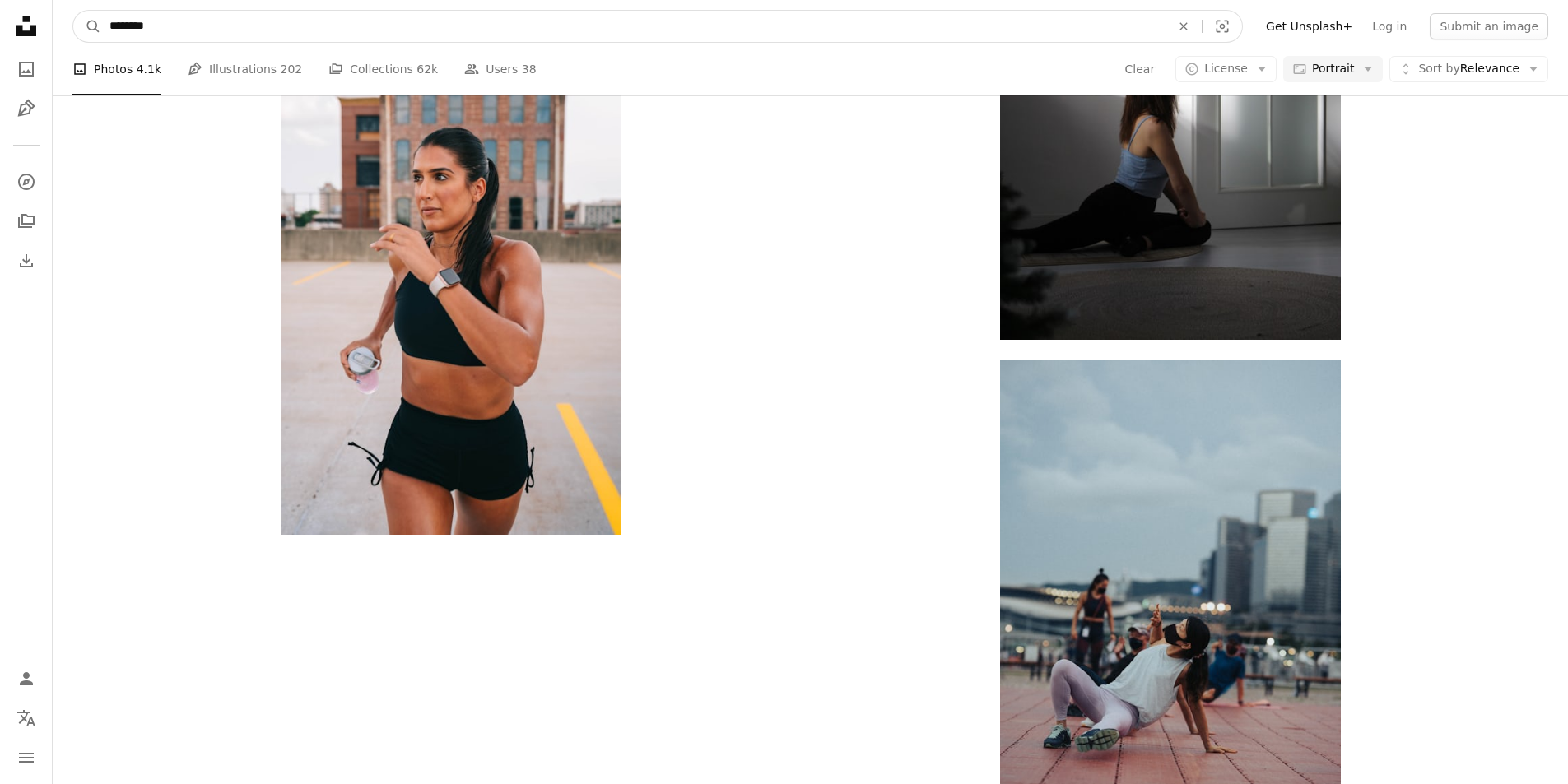
click at [201, 23] on input "********" at bounding box center [634, 26] width 1065 height 31
drag, startPoint x: 223, startPoint y: 24, endPoint x: 52, endPoint y: 12, distance: 171.4
click at [52, 12] on nav "A magnifying glass ******** exercise An X shape Visual search Filters Get Unspl…" at bounding box center [810, 26] width 1516 height 52
paste input "Find visuals sitewide"
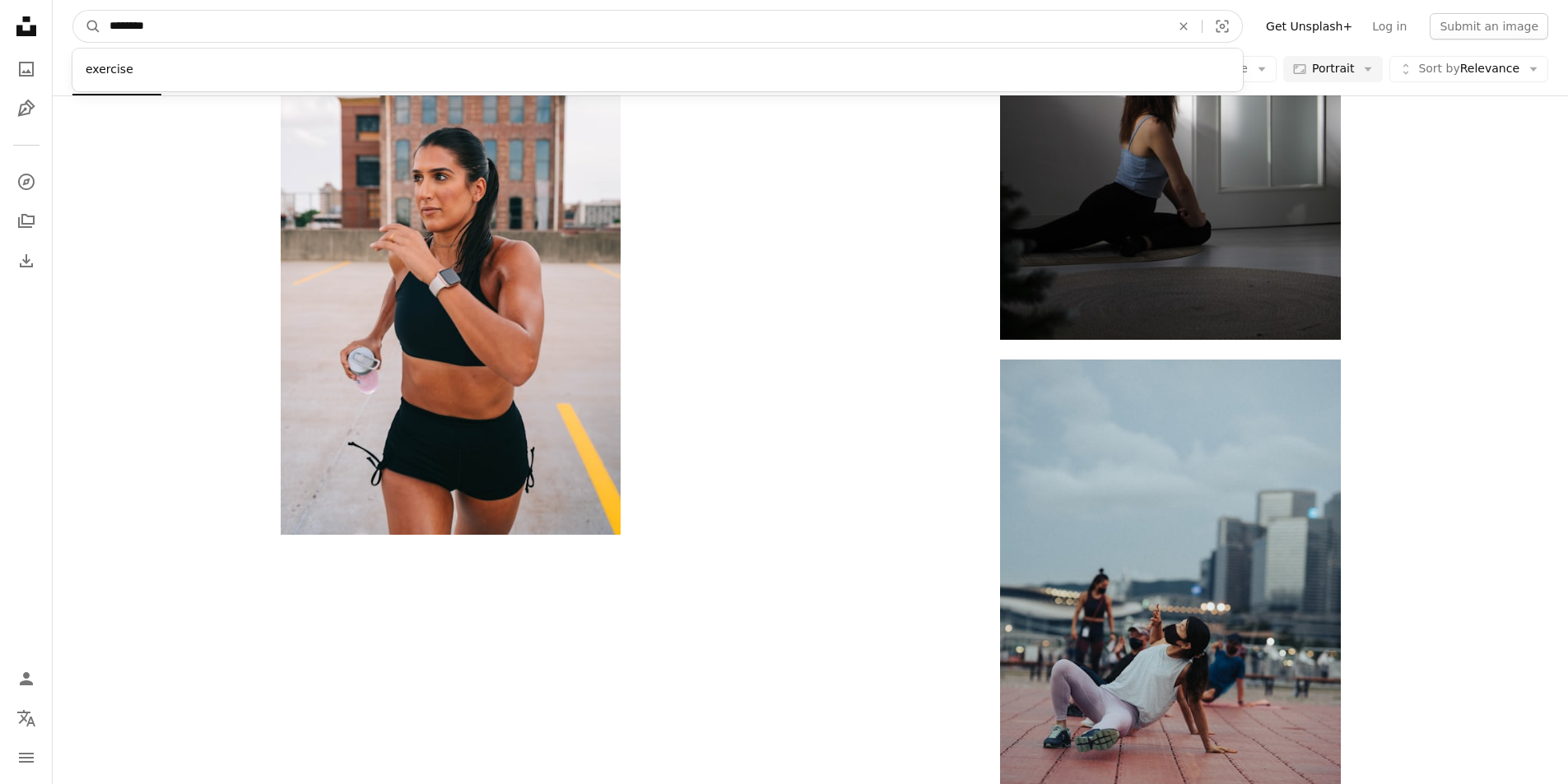
type input "***"
drag, startPoint x: 166, startPoint y: 27, endPoint x: 18, endPoint y: 14, distance: 148.6
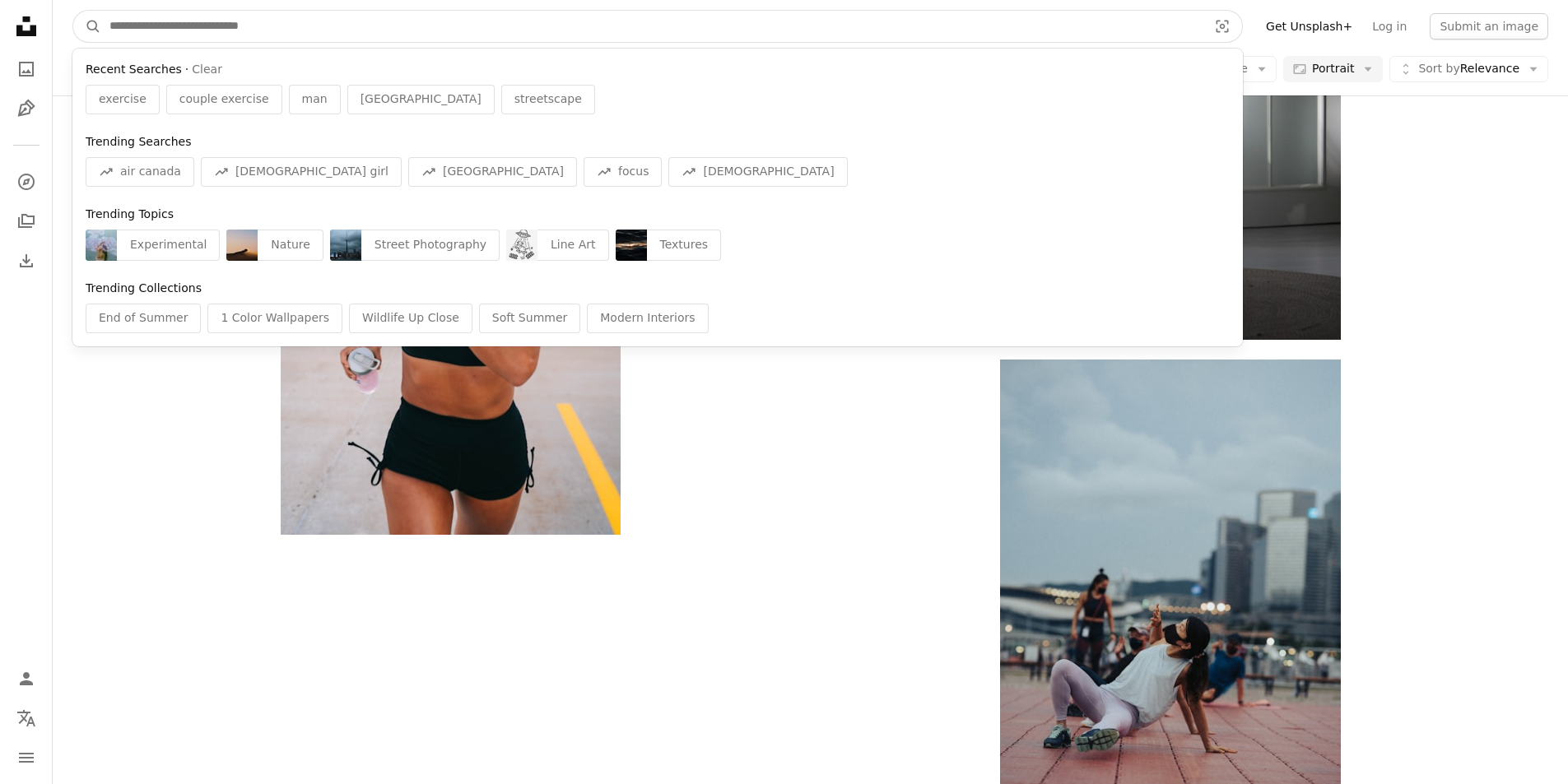
click at [259, 26] on input "Find visuals sitewide" at bounding box center [652, 26] width 1102 height 31
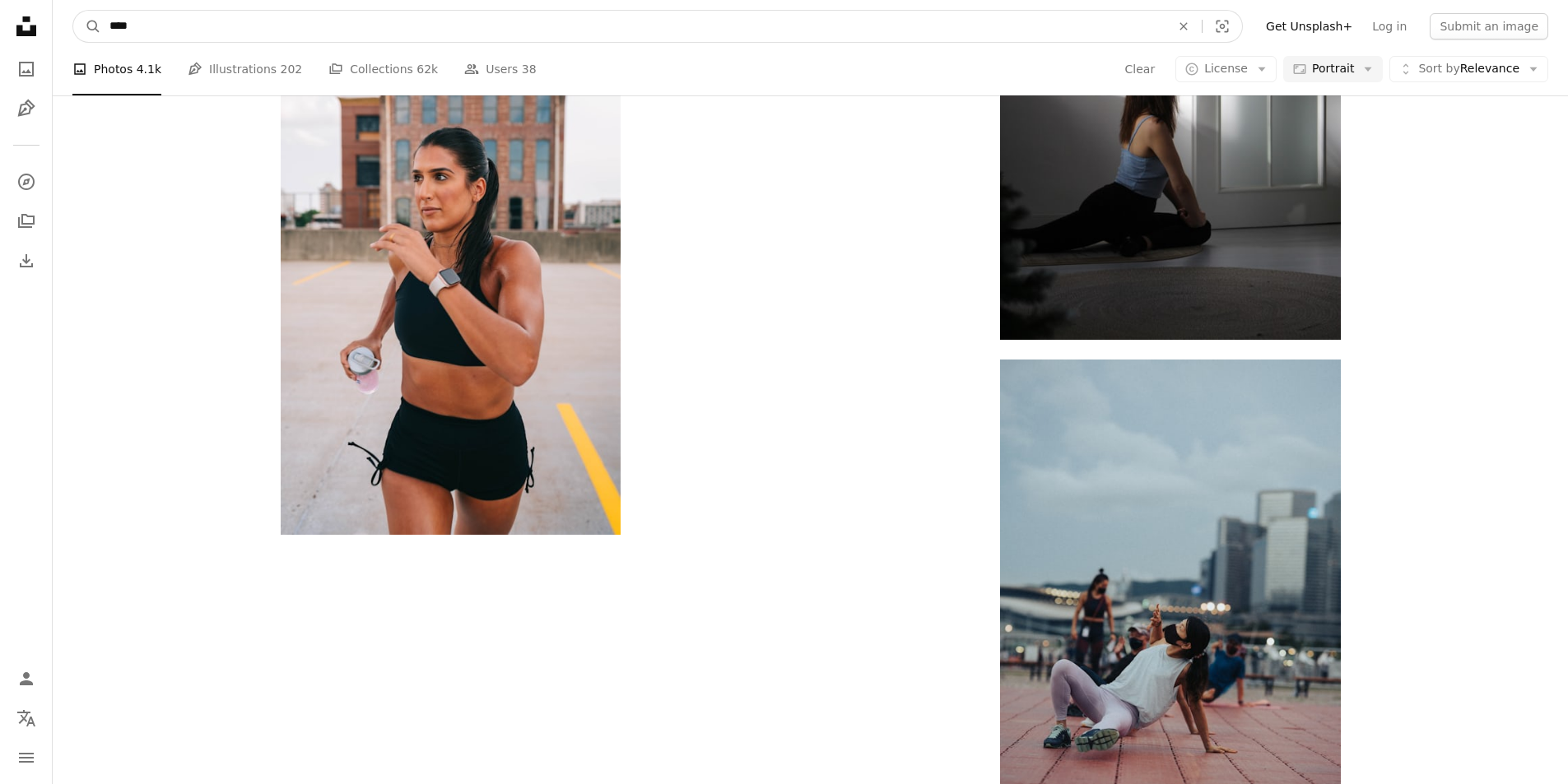
type input "****"
click button "A magnifying glass" at bounding box center [87, 26] width 28 height 31
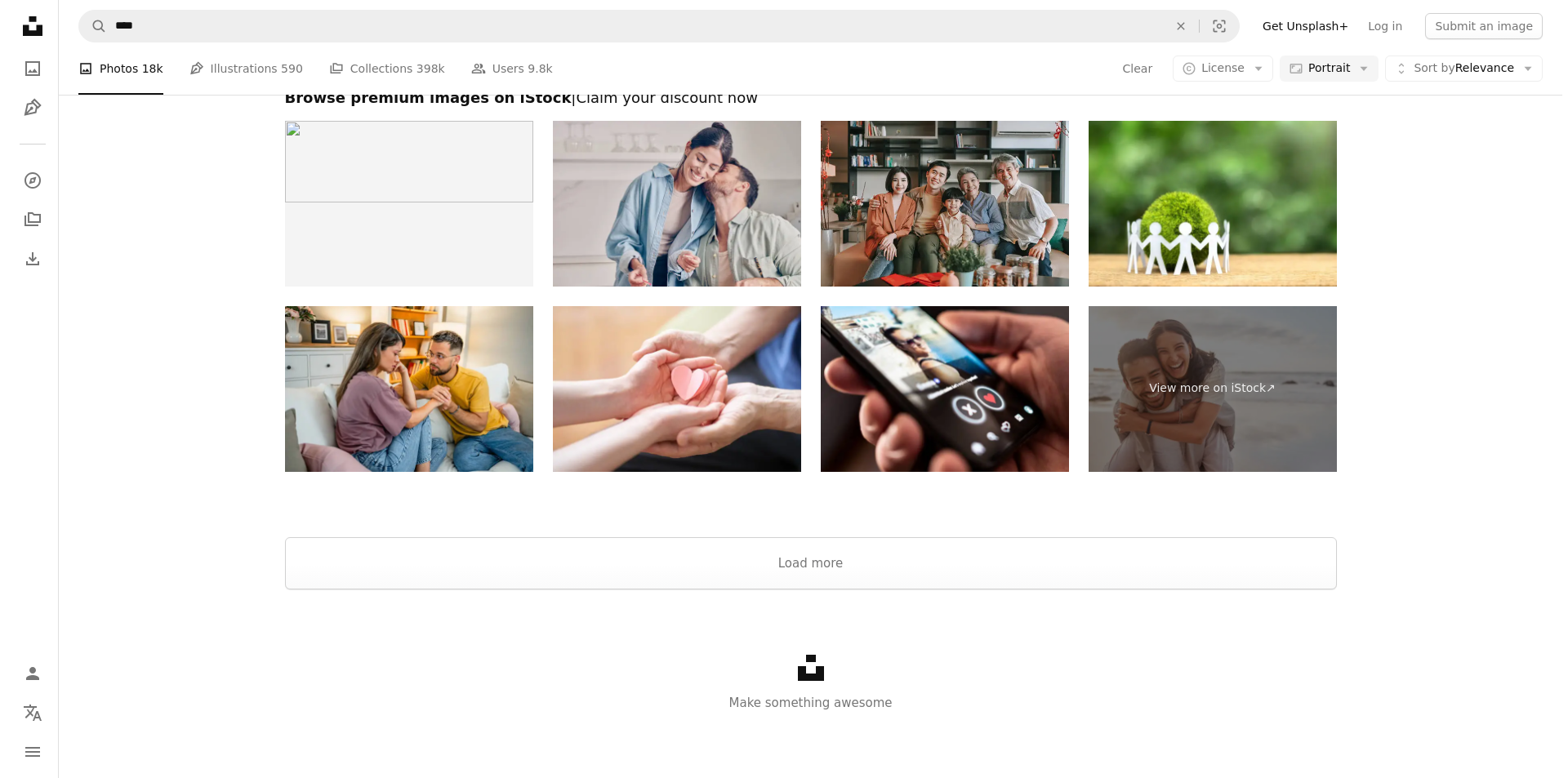
scroll to position [164, 0]
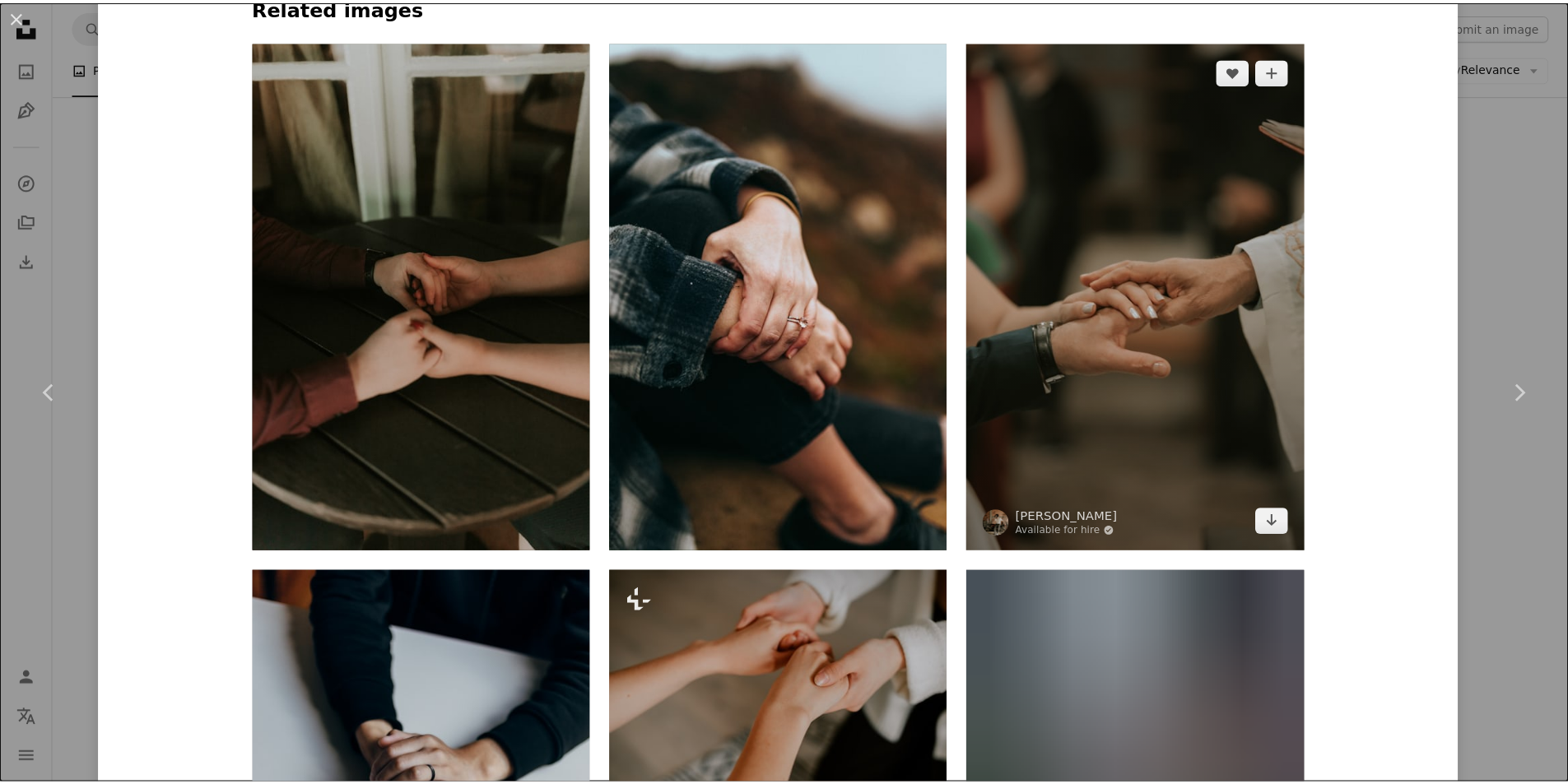
scroll to position [1317, 0]
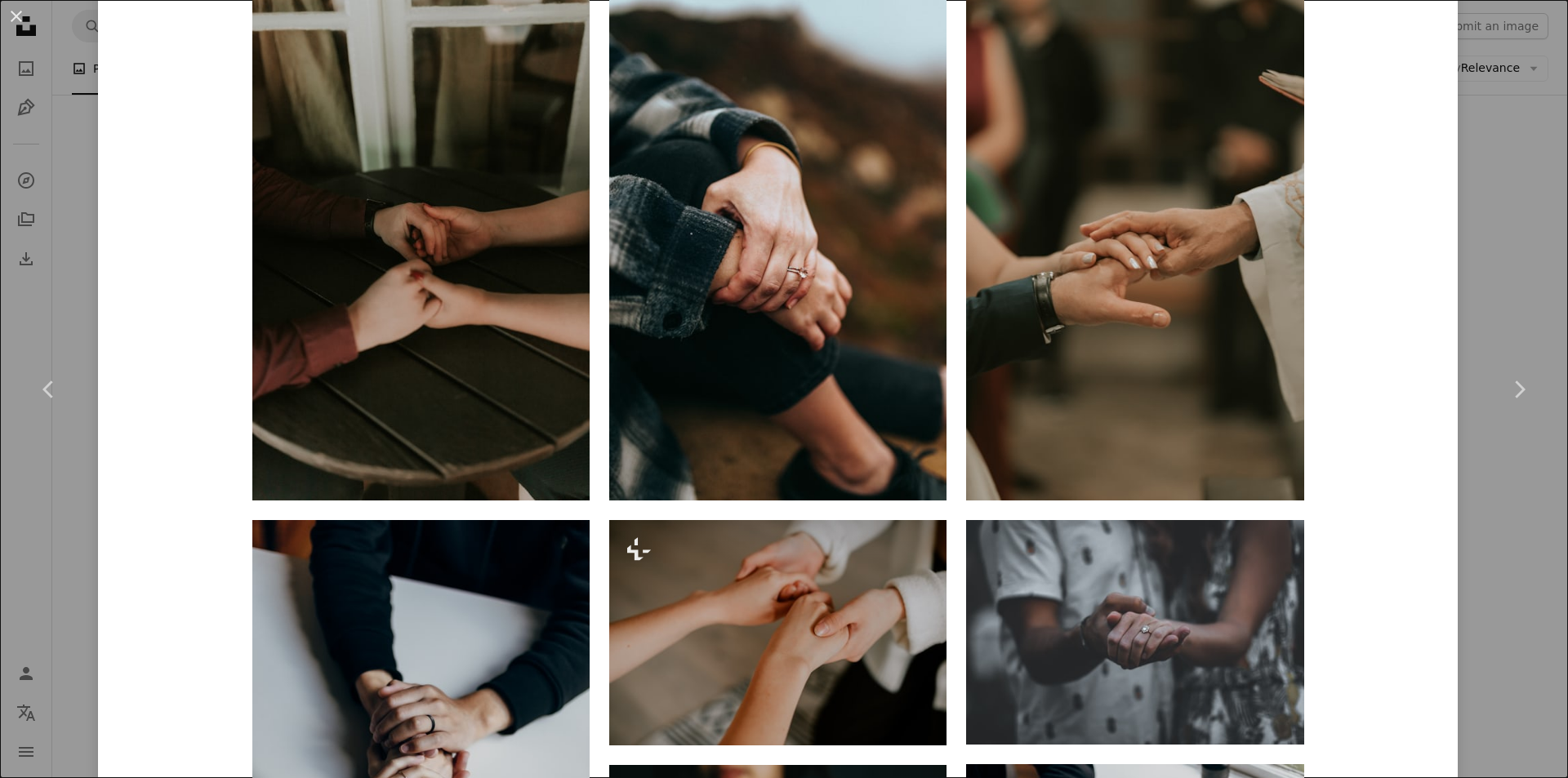
click at [1518, 620] on div "An X shape Chevron left Chevron right [PERSON_NAME] Available for hire A checkm…" at bounding box center [784, 389] width 1568 height 778
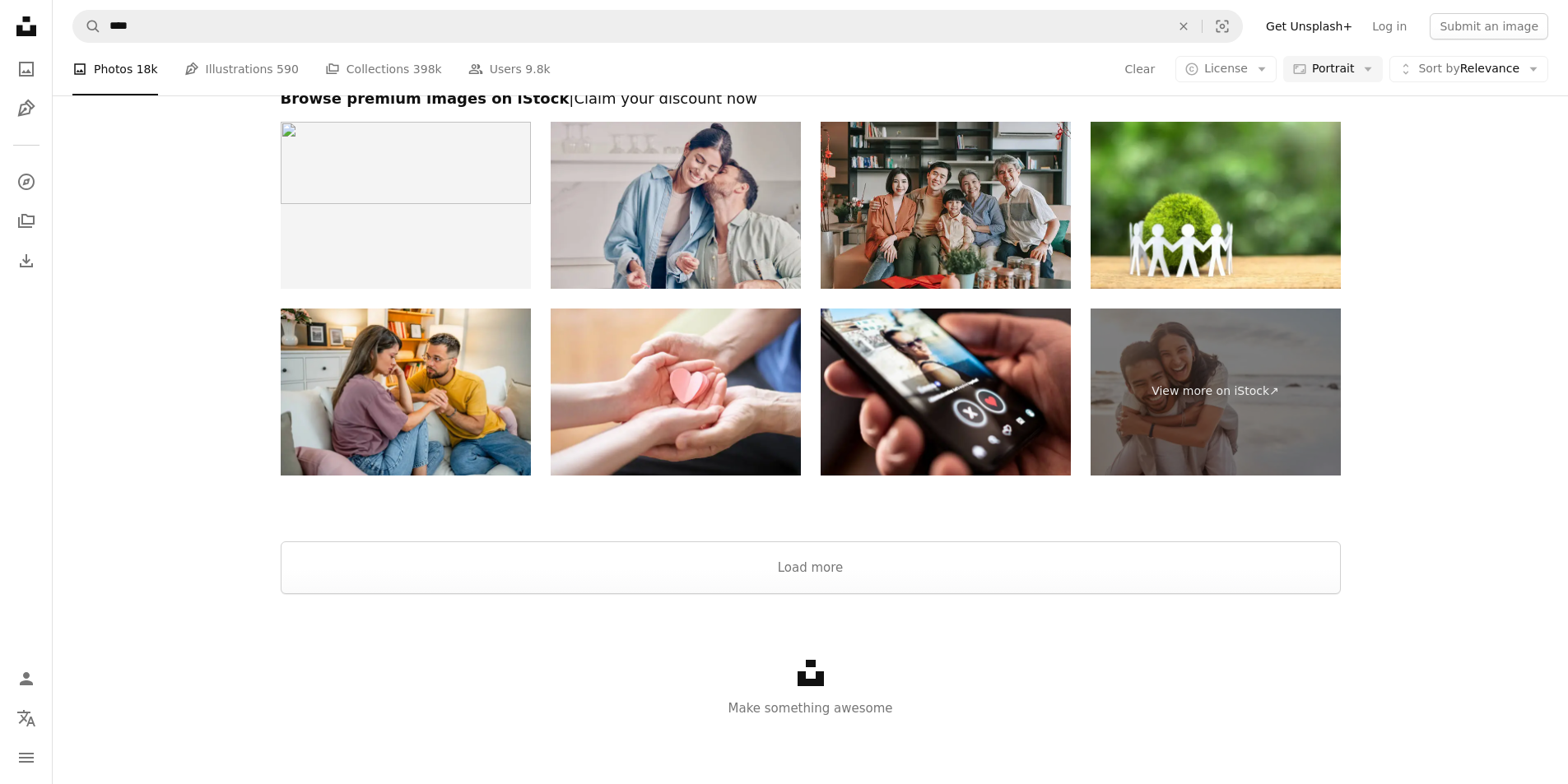
scroll to position [741, 0]
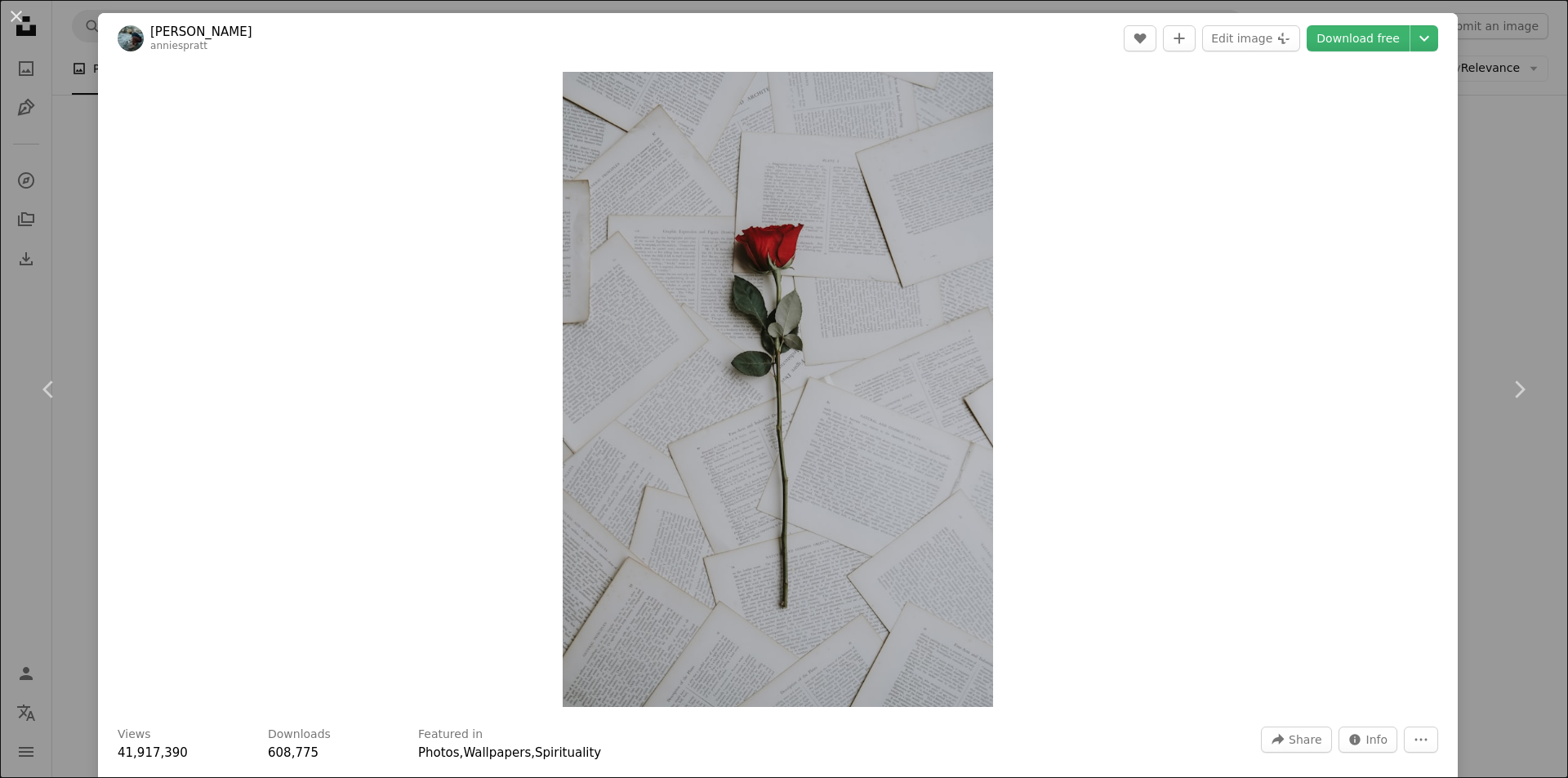
click at [1494, 474] on div "An X shape Chevron left Chevron right [PERSON_NAME] anniespratt A heart A plus …" at bounding box center [784, 389] width 1568 height 778
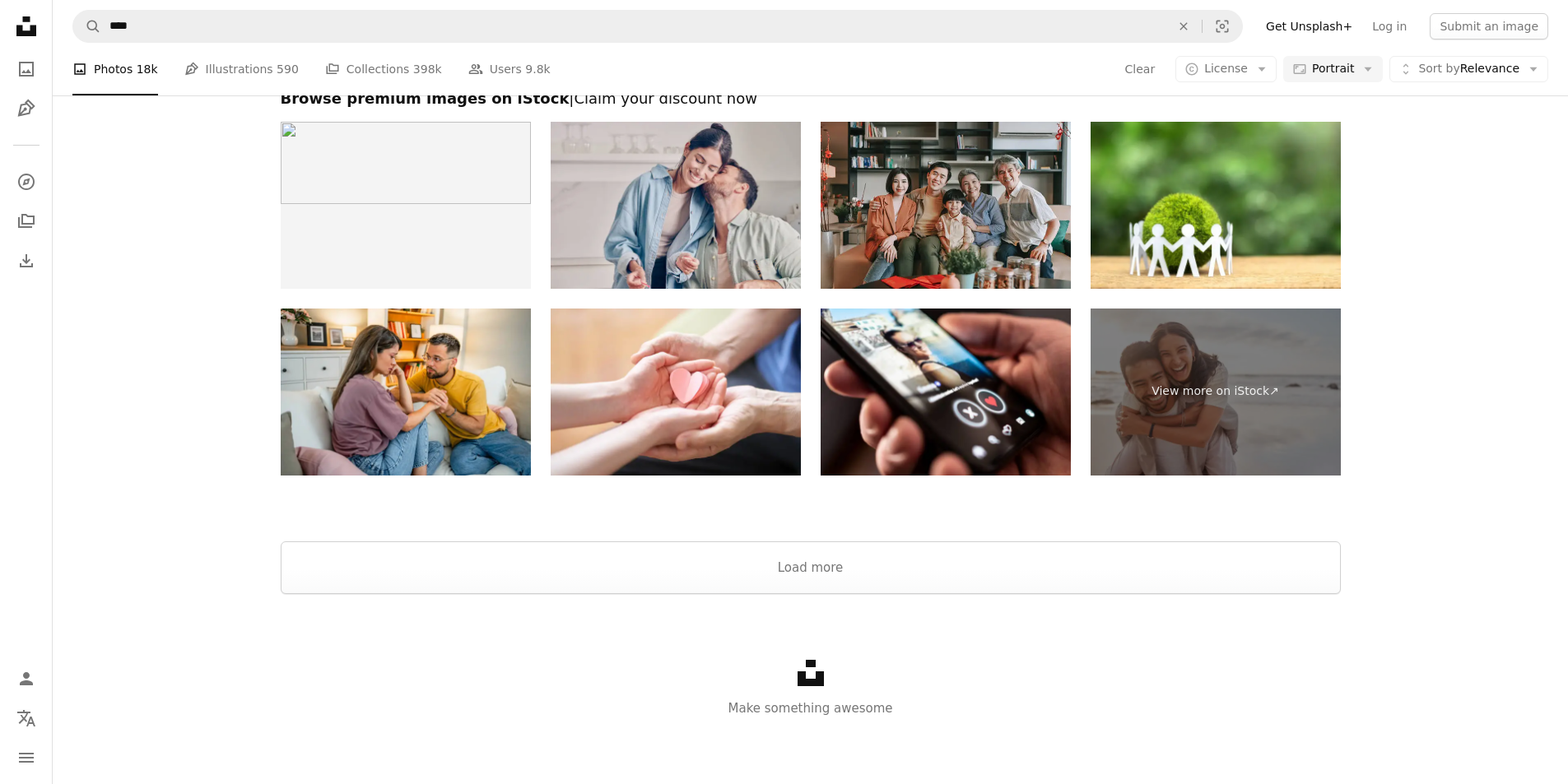
scroll to position [4032, 0]
click at [867, 594] on button "Load more" at bounding box center [811, 567] width 1060 height 52
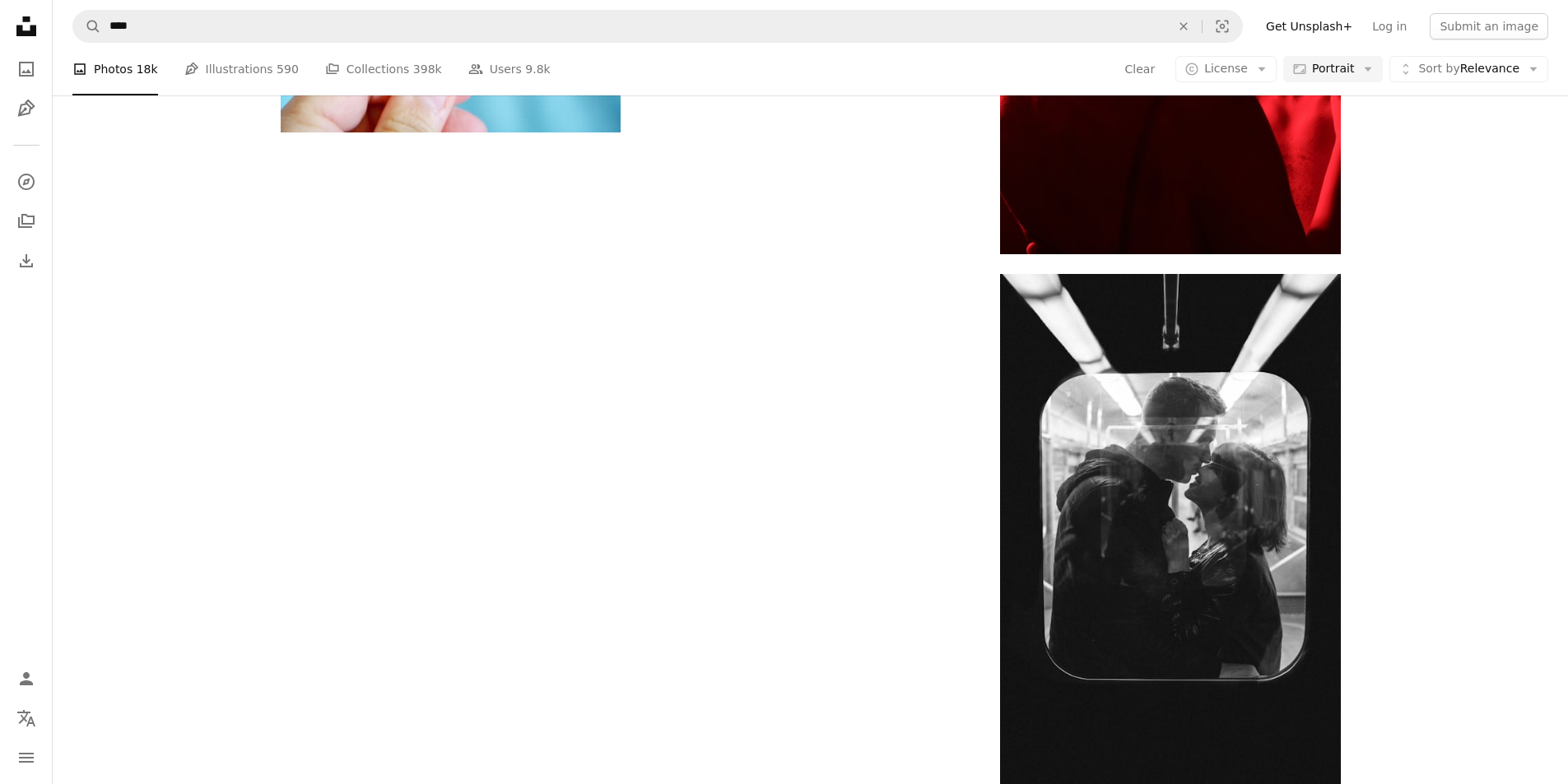
scroll to position [6829, 0]
